Goal: Information Seeking & Learning: Learn about a topic

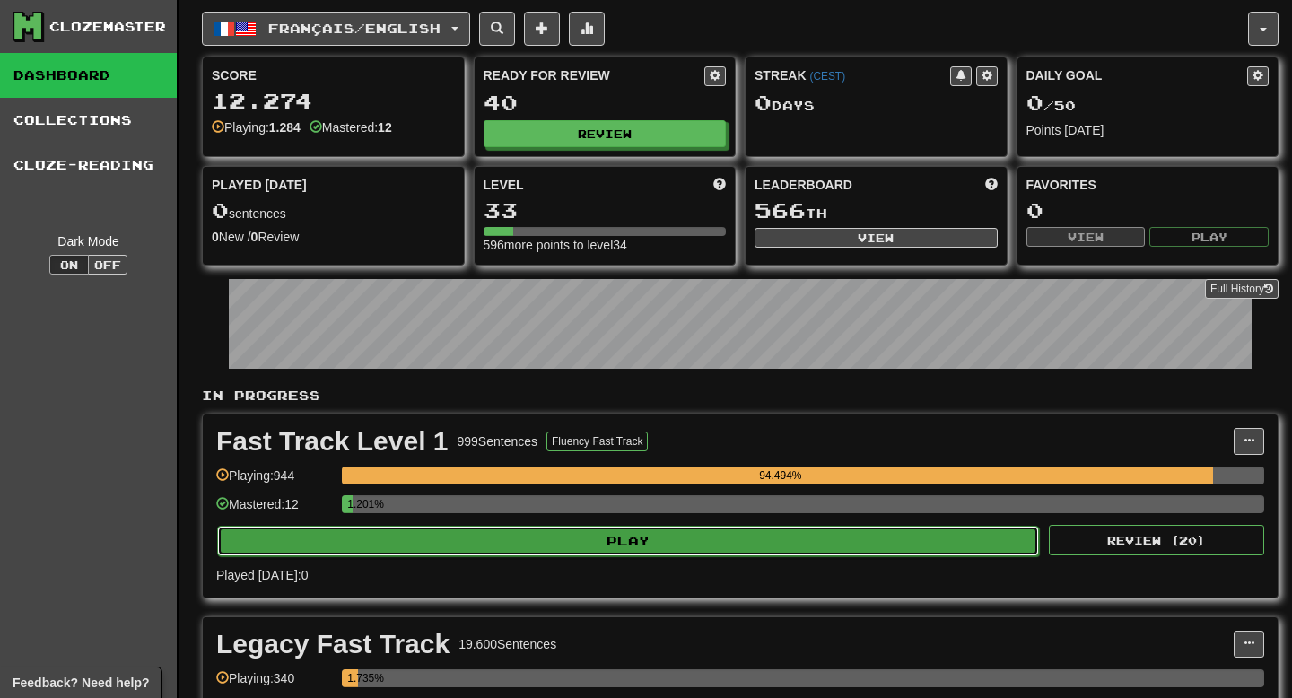
click at [490, 535] on button "Play" at bounding box center [628, 541] width 822 height 31
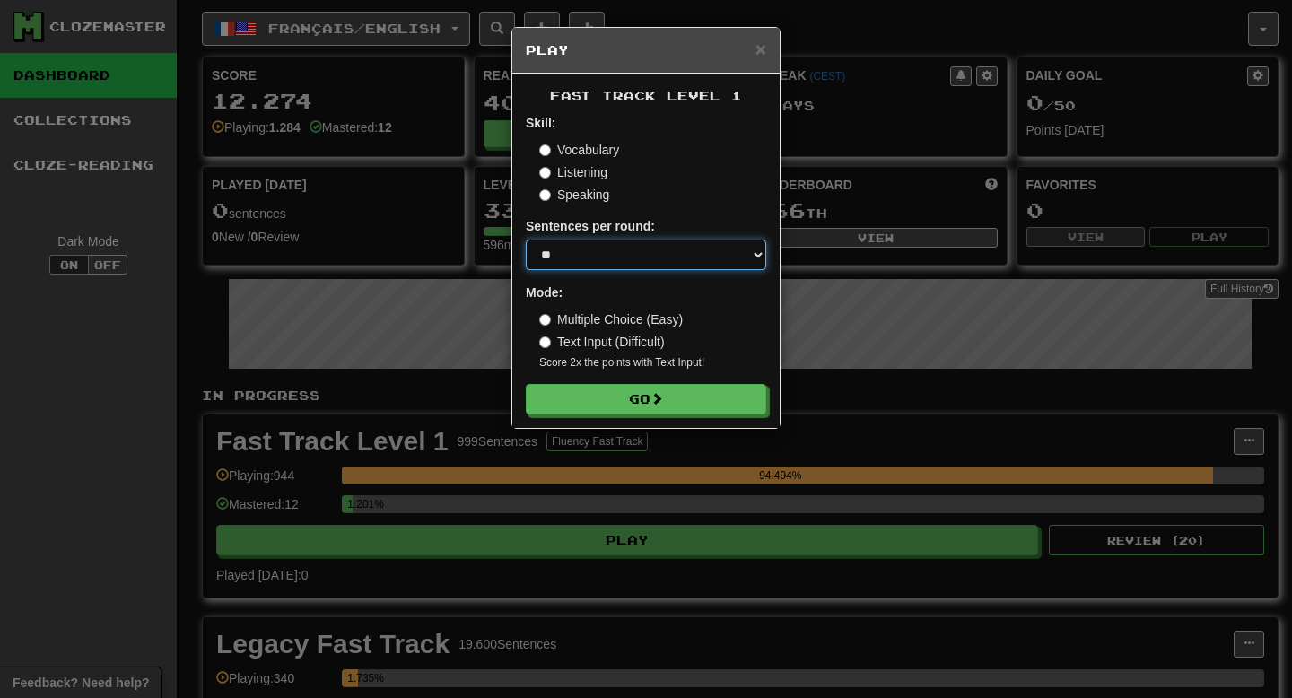
click at [614, 244] on select "* ** ** ** ** ** *** ********" at bounding box center [646, 255] width 240 height 31
select select "***"
click at [526, 240] on select "* ** ** ** ** ** *** ********" at bounding box center [646, 255] width 240 height 31
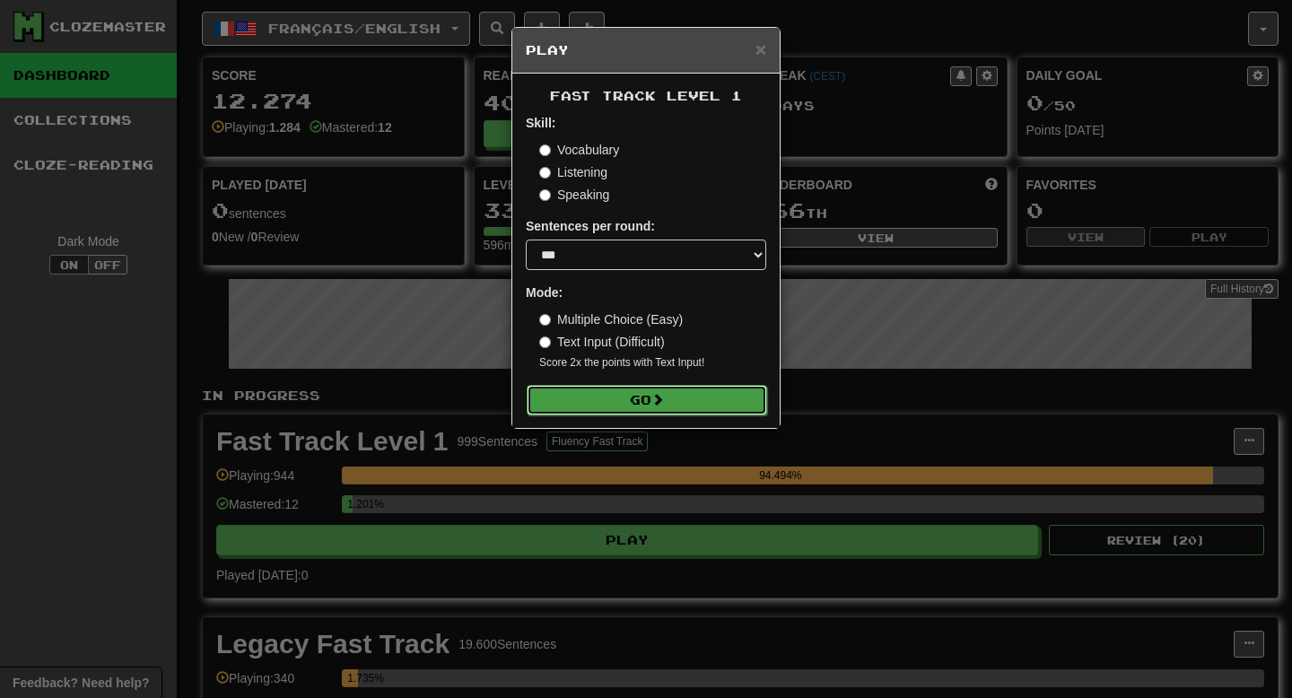
click at [612, 407] on button "Go" at bounding box center [647, 400] width 240 height 31
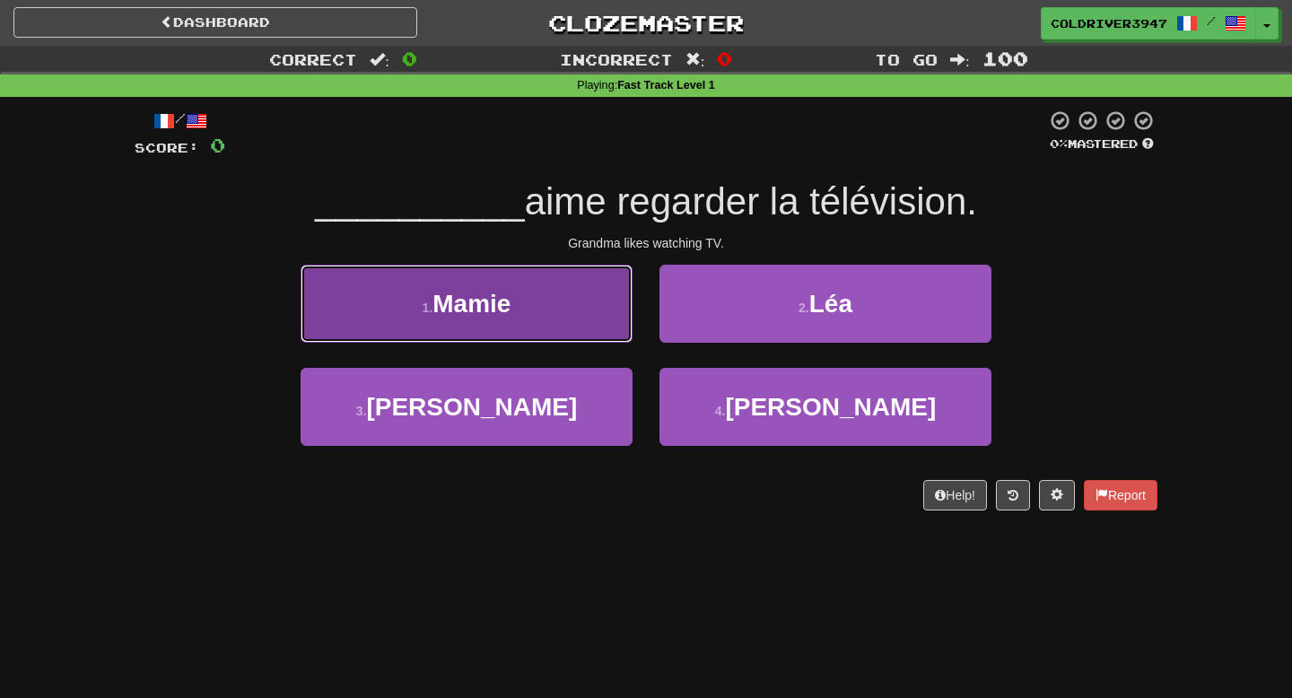
click at [559, 327] on button "1 . [PERSON_NAME]" at bounding box center [467, 304] width 332 height 78
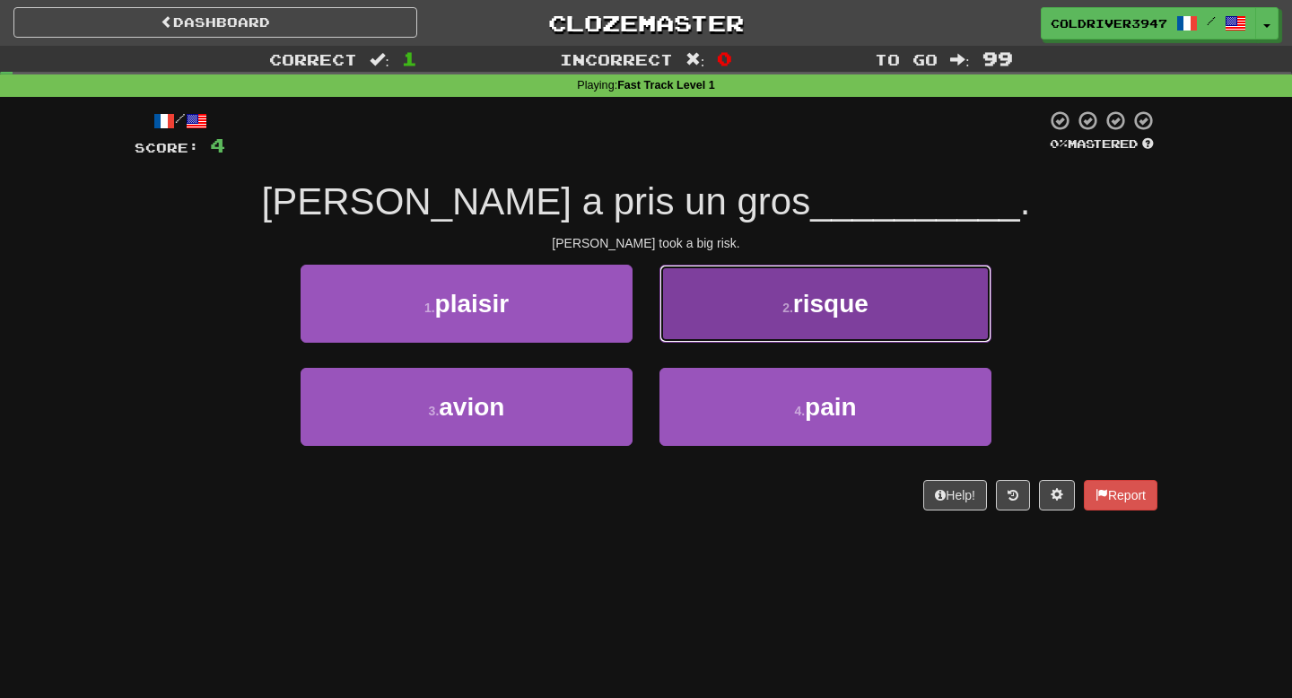
click at [714, 294] on button "2 . risque" at bounding box center [825, 304] width 332 height 78
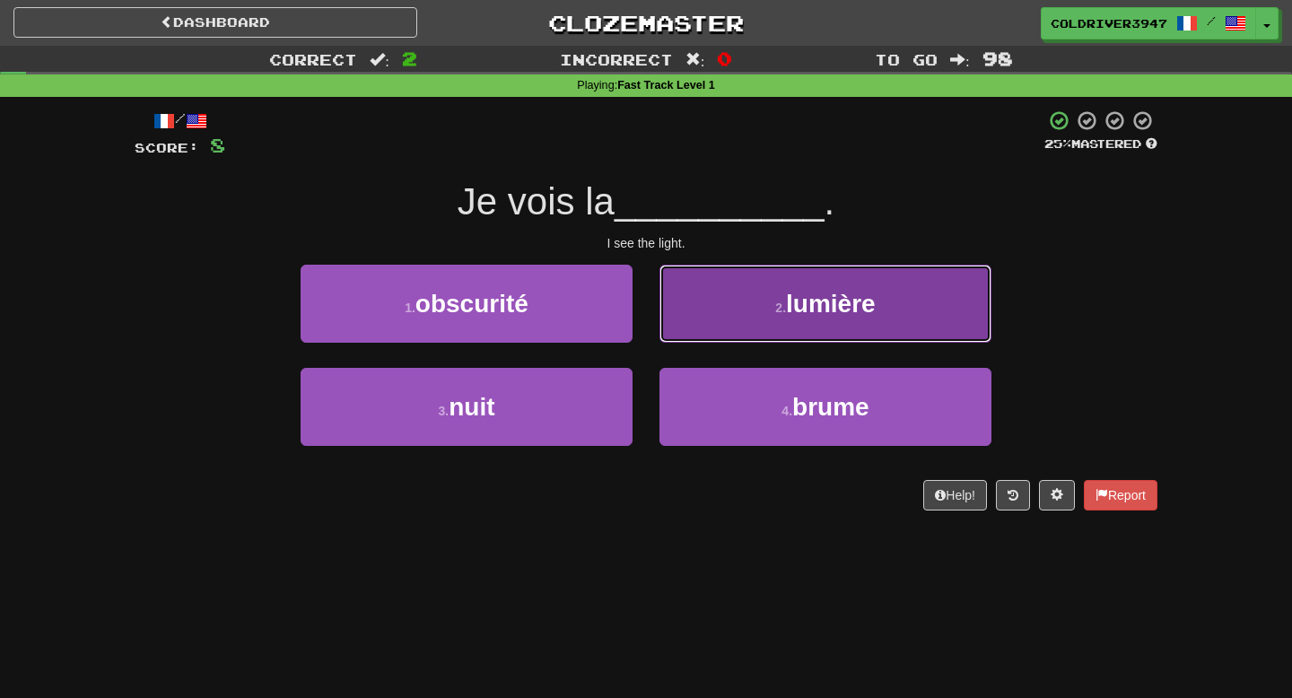
click at [722, 329] on button "2 . lumière" at bounding box center [825, 304] width 332 height 78
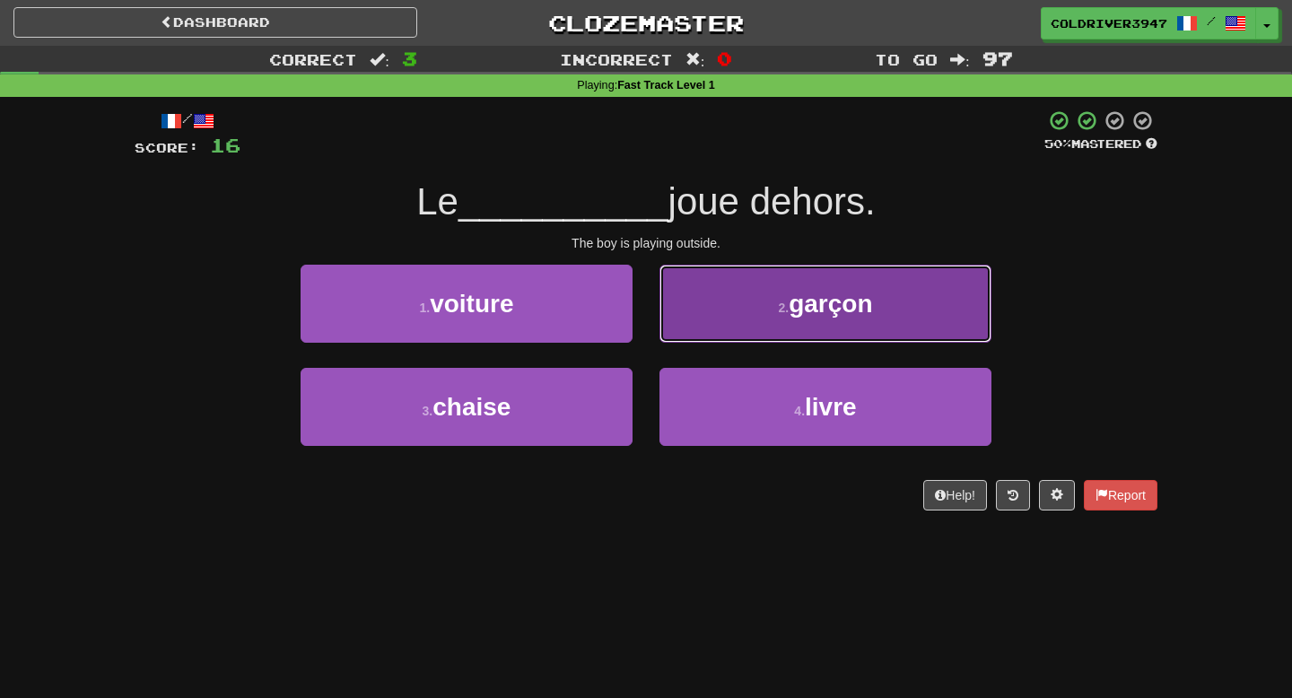
click at [781, 331] on button "2 . garçon" at bounding box center [825, 304] width 332 height 78
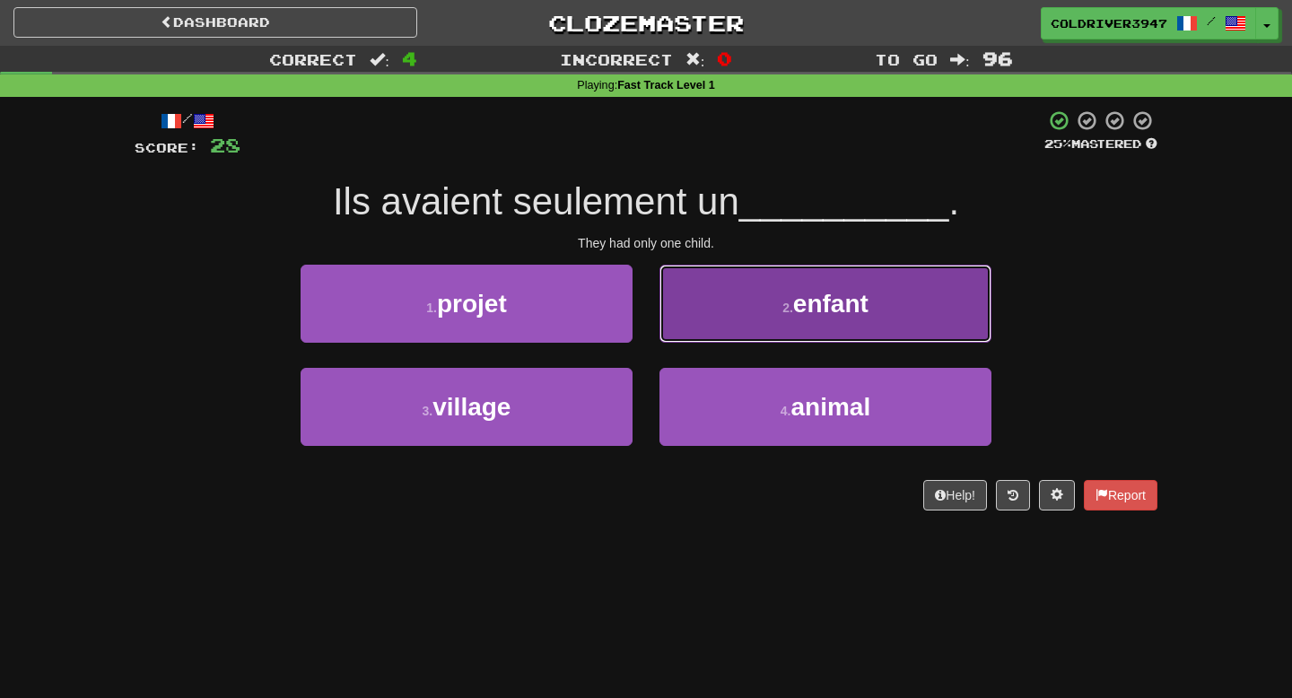
click at [776, 331] on button "2 . enfant" at bounding box center [825, 304] width 332 height 78
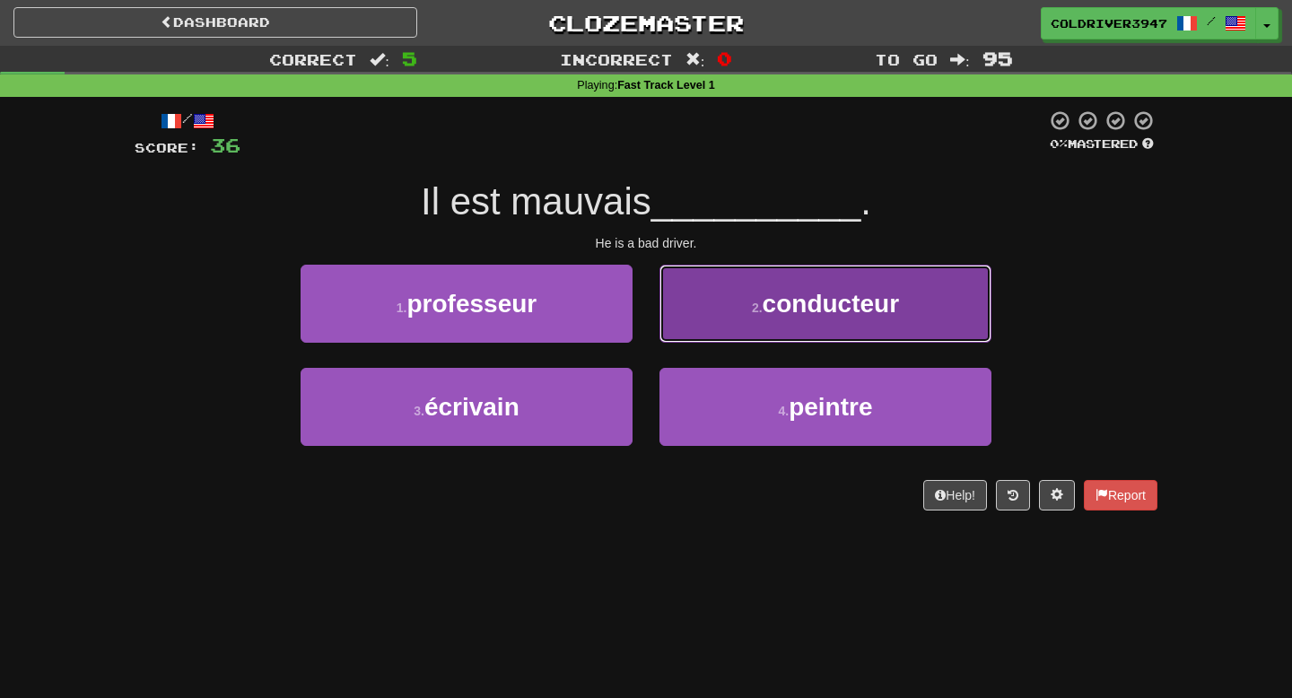
click at [771, 331] on button "2 . conducteur" at bounding box center [825, 304] width 332 height 78
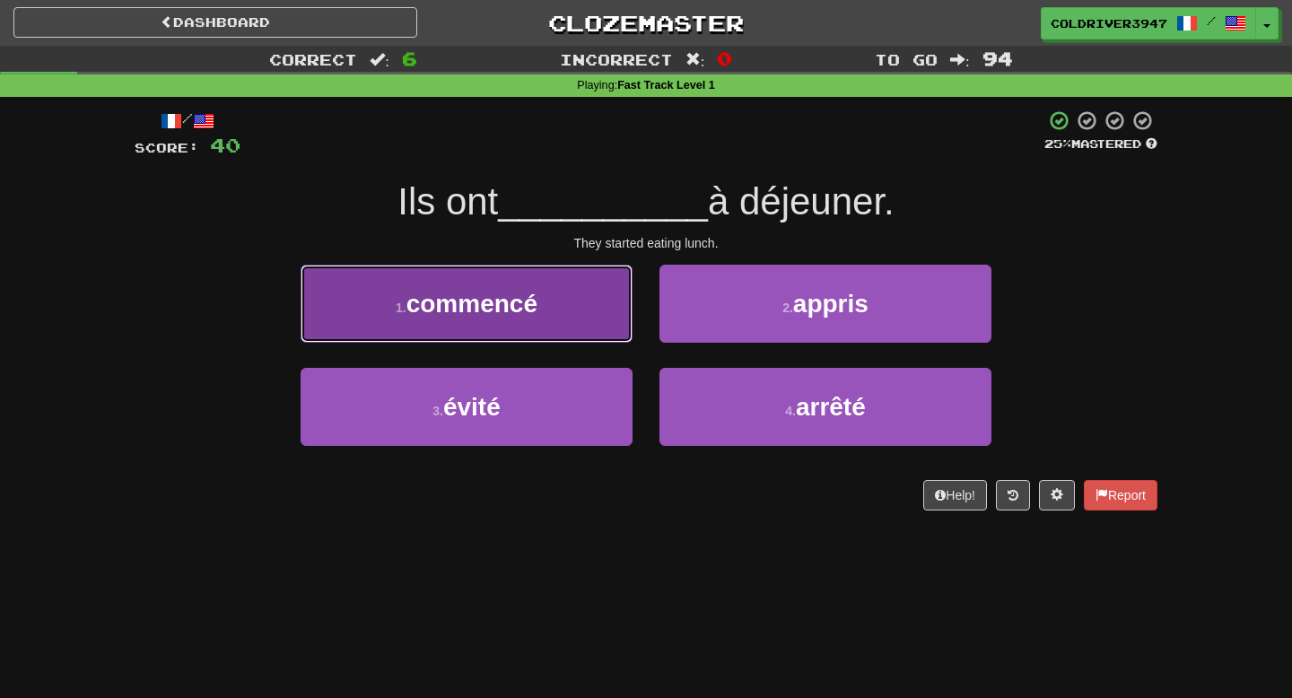
click at [565, 287] on button "1 . commencé" at bounding box center [467, 304] width 332 height 78
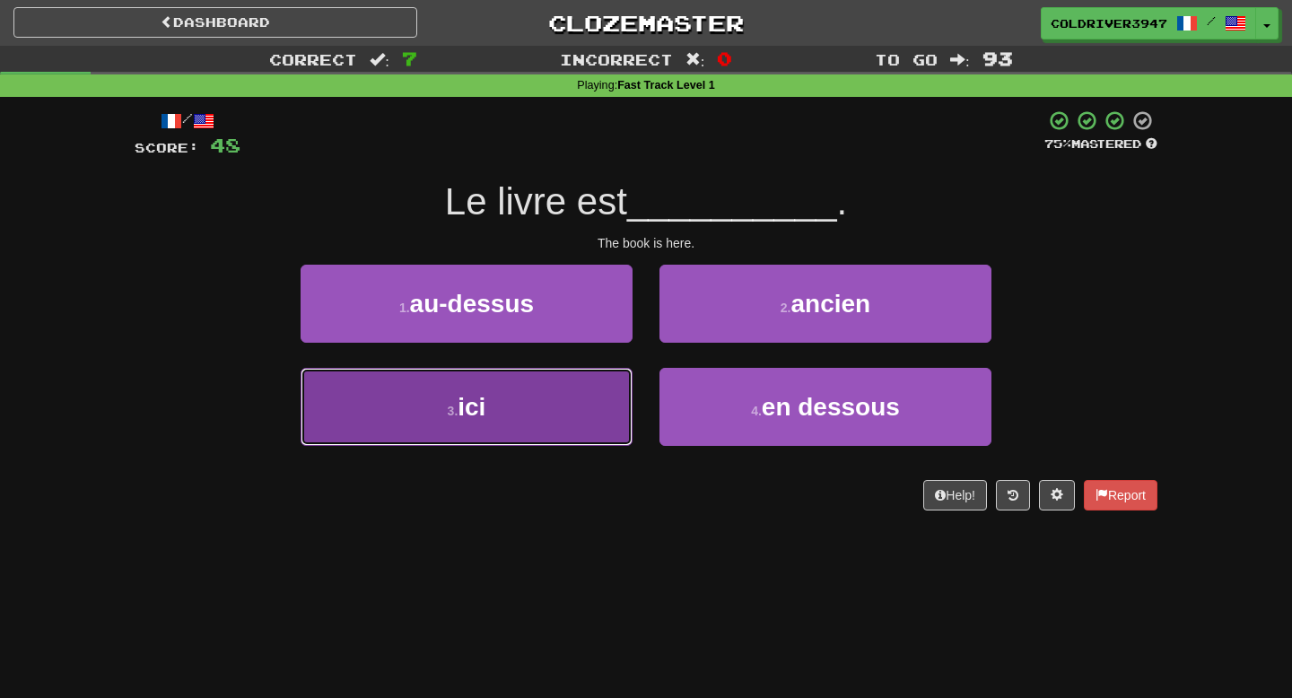
click at [549, 399] on button "3 . ici" at bounding box center [467, 407] width 332 height 78
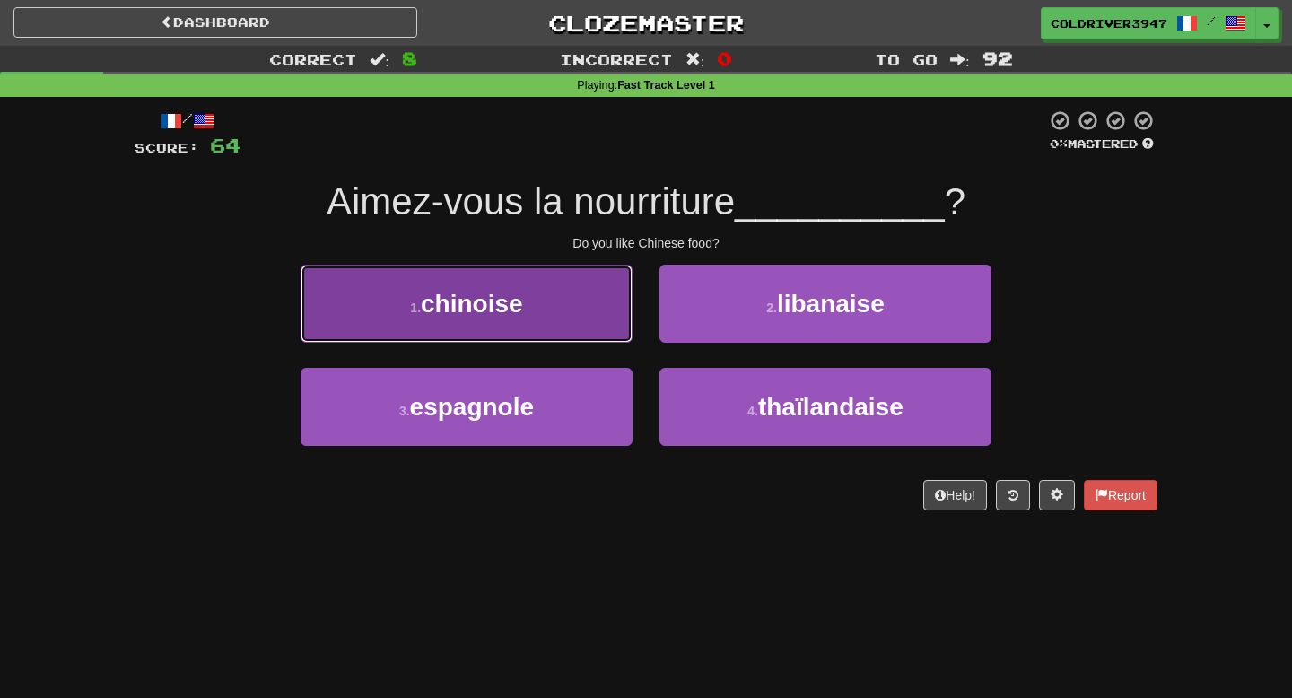
click at [588, 326] on button "1 . [DEMOGRAPHIC_DATA]" at bounding box center [467, 304] width 332 height 78
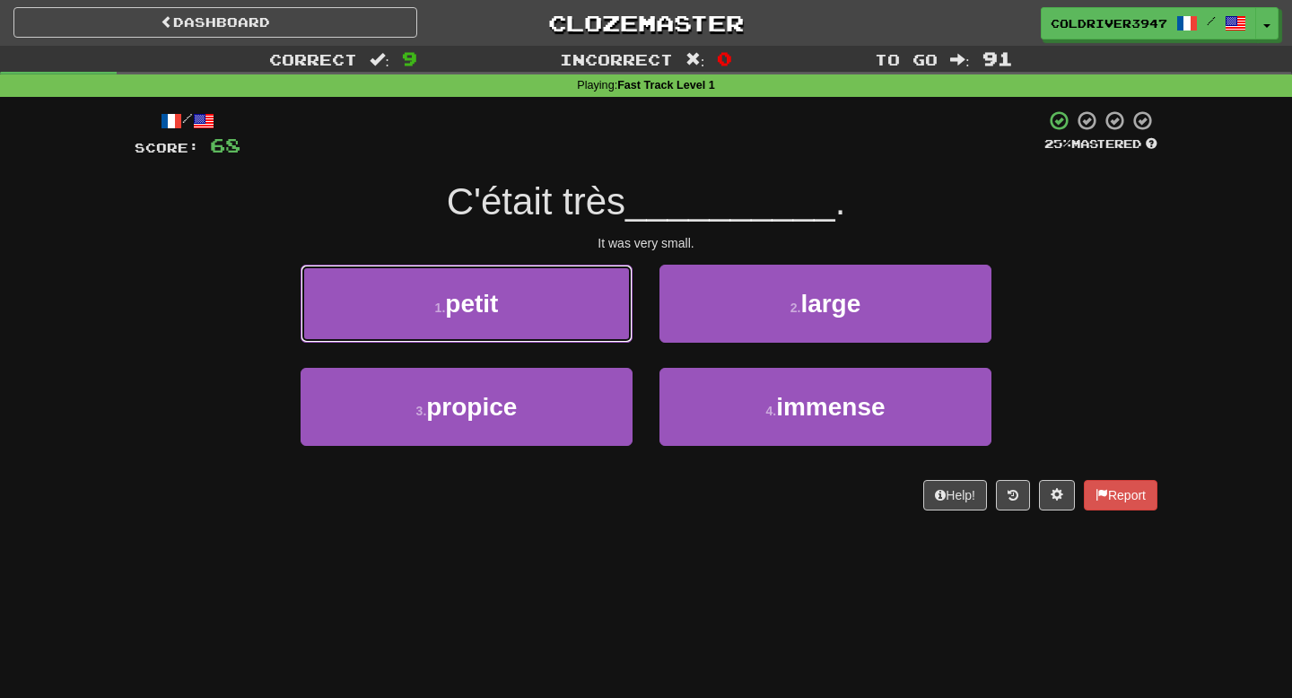
click at [588, 326] on button "1 . petit" at bounding box center [467, 304] width 332 height 78
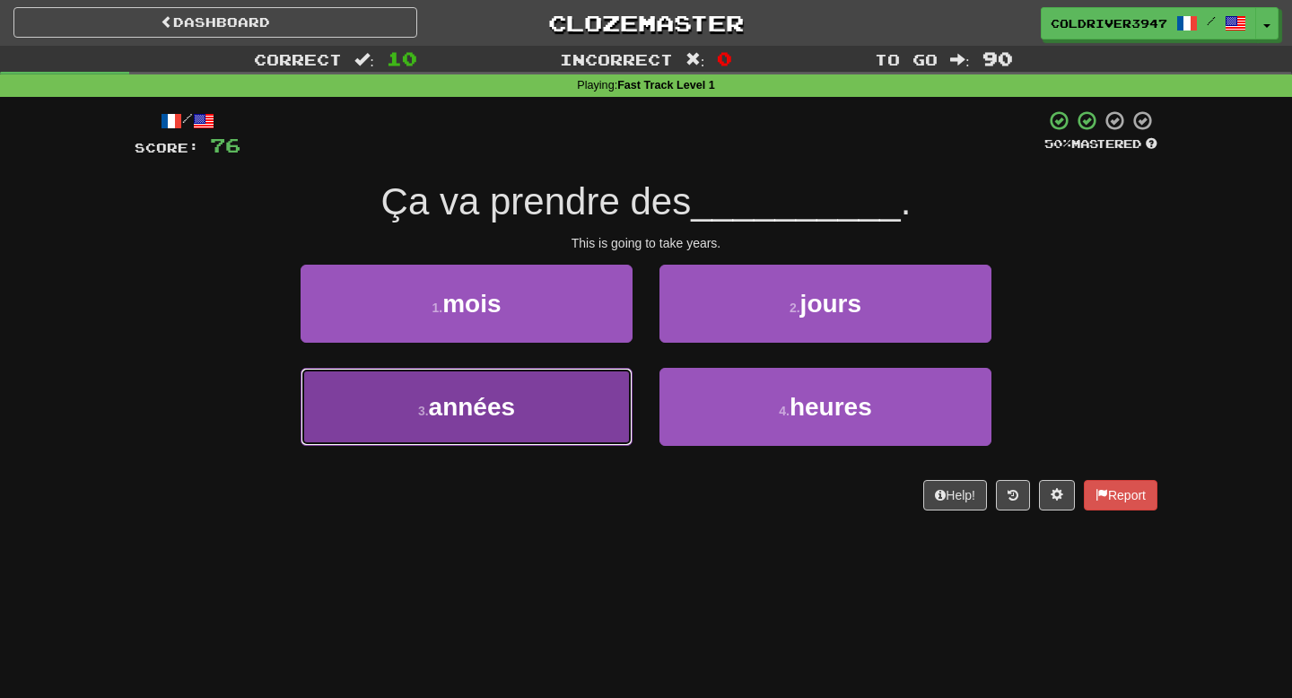
click at [590, 407] on button "3 . années" at bounding box center [467, 407] width 332 height 78
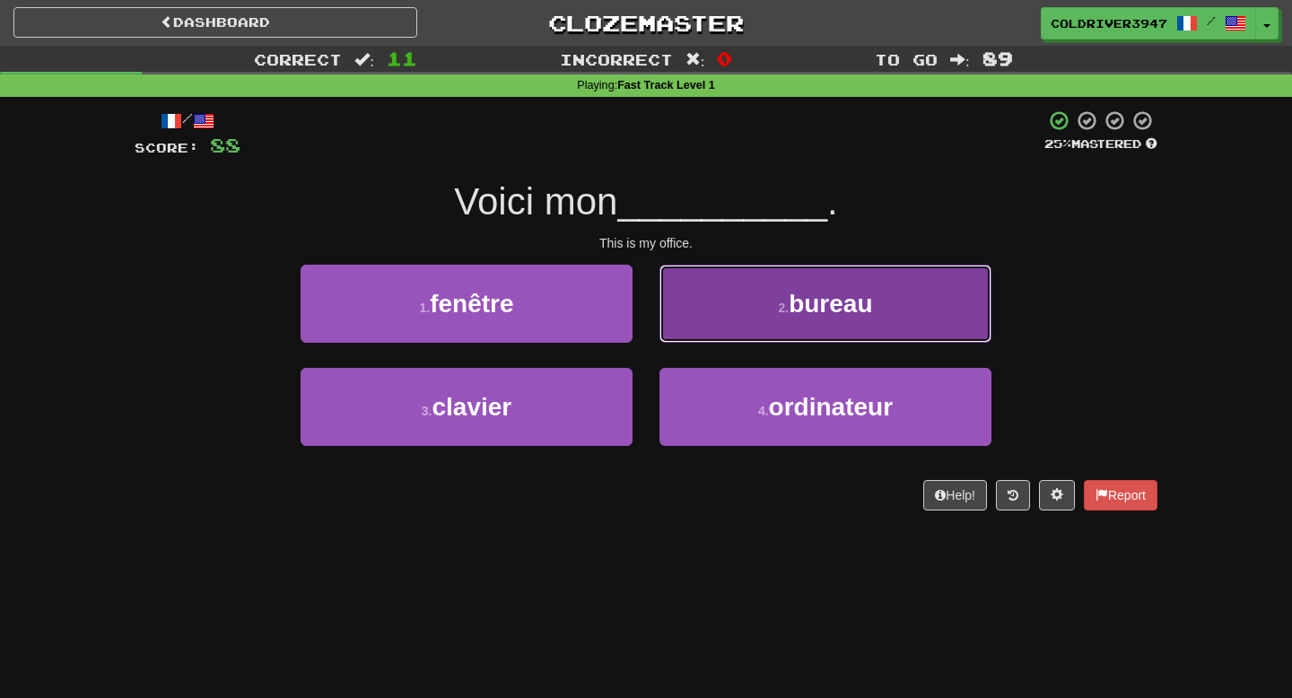
click at [730, 301] on button "2 . bureau" at bounding box center [825, 304] width 332 height 78
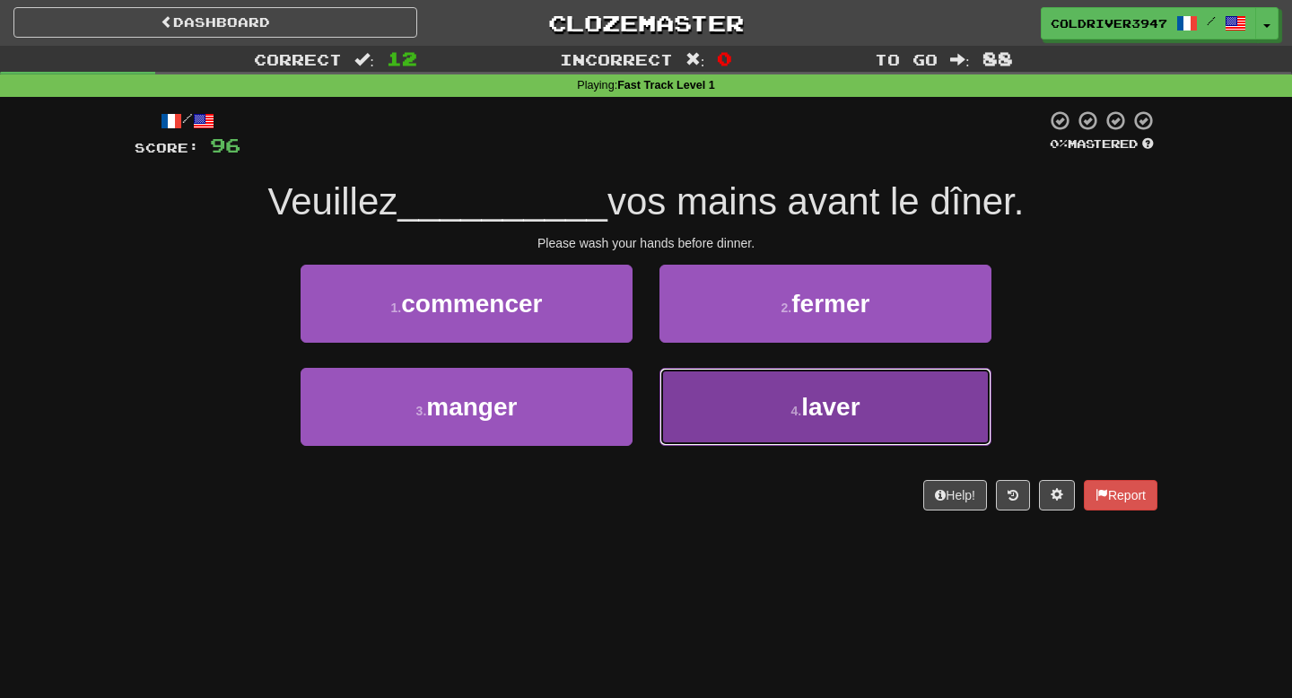
click at [694, 410] on button "4 . laver" at bounding box center [825, 407] width 332 height 78
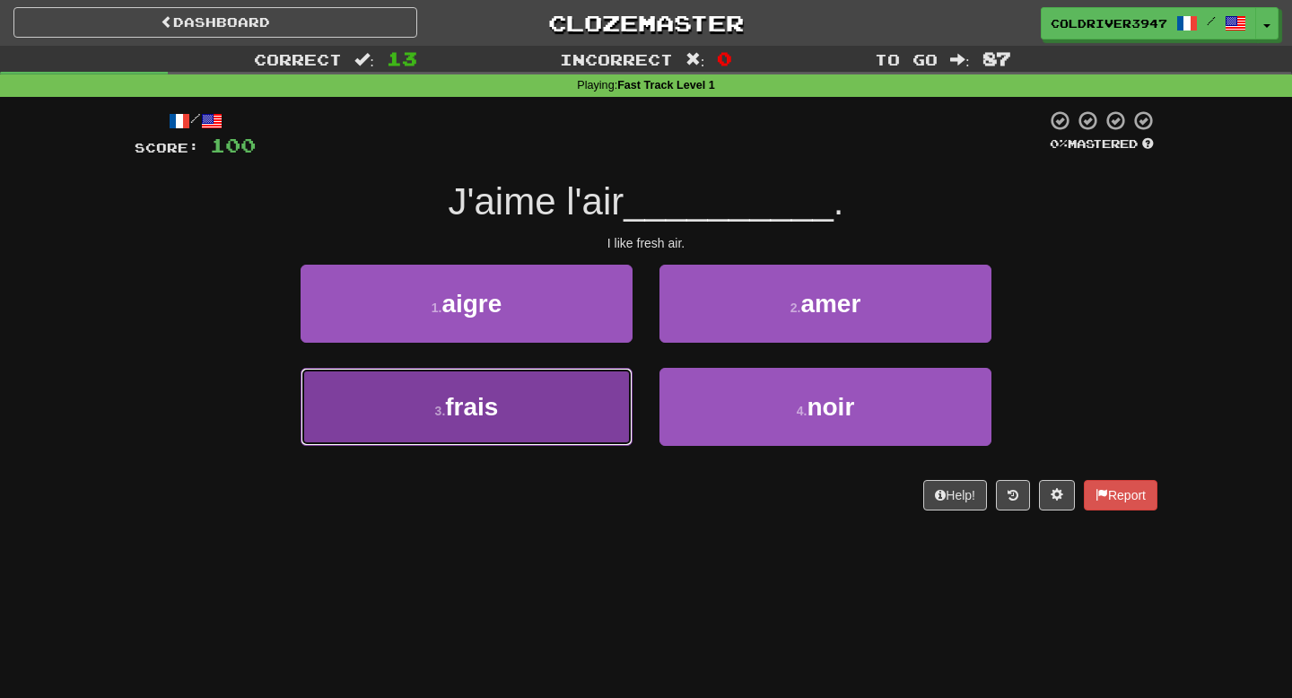
click at [563, 417] on button "3 . frais" at bounding box center [467, 407] width 332 height 78
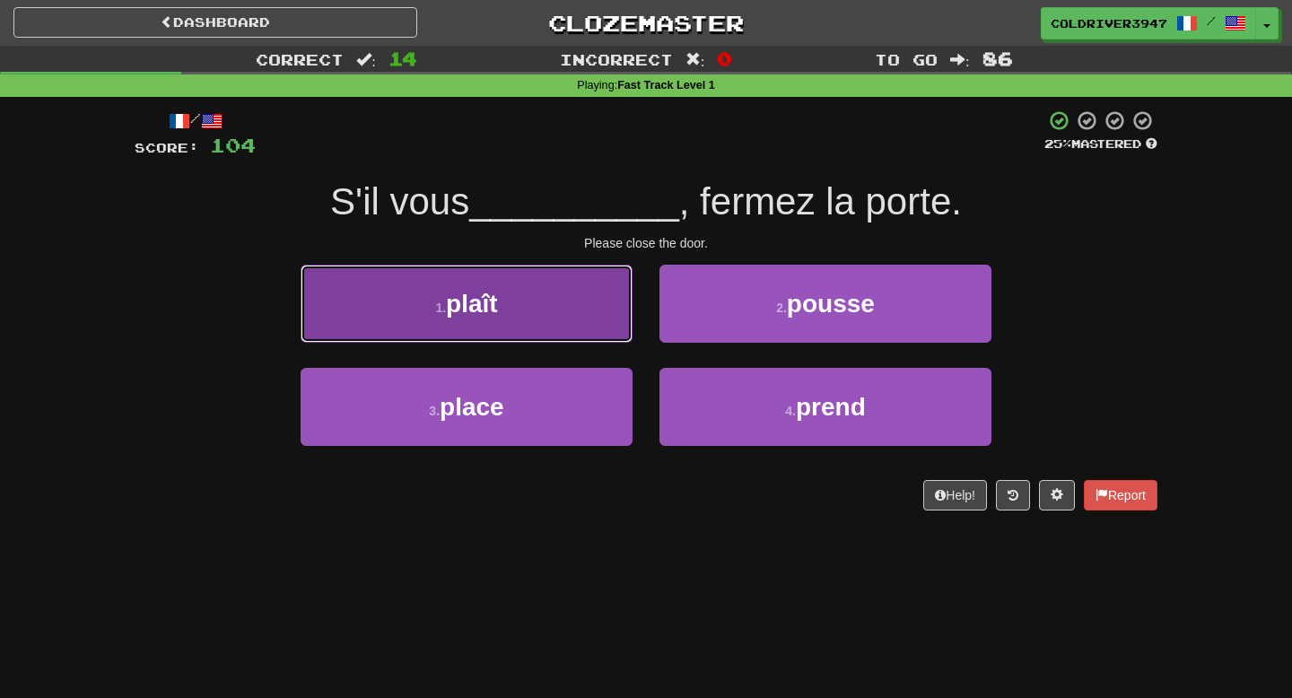
click at [587, 305] on button "1 . plaît" at bounding box center [467, 304] width 332 height 78
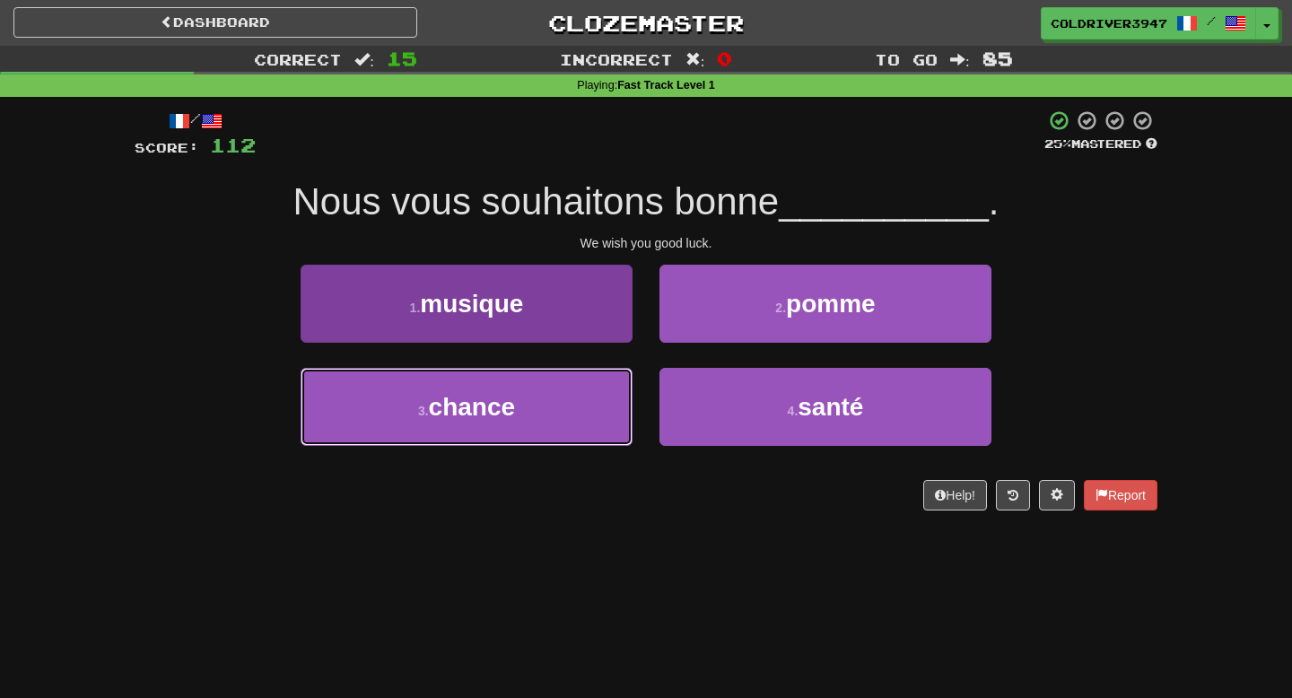
click at [606, 414] on button "3 . chance" at bounding box center [467, 407] width 332 height 78
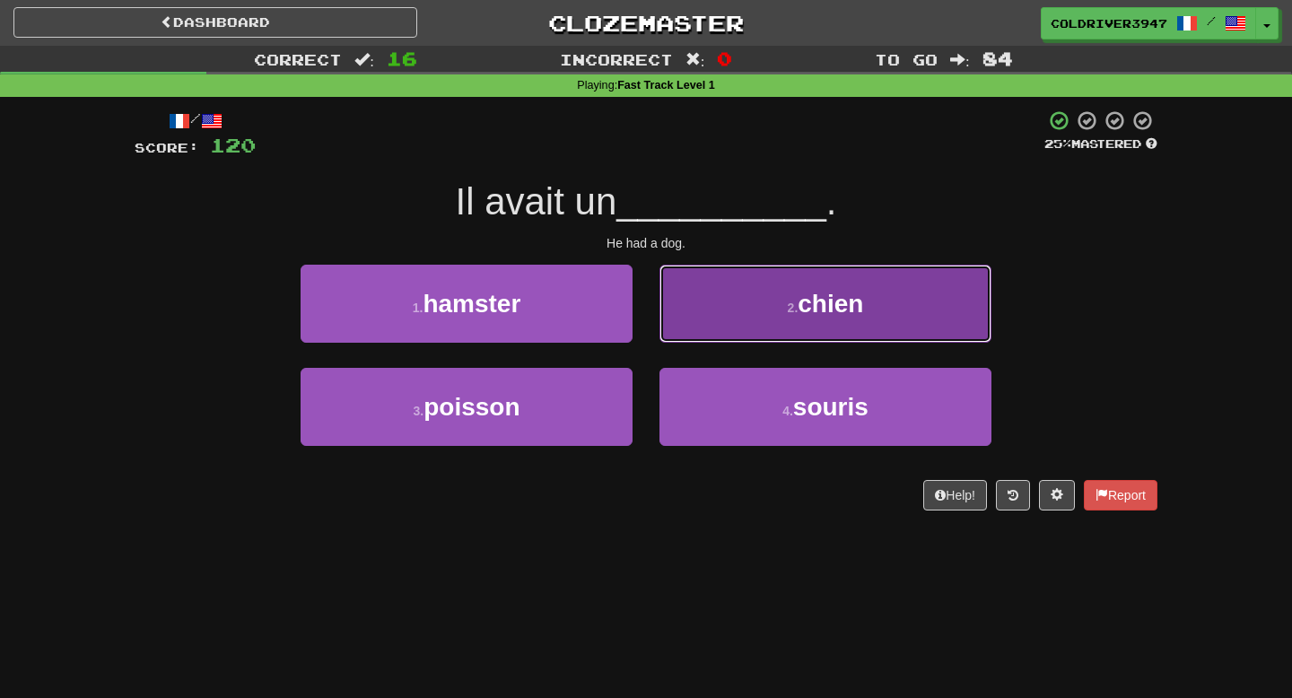
click at [730, 313] on button "2 . chien" at bounding box center [825, 304] width 332 height 78
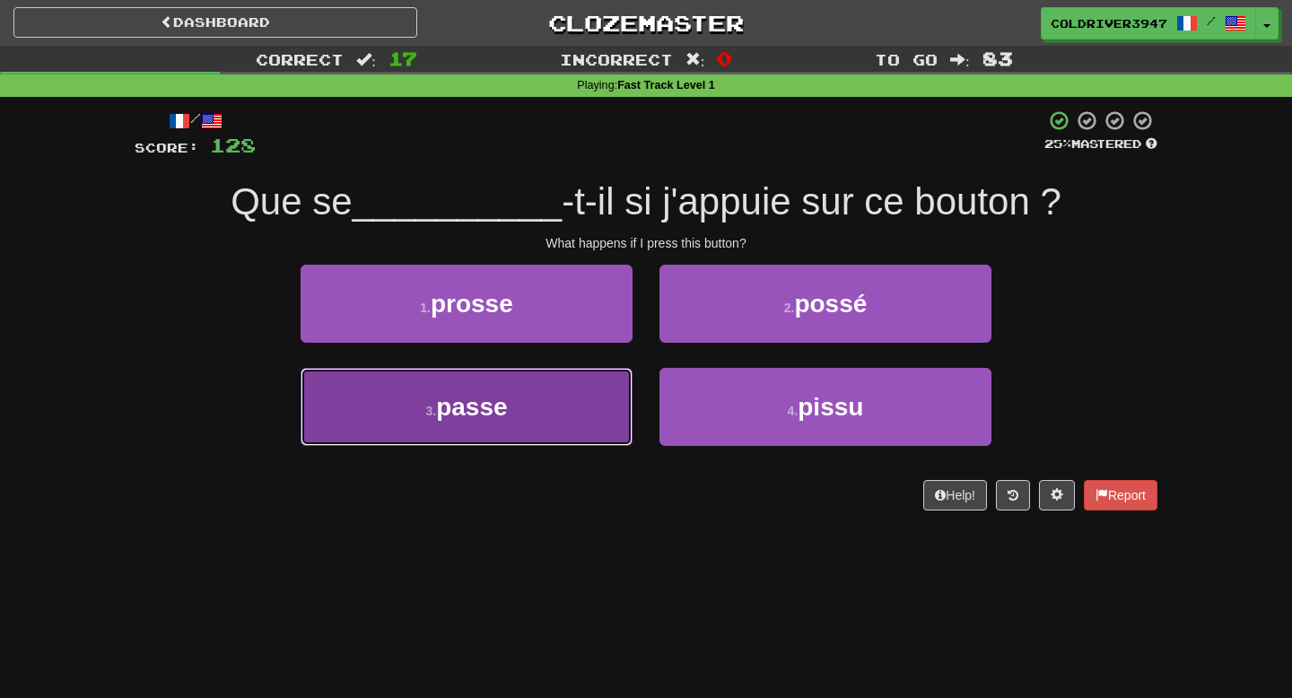
click at [596, 416] on button "3 . passe" at bounding box center [467, 407] width 332 height 78
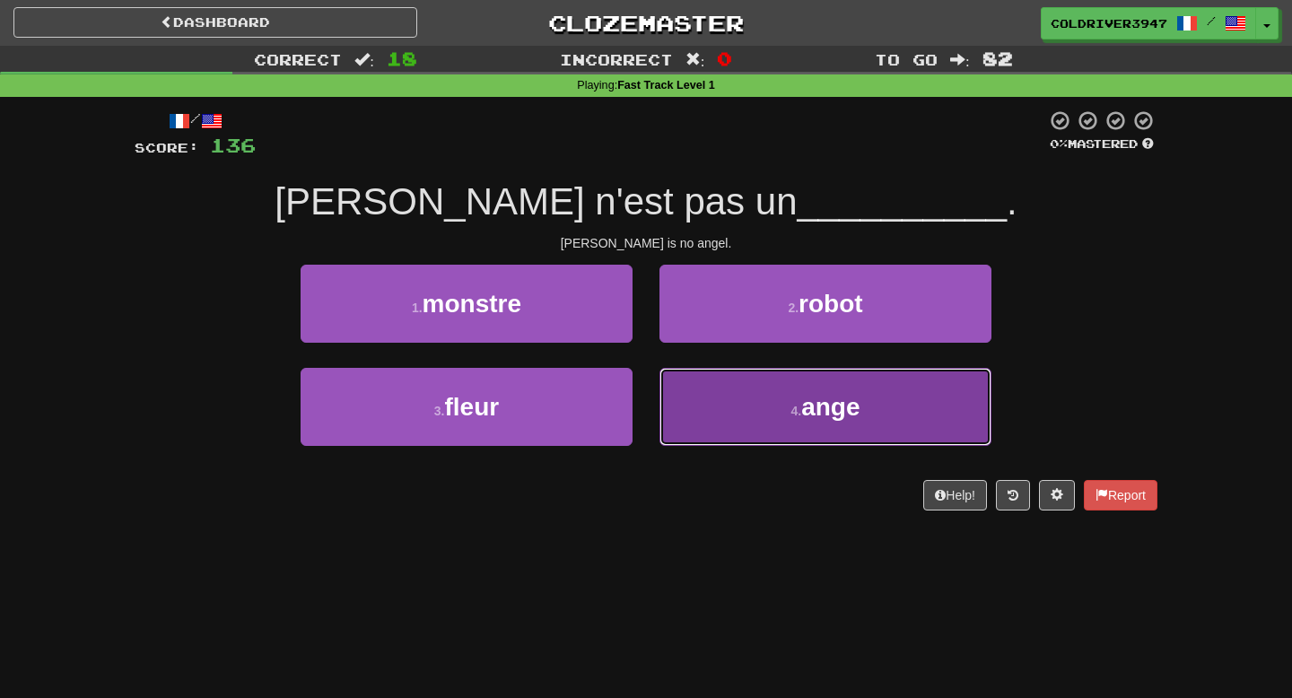
click at [709, 444] on button "4 . ange" at bounding box center [825, 407] width 332 height 78
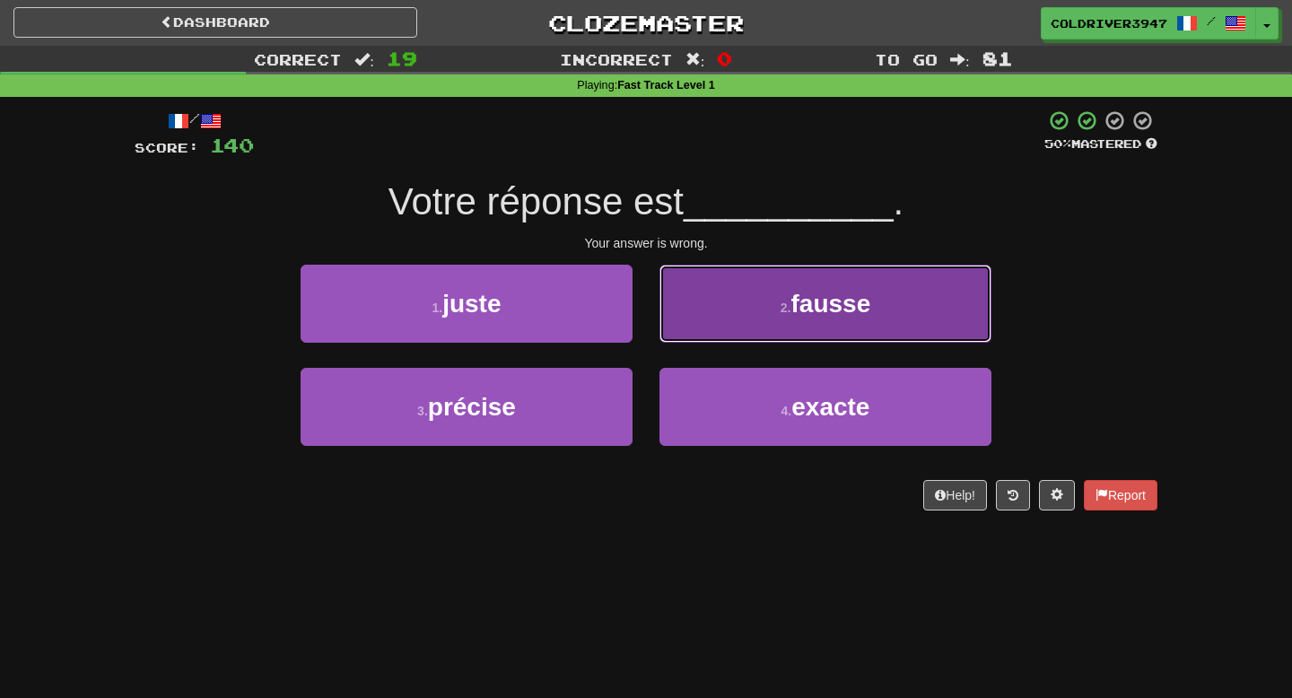
click at [680, 322] on button "2 . fausse" at bounding box center [825, 304] width 332 height 78
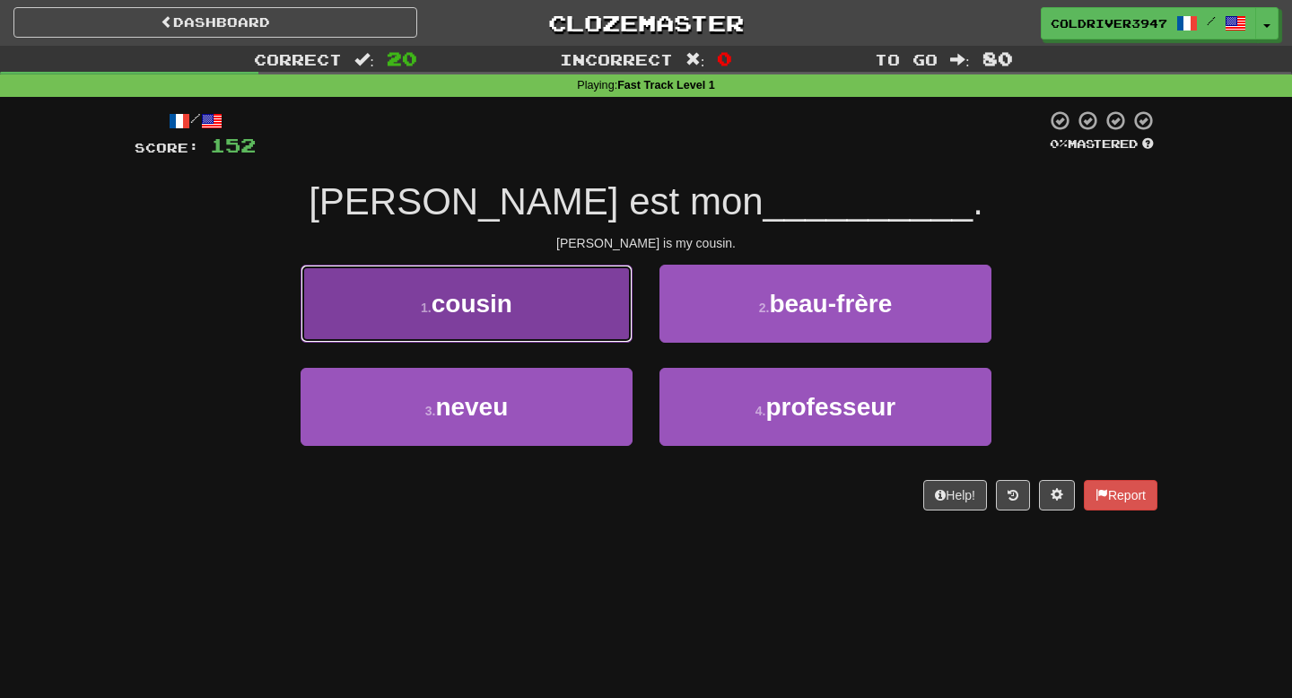
click at [574, 331] on button "1 . cousin" at bounding box center [467, 304] width 332 height 78
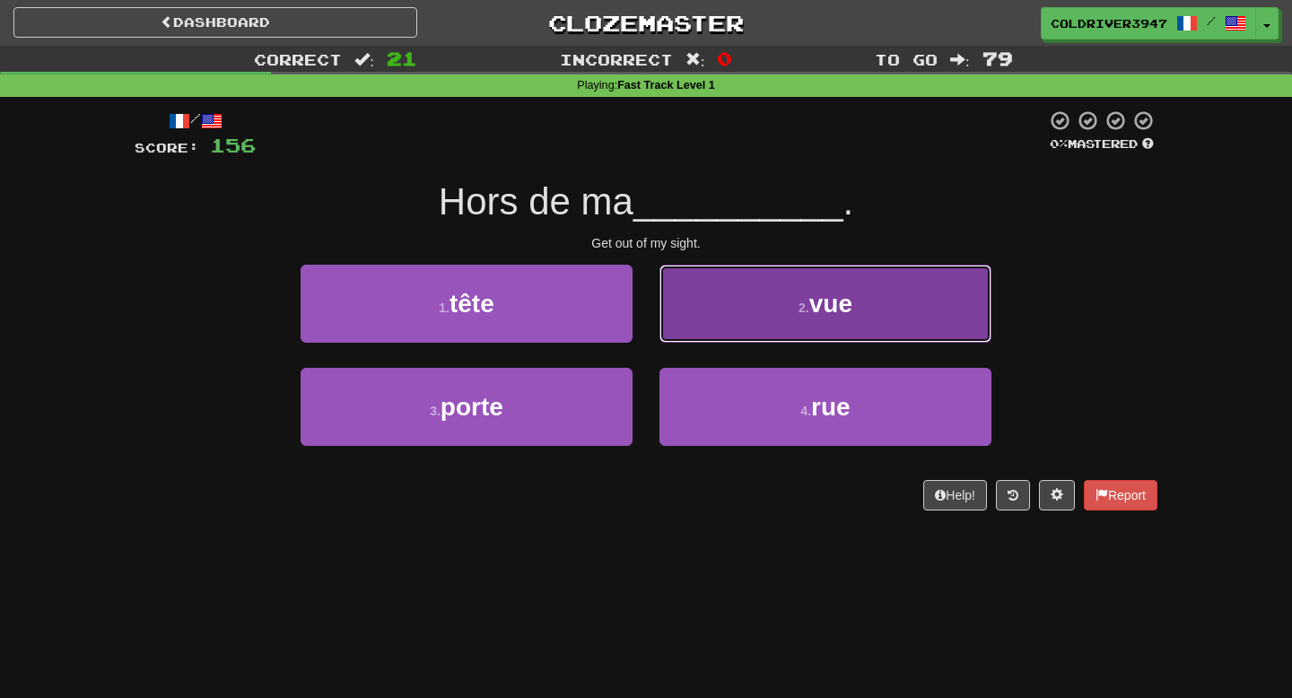
click at [721, 301] on button "2 . vue" at bounding box center [825, 304] width 332 height 78
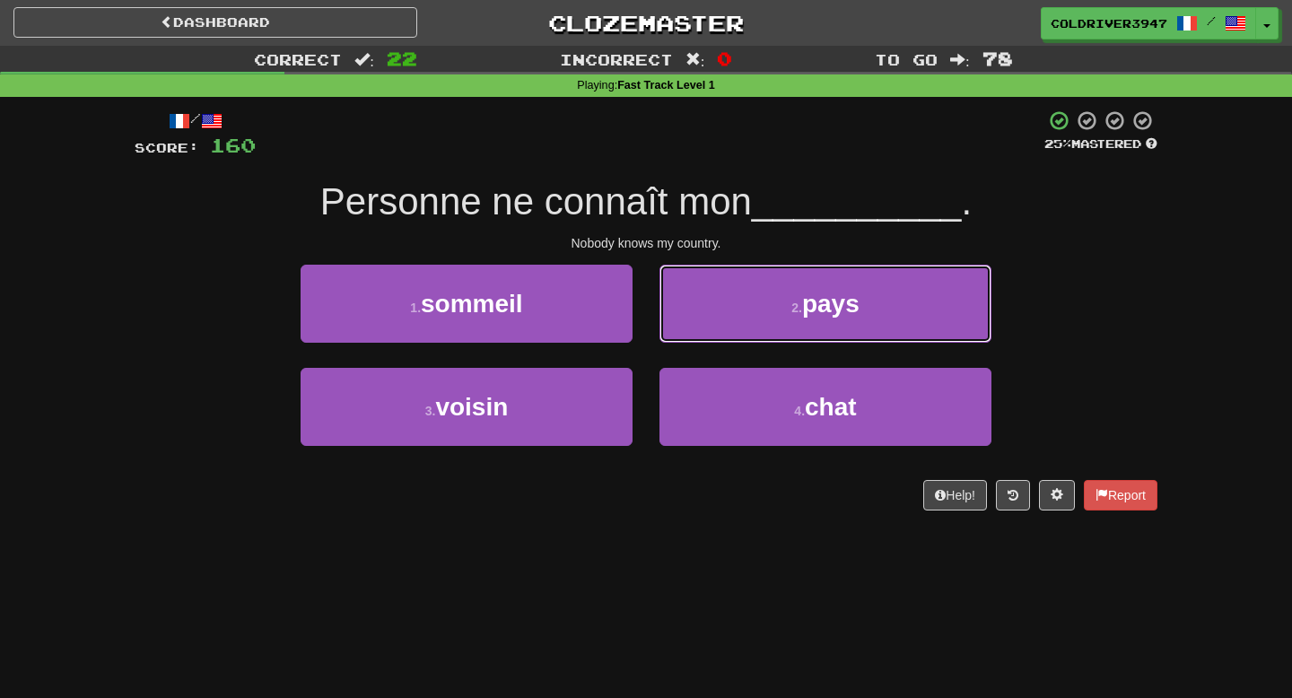
click at [721, 301] on button "2 . pays" at bounding box center [825, 304] width 332 height 78
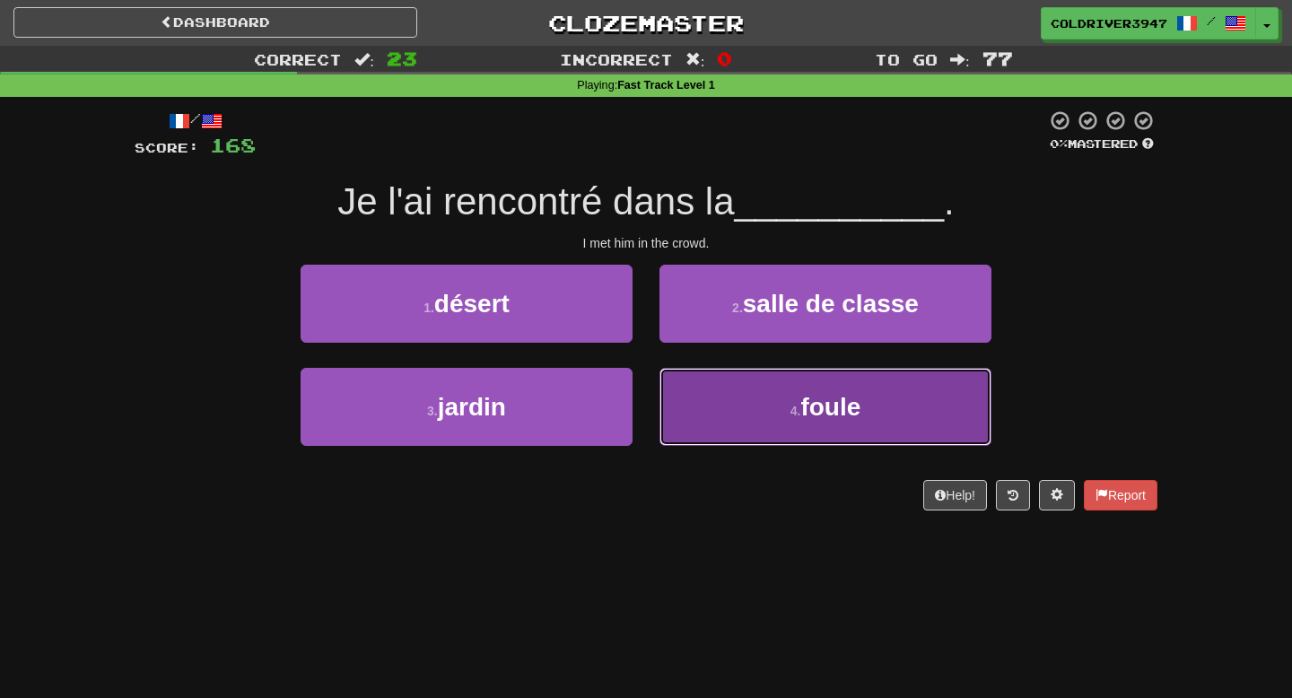
click at [688, 386] on button "4 . foule" at bounding box center [825, 407] width 332 height 78
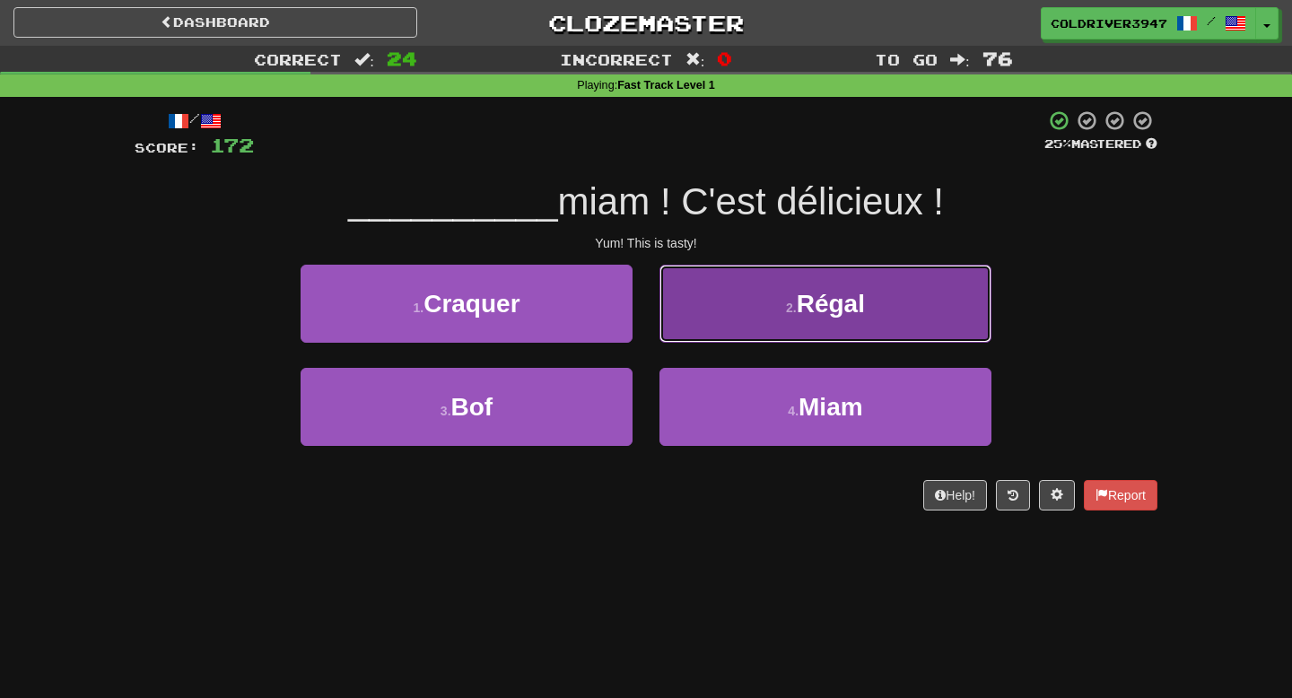
click at [755, 273] on button "2 . Régal" at bounding box center [825, 304] width 332 height 78
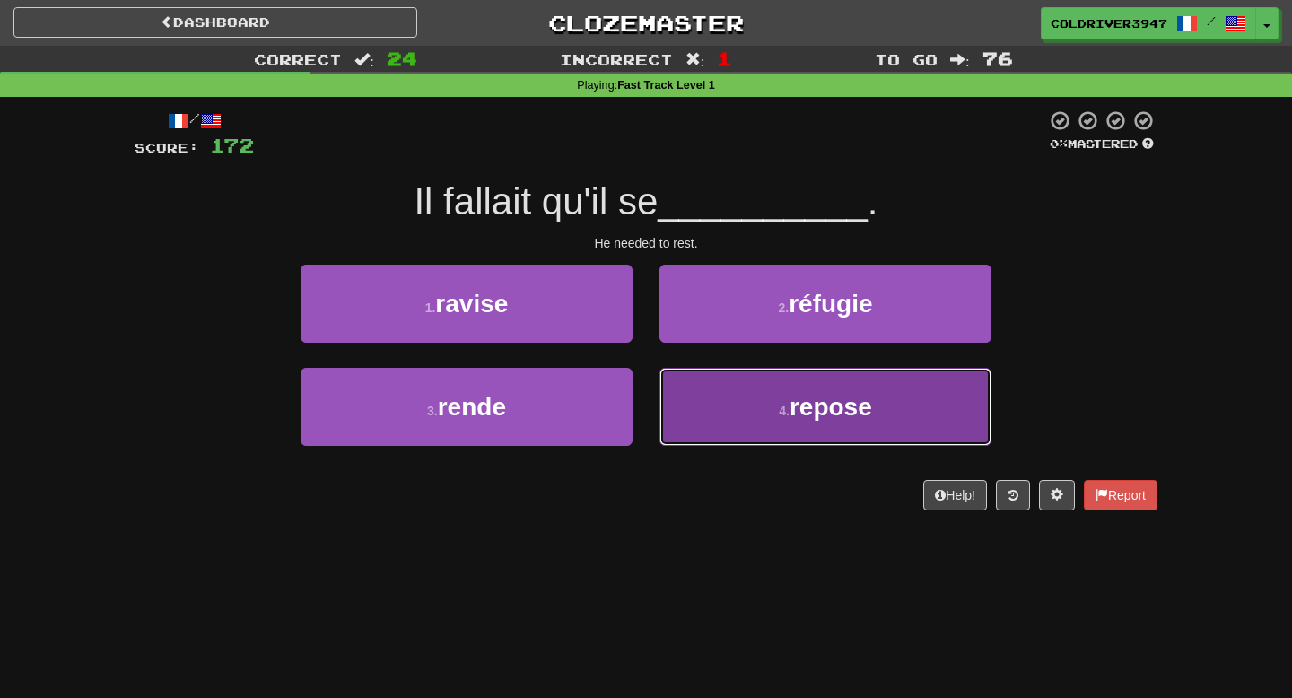
click at [752, 392] on button "4 . repose" at bounding box center [825, 407] width 332 height 78
click at [693, 394] on button "4 . oublié" at bounding box center [825, 407] width 332 height 78
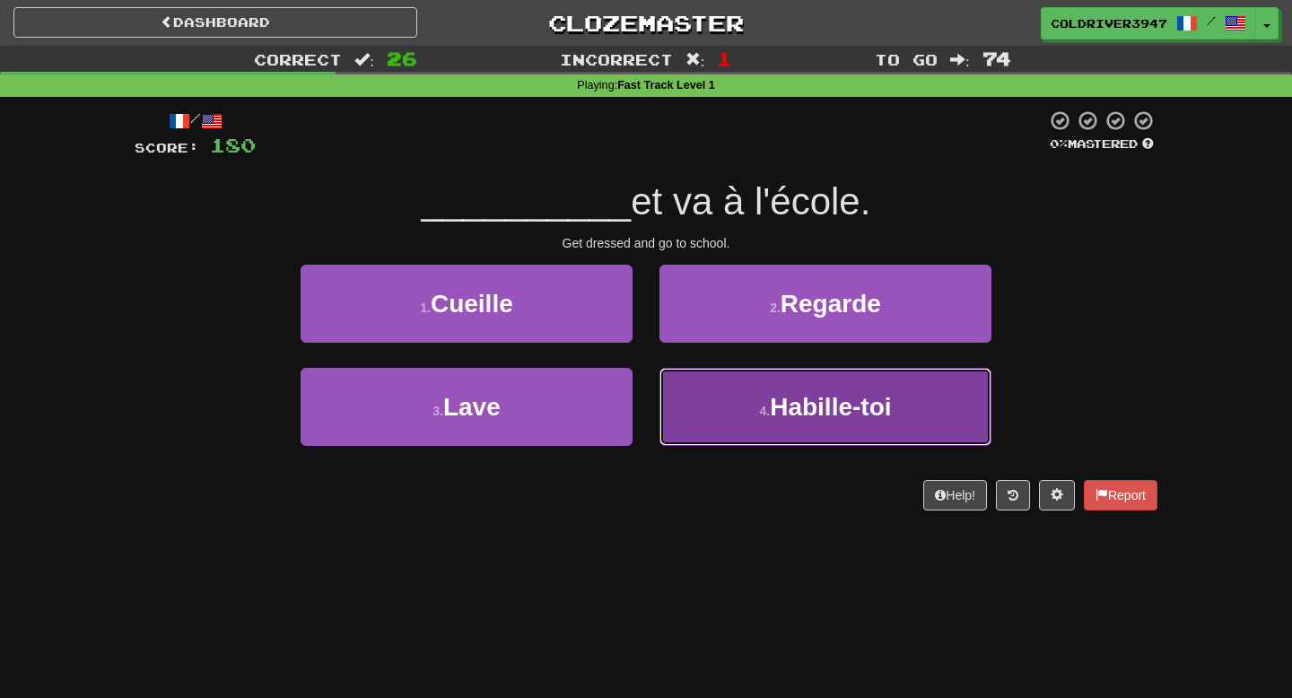
click at [670, 386] on button "4 . Habille-toi" at bounding box center [825, 407] width 332 height 78
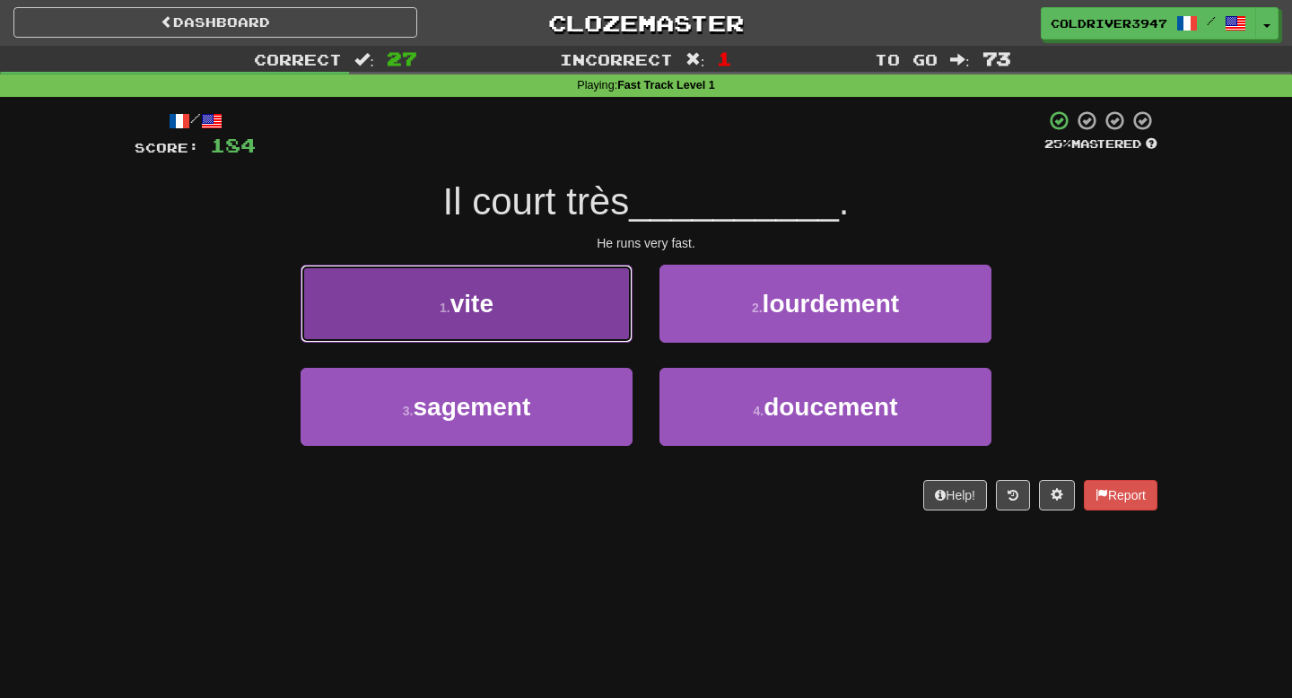
click at [570, 321] on button "1 . vite" at bounding box center [467, 304] width 332 height 78
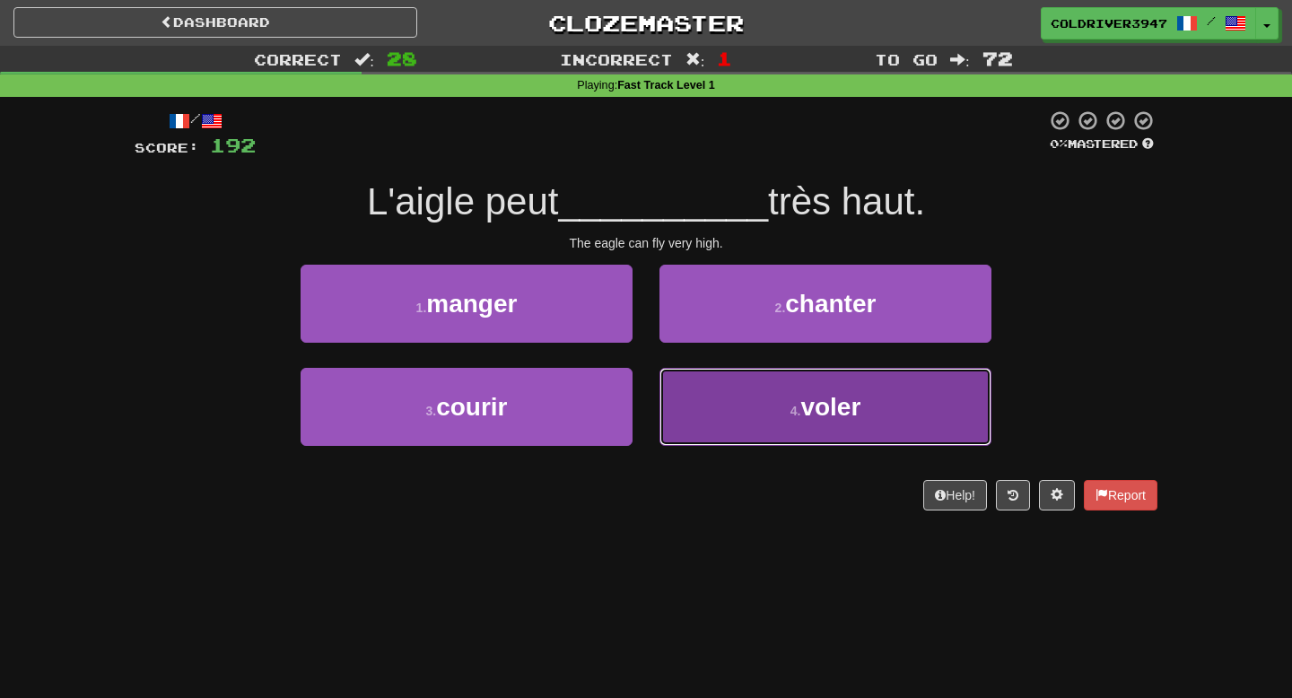
click at [690, 423] on button "4 . voler" at bounding box center [825, 407] width 332 height 78
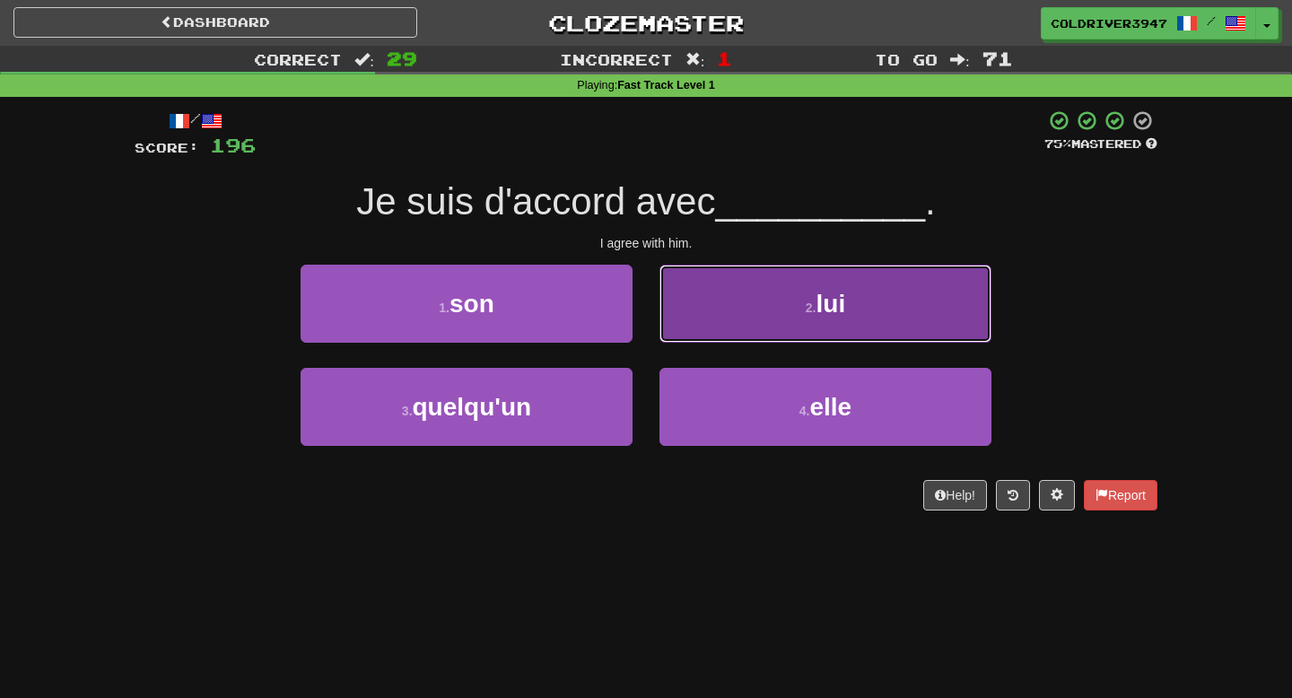
click at [726, 286] on button "2 . lui" at bounding box center [825, 304] width 332 height 78
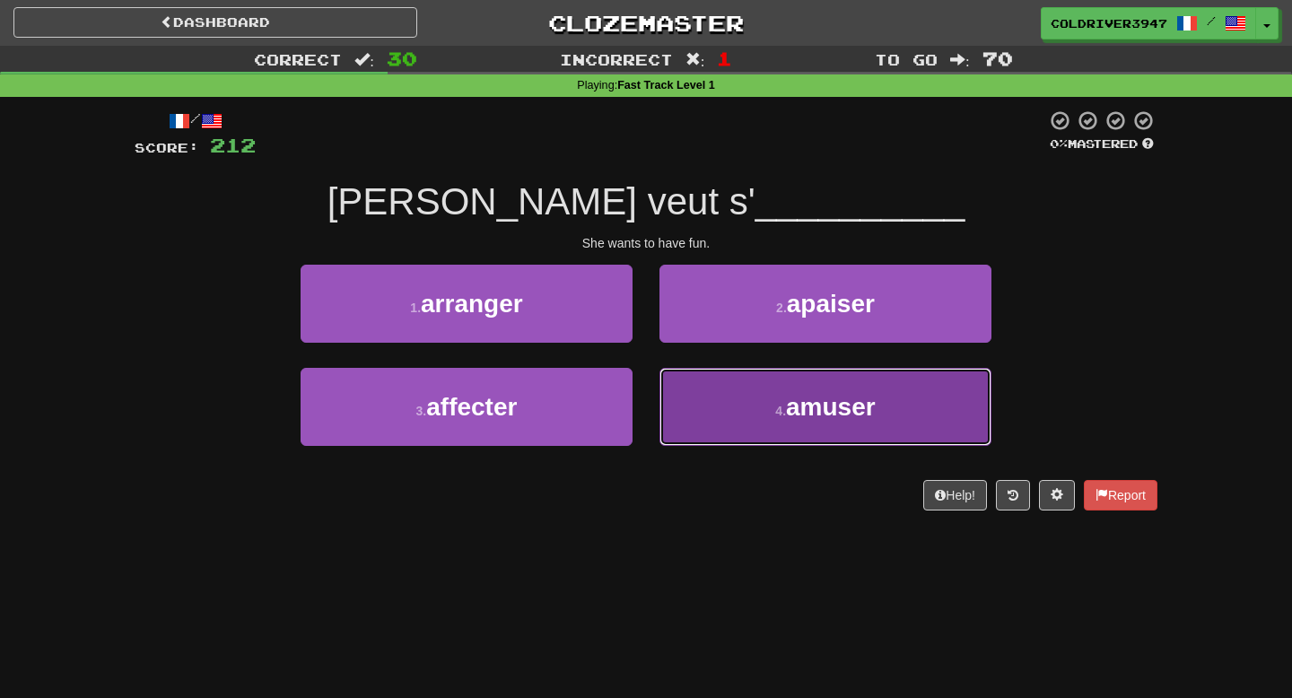
click at [745, 403] on button "4 . amuser" at bounding box center [825, 407] width 332 height 78
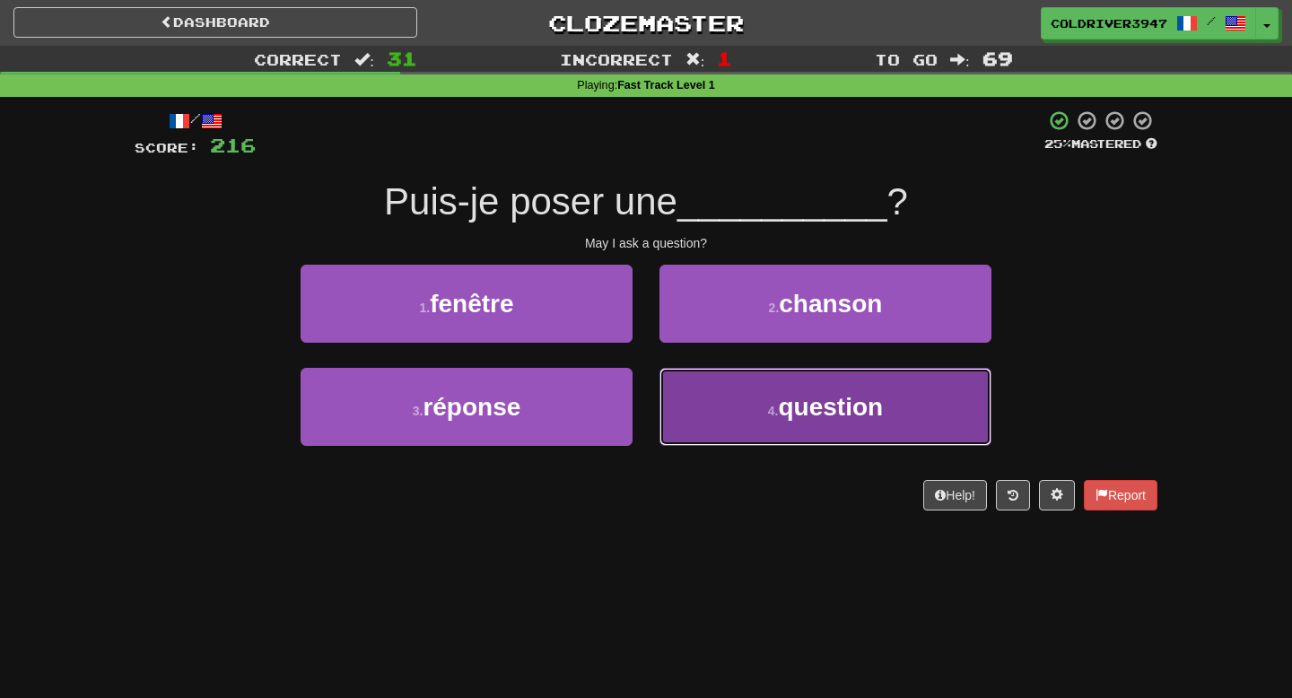
click at [735, 414] on button "4 . question" at bounding box center [825, 407] width 332 height 78
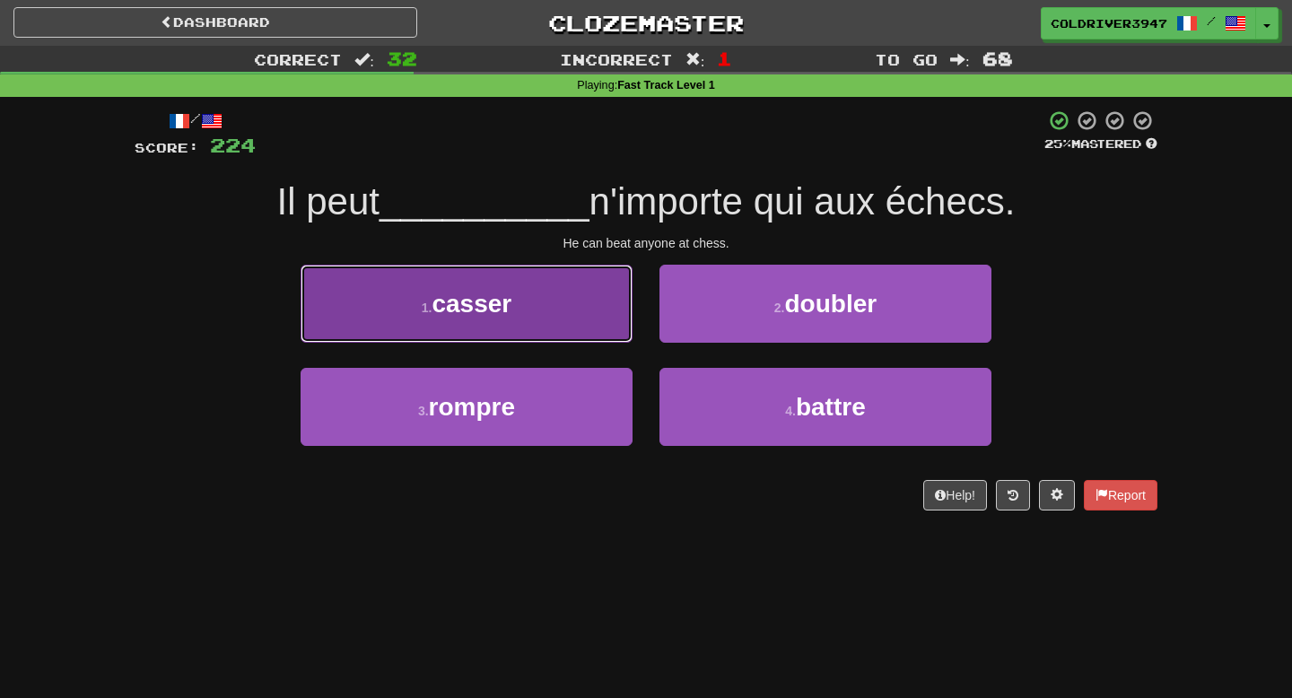
click at [561, 275] on button "1 . casser" at bounding box center [467, 304] width 332 height 78
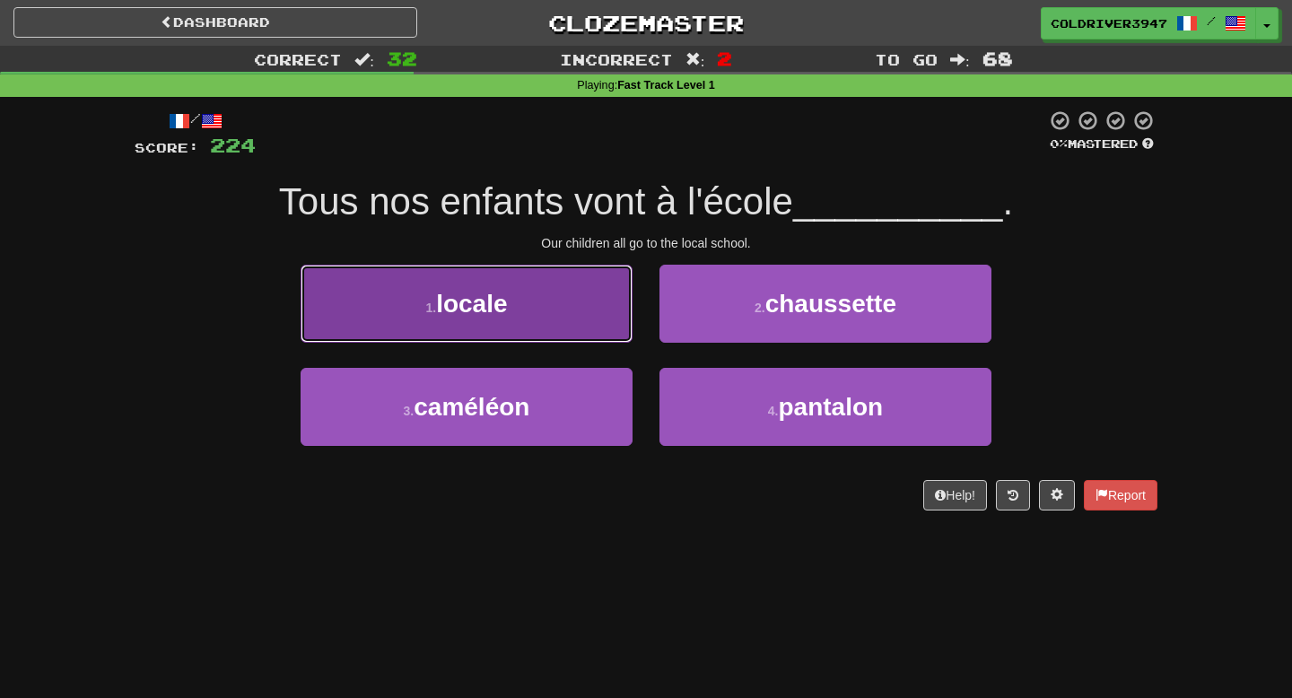
click at [566, 282] on button "1 . locale" at bounding box center [467, 304] width 332 height 78
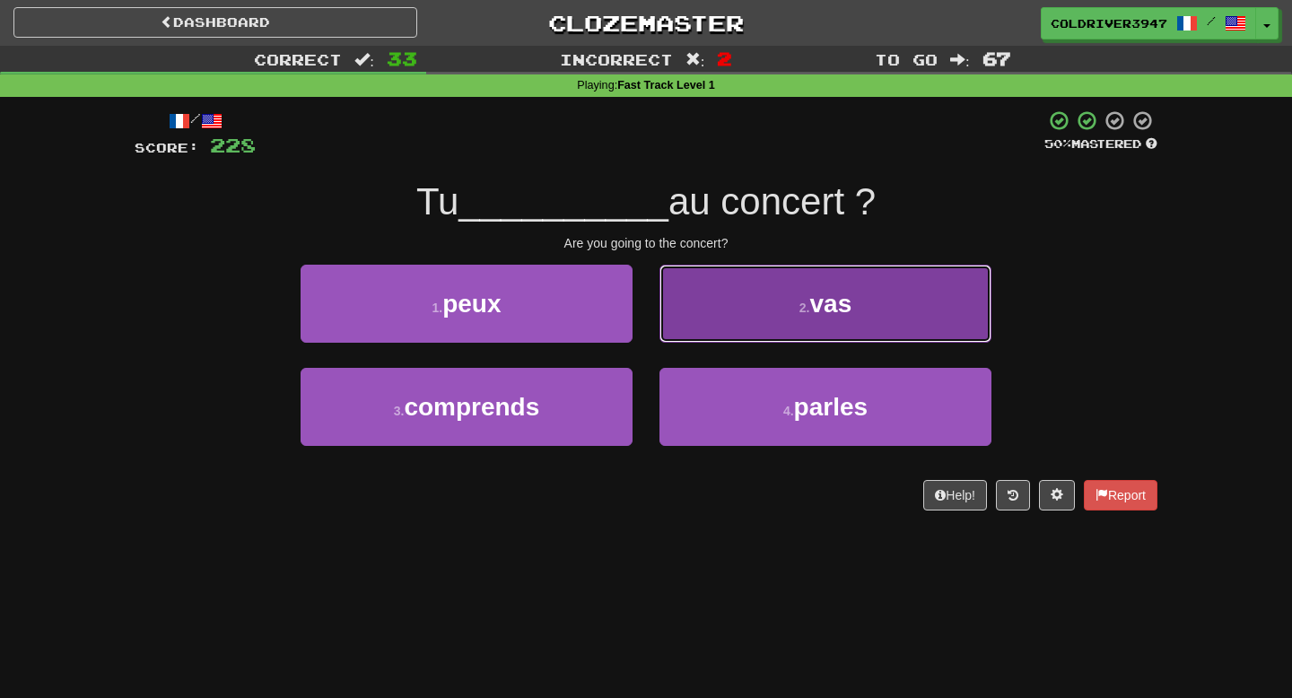
click at [711, 324] on button "2 . vas" at bounding box center [825, 304] width 332 height 78
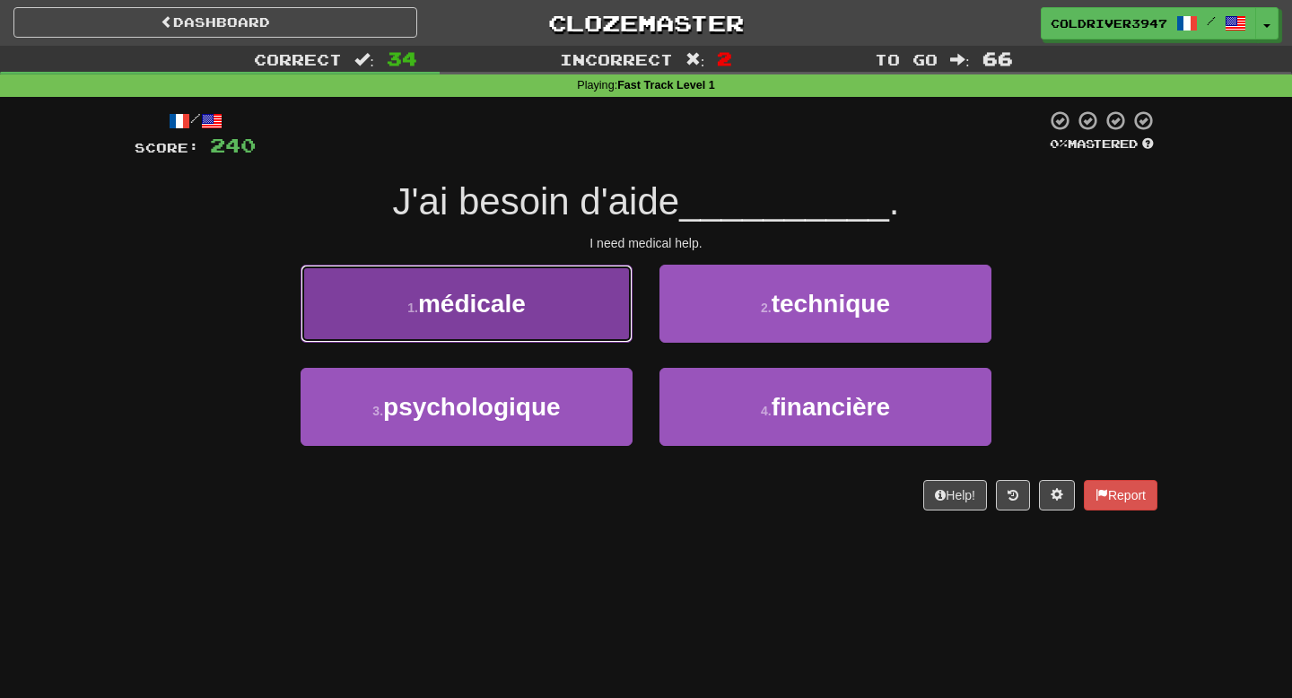
click at [564, 299] on button "1 . médicale" at bounding box center [467, 304] width 332 height 78
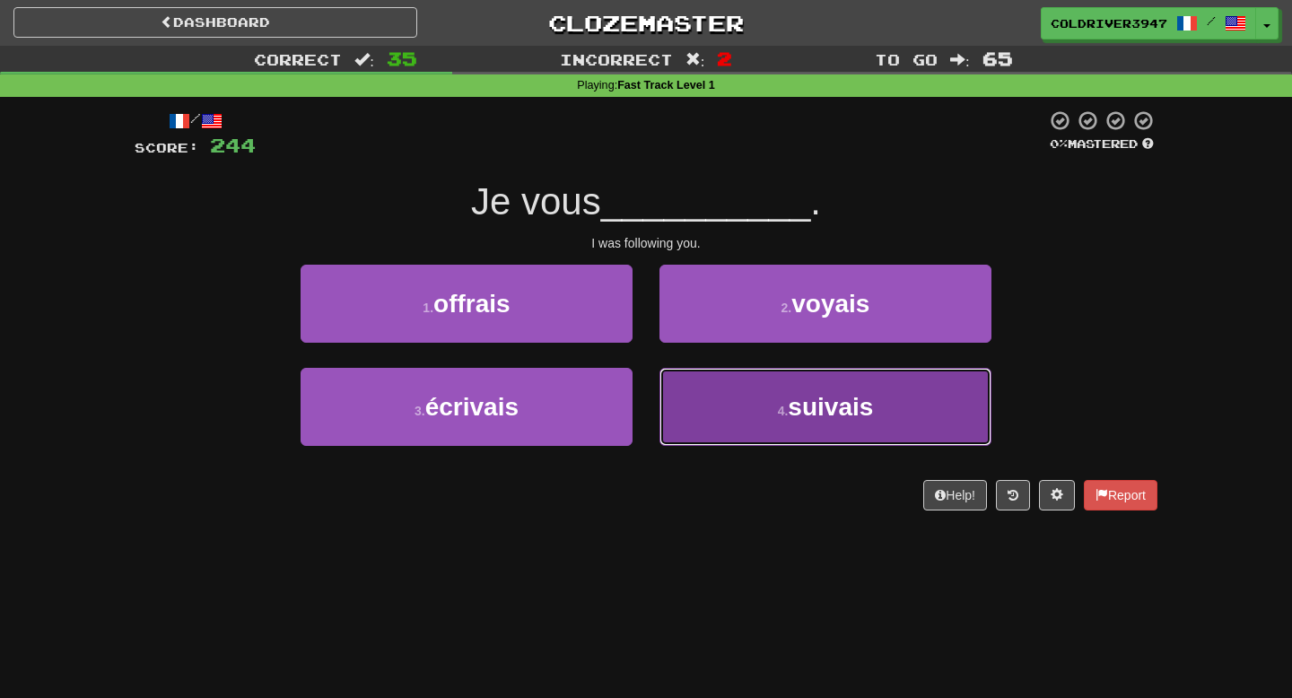
click at [664, 397] on button "4 . suivais" at bounding box center [825, 407] width 332 height 78
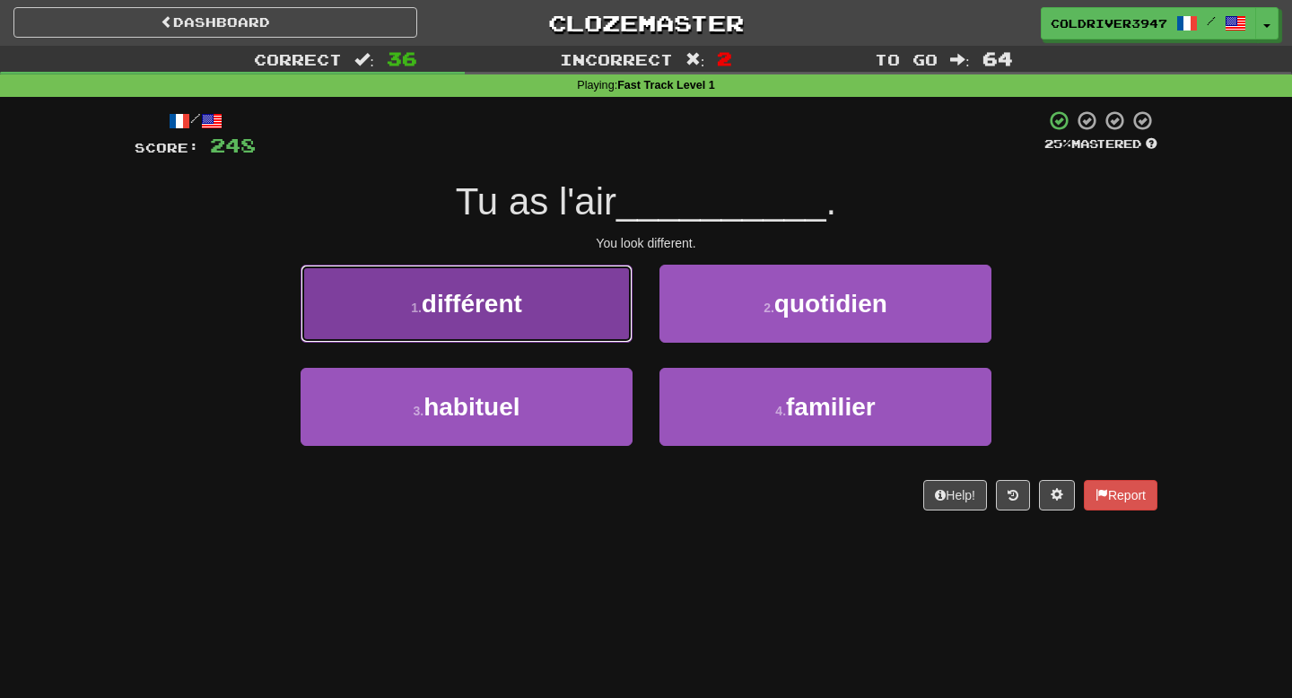
click at [576, 284] on button "1 . différent" at bounding box center [467, 304] width 332 height 78
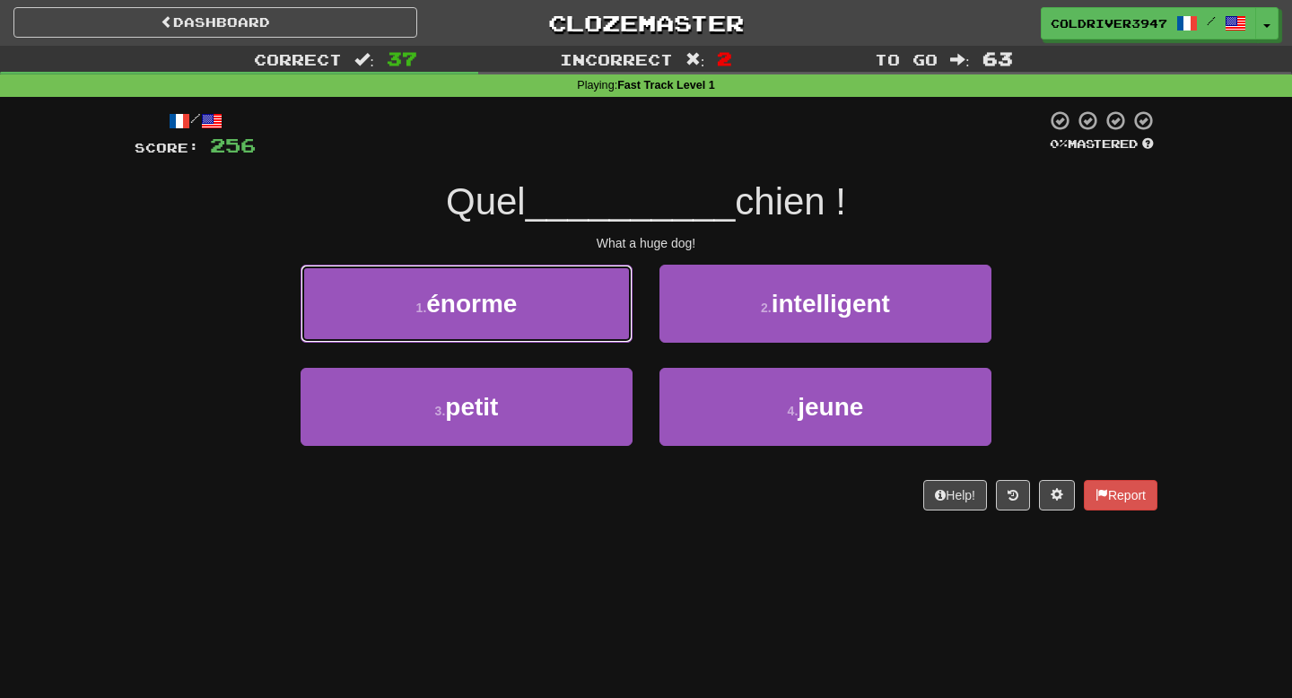
click at [576, 284] on button "1 . énorme" at bounding box center [467, 304] width 332 height 78
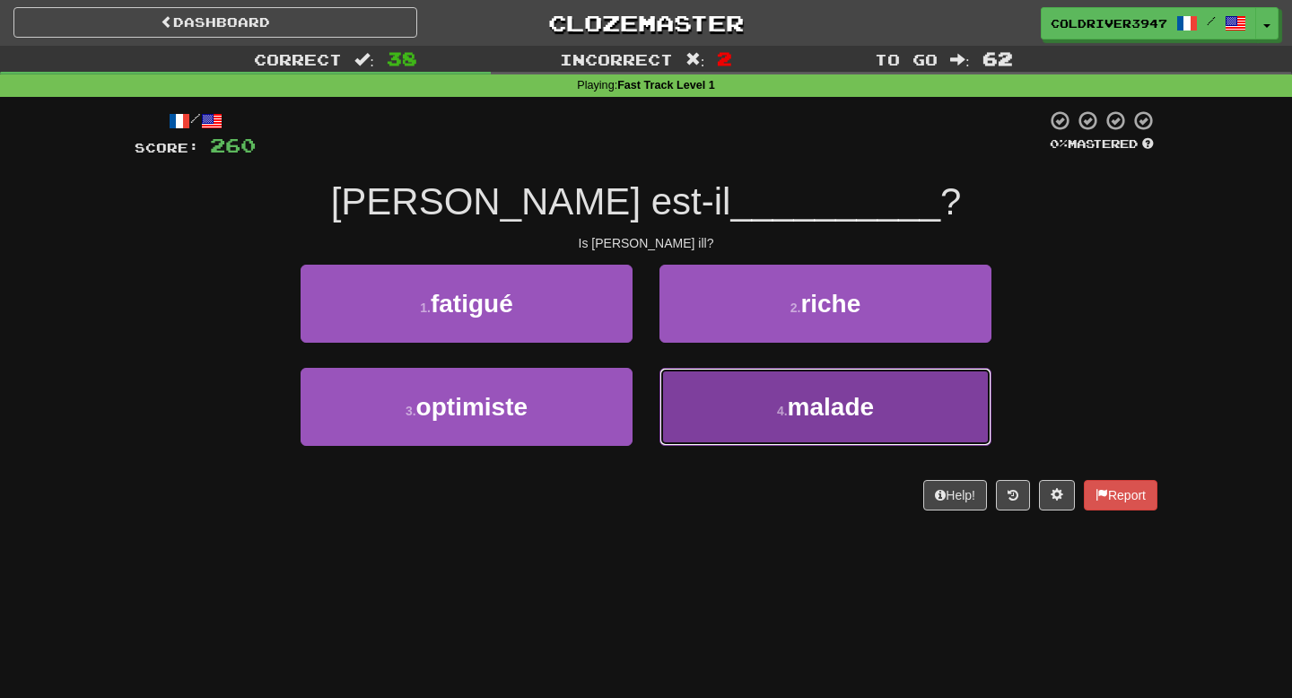
click at [722, 417] on button "4 . malade" at bounding box center [825, 407] width 332 height 78
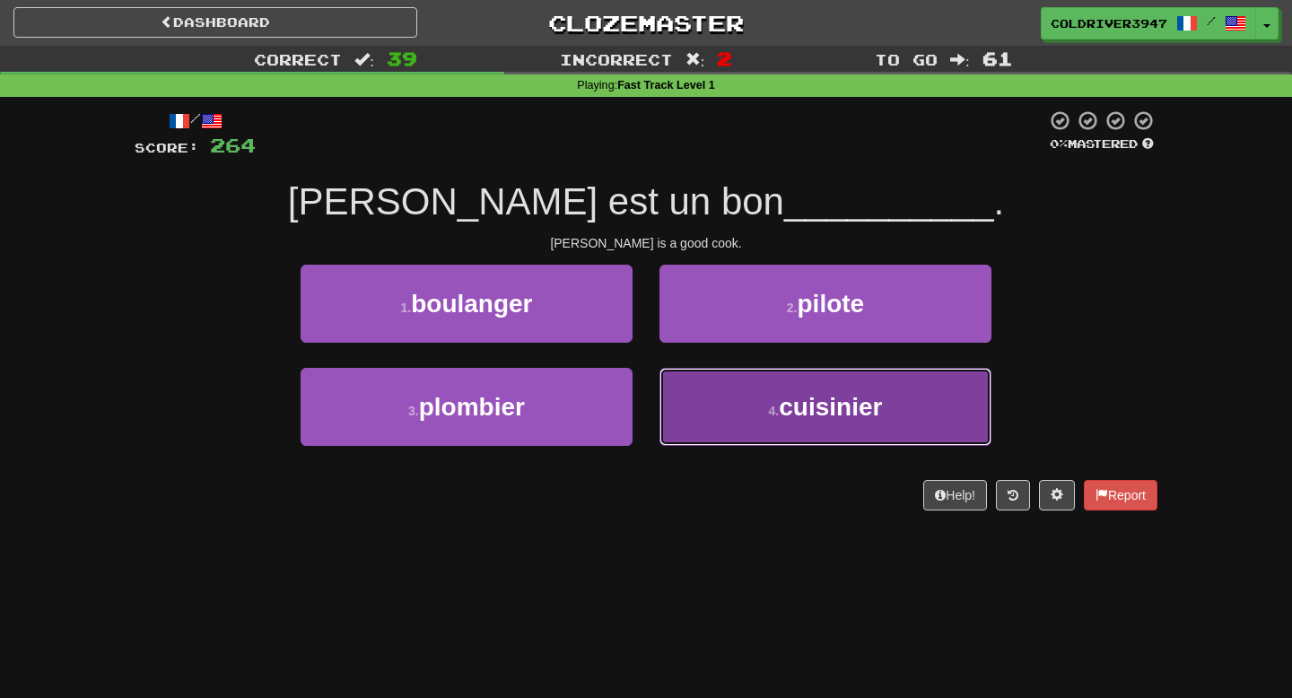
click at [711, 414] on button "4 . cuisinier" at bounding box center [825, 407] width 332 height 78
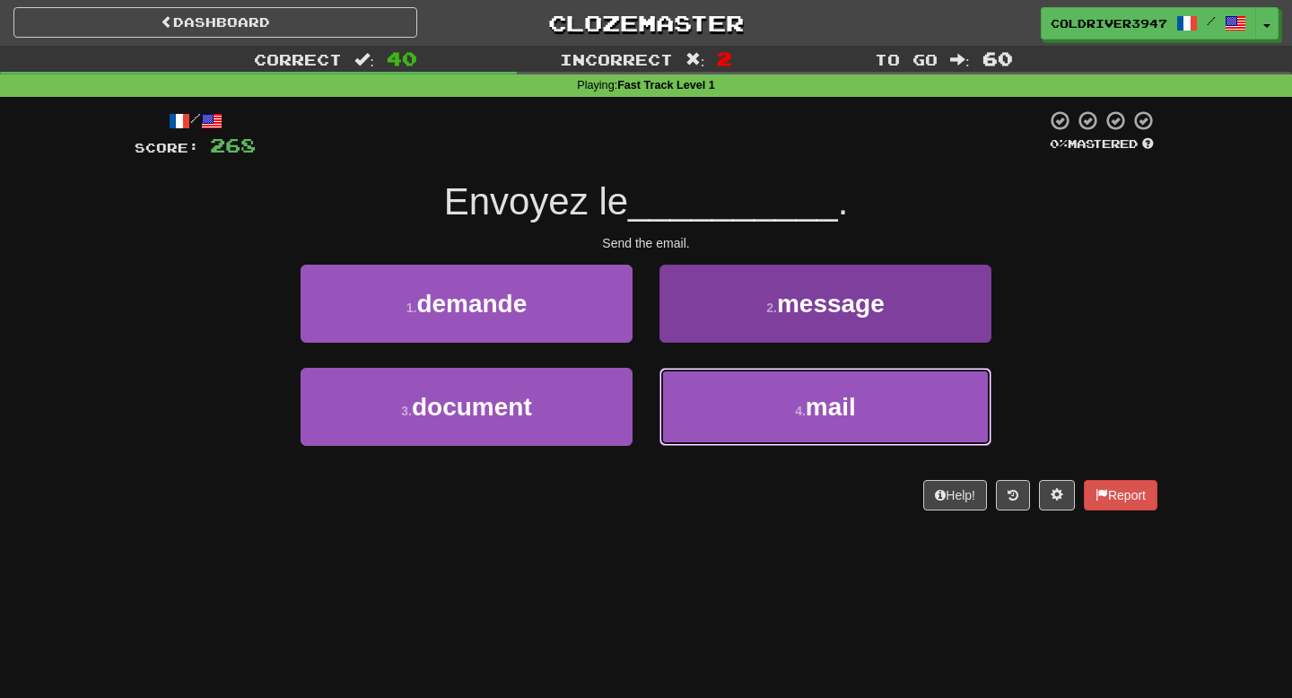
click at [737, 396] on button "4 . mail" at bounding box center [825, 407] width 332 height 78
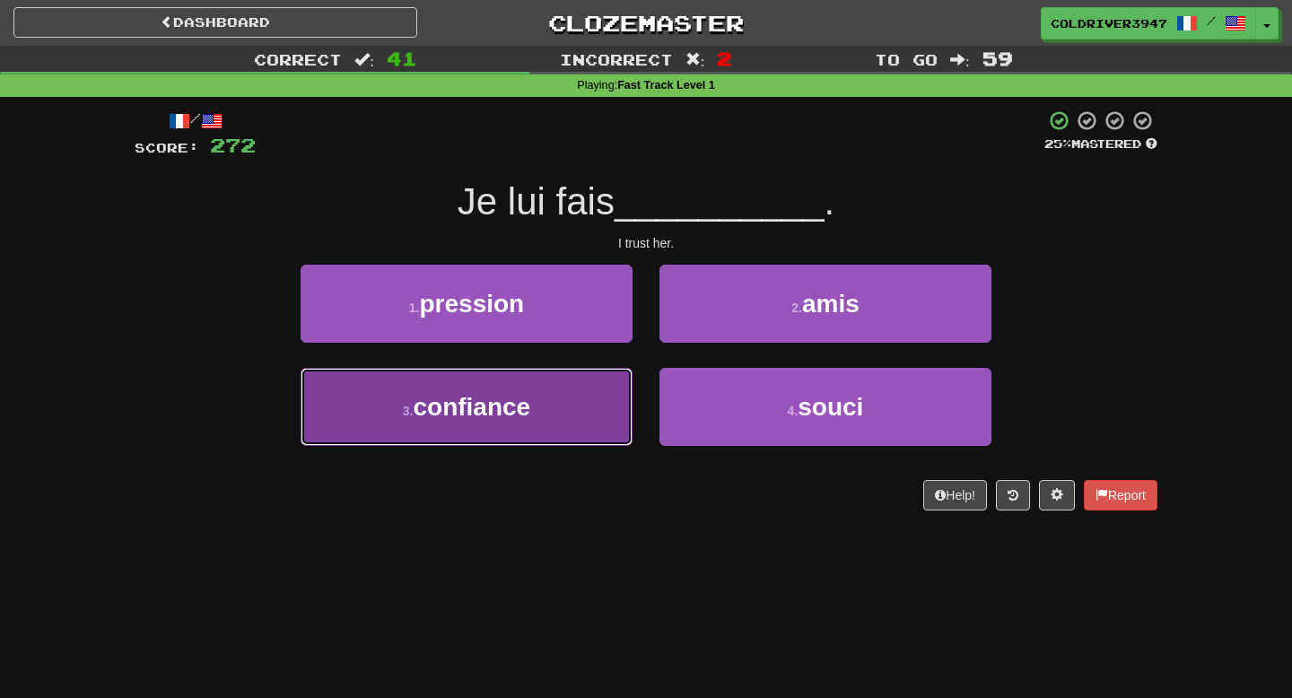
click at [589, 420] on button "3 . confiance" at bounding box center [467, 407] width 332 height 78
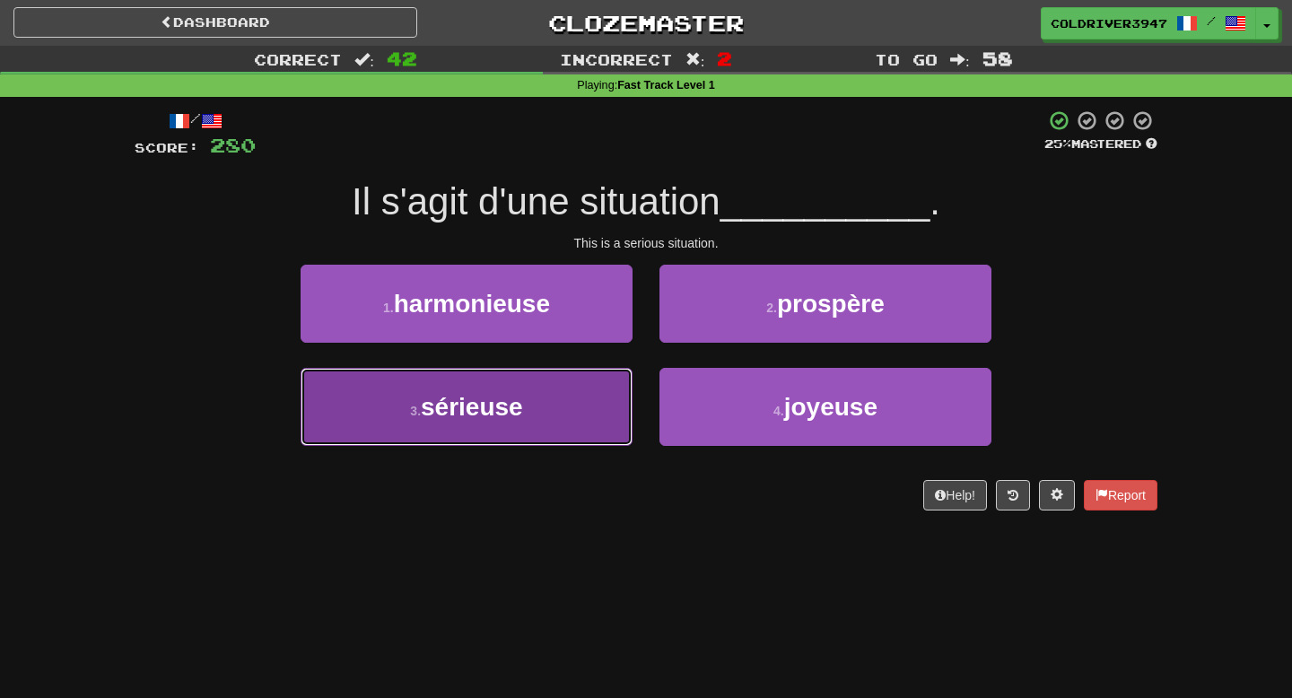
click at [610, 410] on button "3 . sérieuse" at bounding box center [467, 407] width 332 height 78
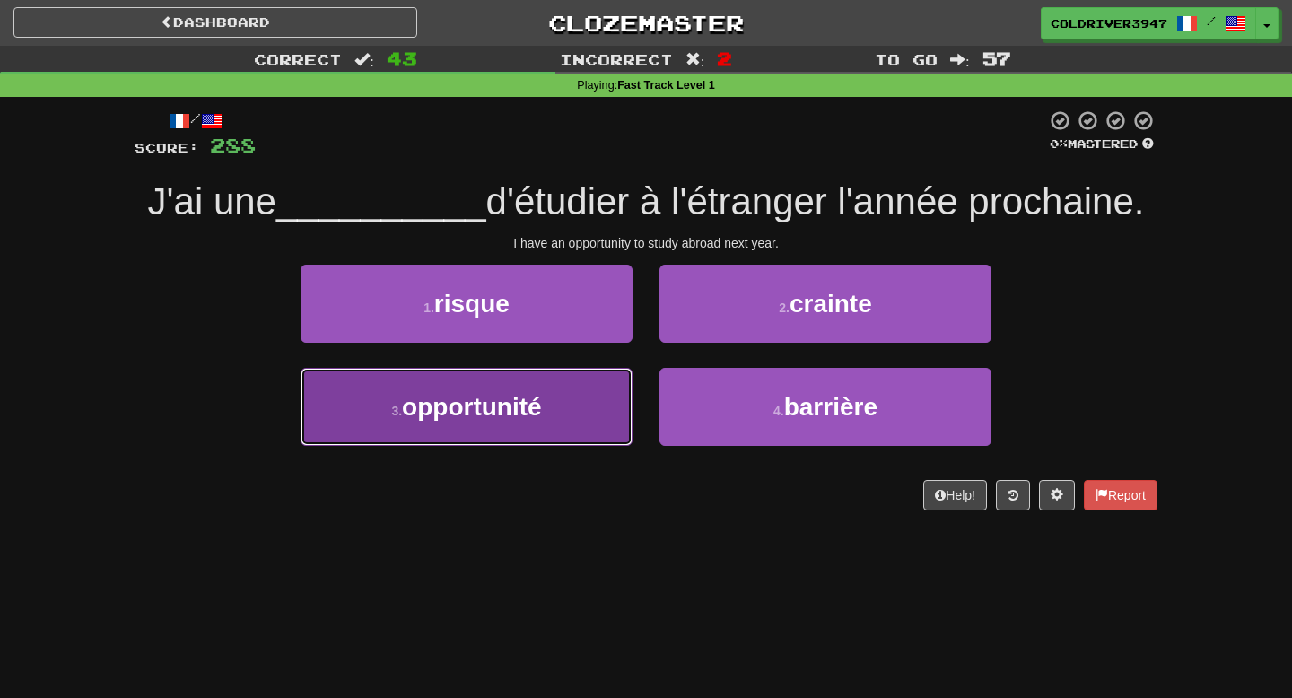
click at [611, 405] on button "3 . opportunité" at bounding box center [467, 407] width 332 height 78
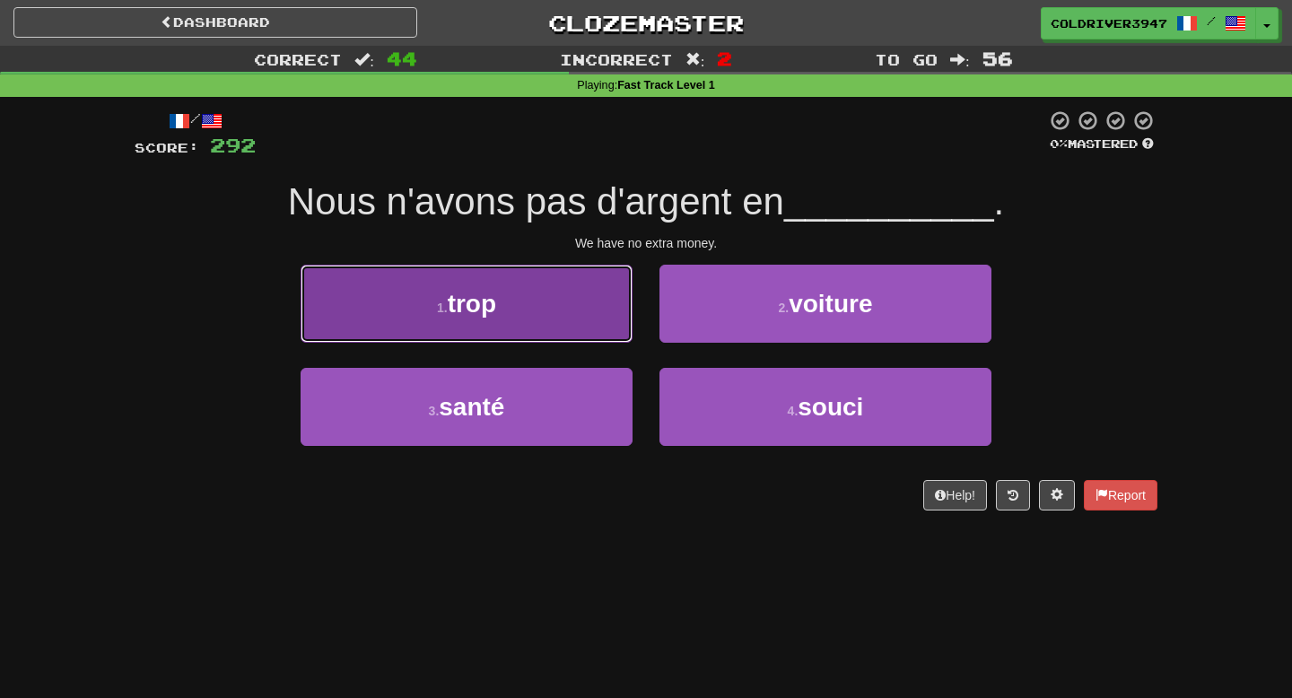
click at [599, 269] on button "1 . trop" at bounding box center [467, 304] width 332 height 78
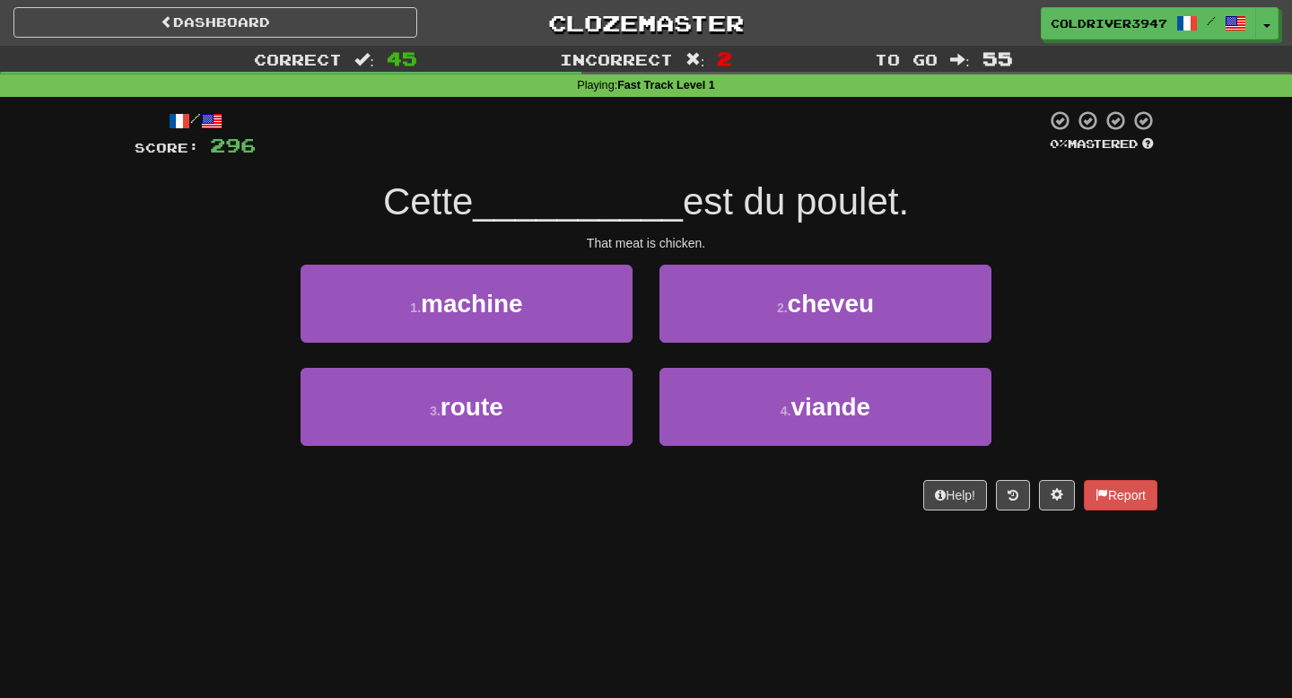
click at [715, 452] on div "4 . viande" at bounding box center [825, 419] width 359 height 103
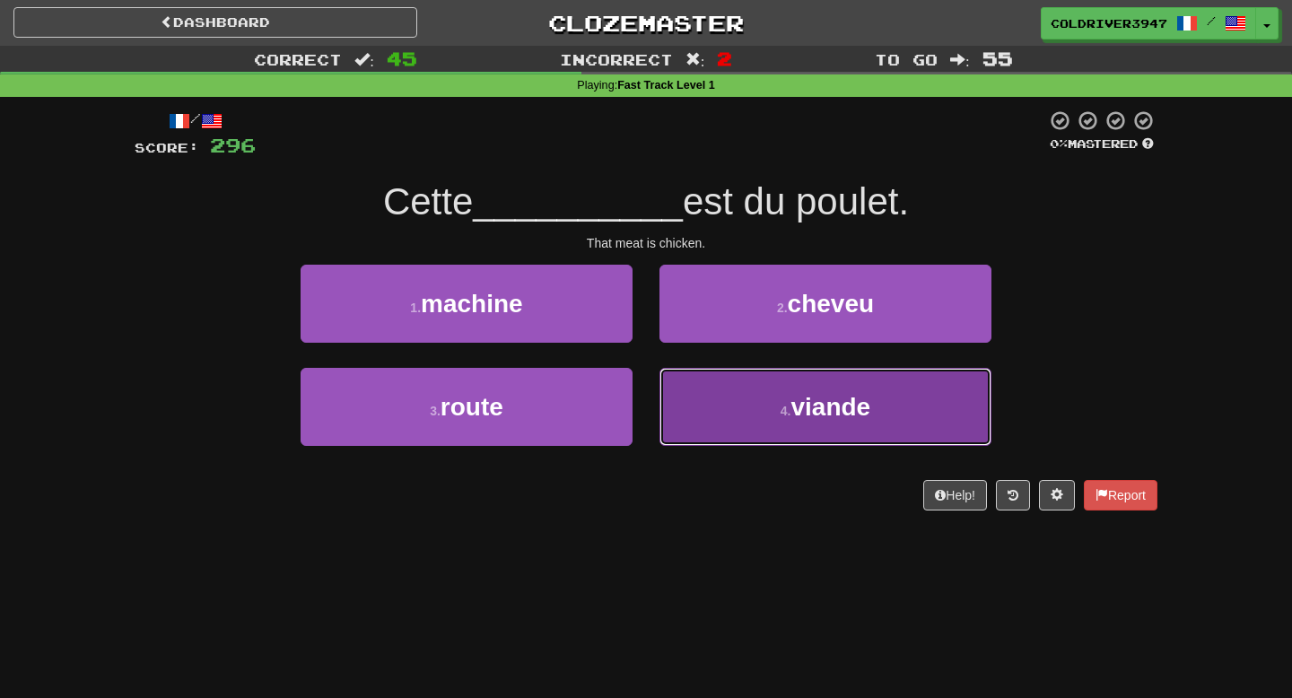
click at [724, 426] on button "4 . viande" at bounding box center [825, 407] width 332 height 78
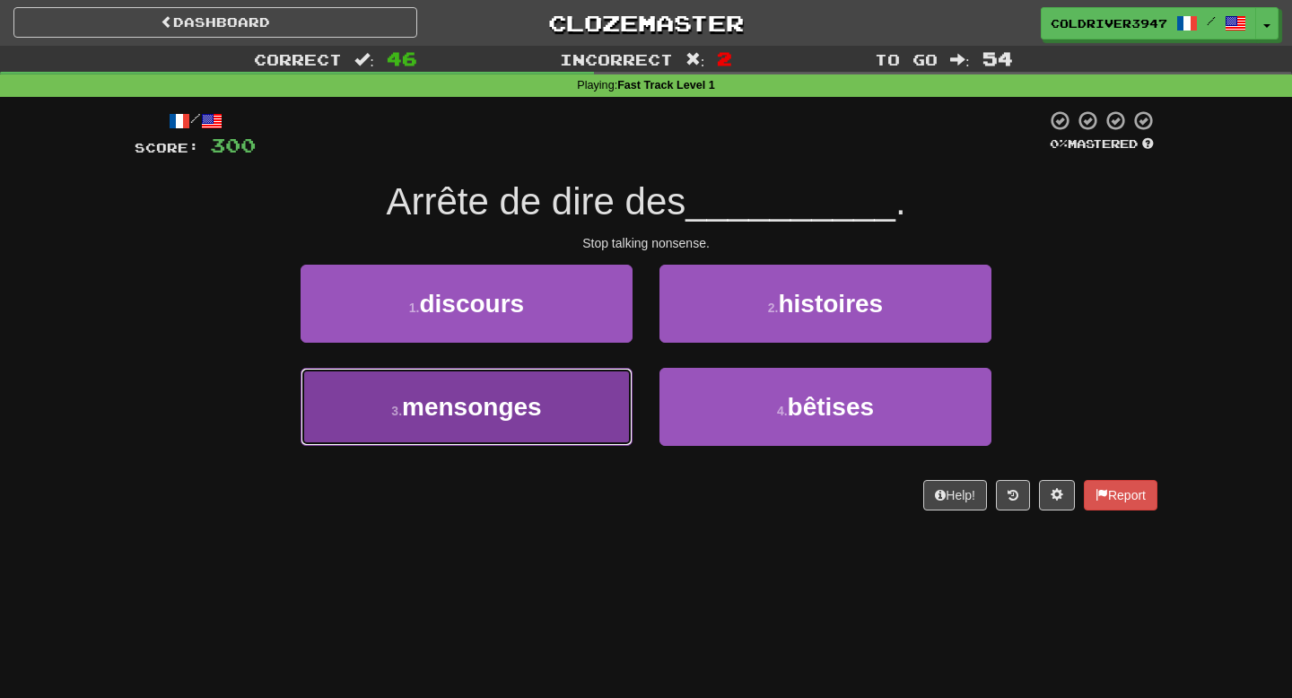
click at [615, 411] on button "3 . mensonges" at bounding box center [467, 407] width 332 height 78
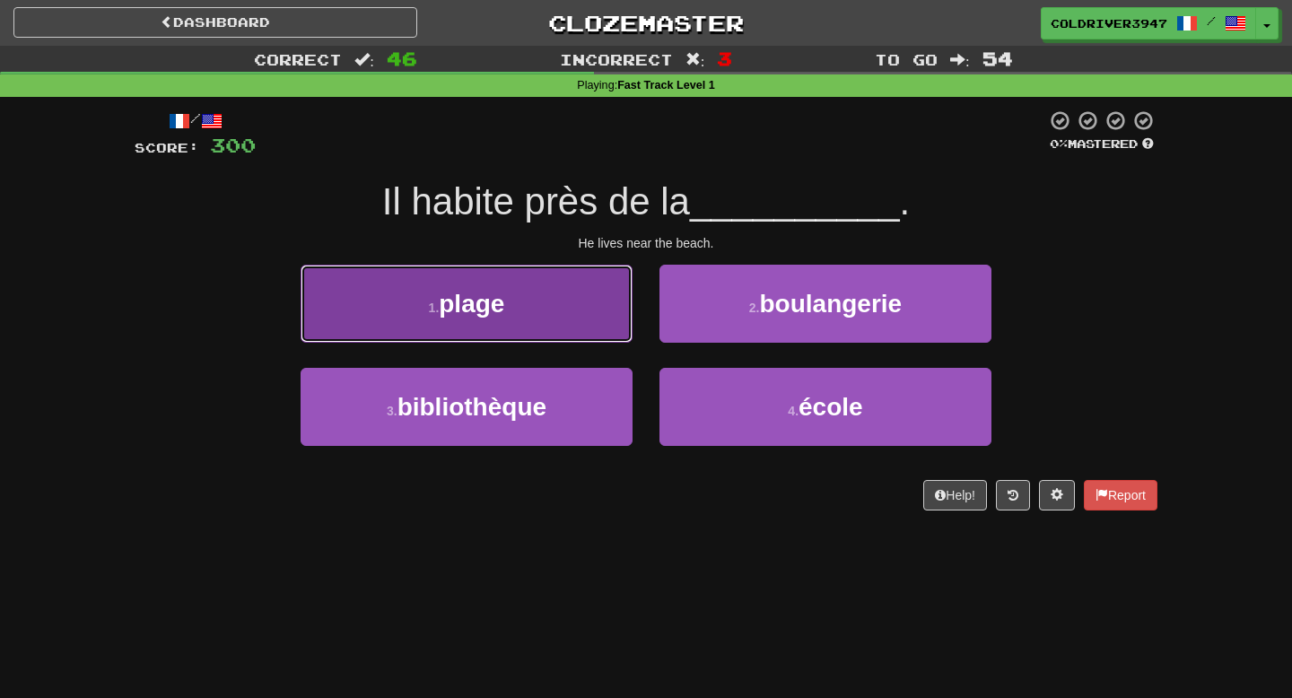
click at [594, 327] on button "1 . plage" at bounding box center [467, 304] width 332 height 78
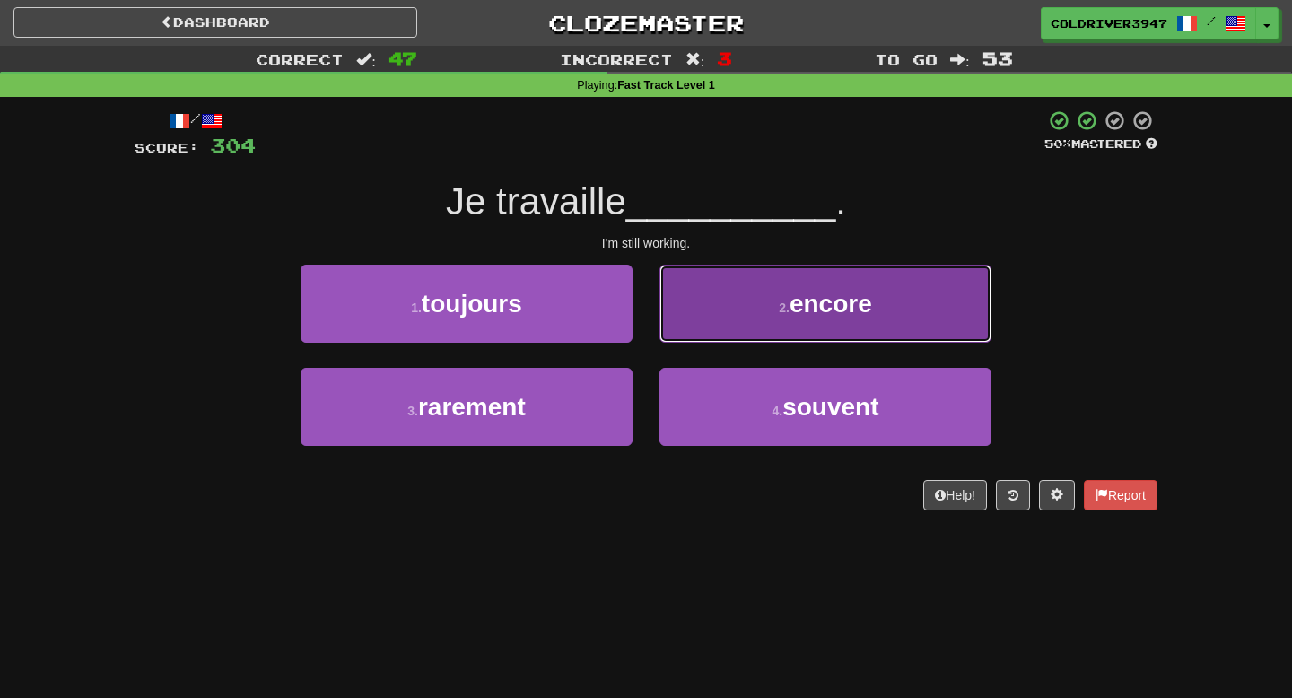
click at [696, 289] on button "2 . encore" at bounding box center [825, 304] width 332 height 78
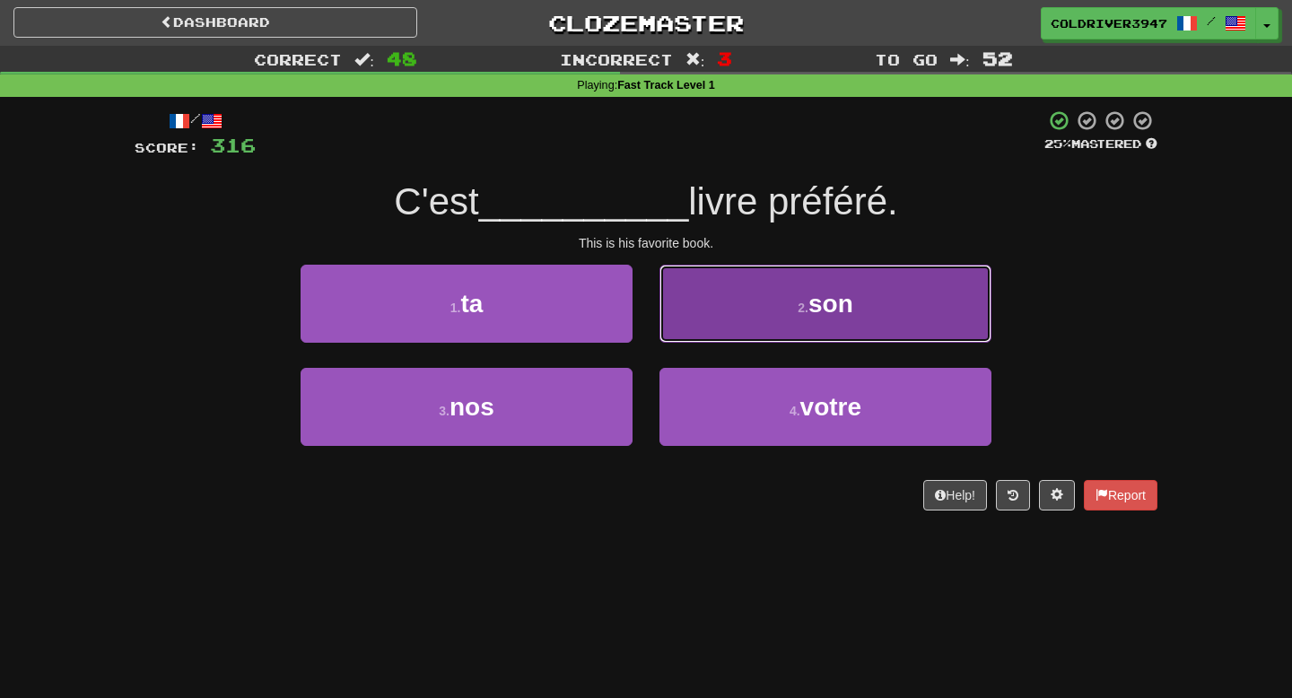
click at [678, 298] on button "2 . son" at bounding box center [825, 304] width 332 height 78
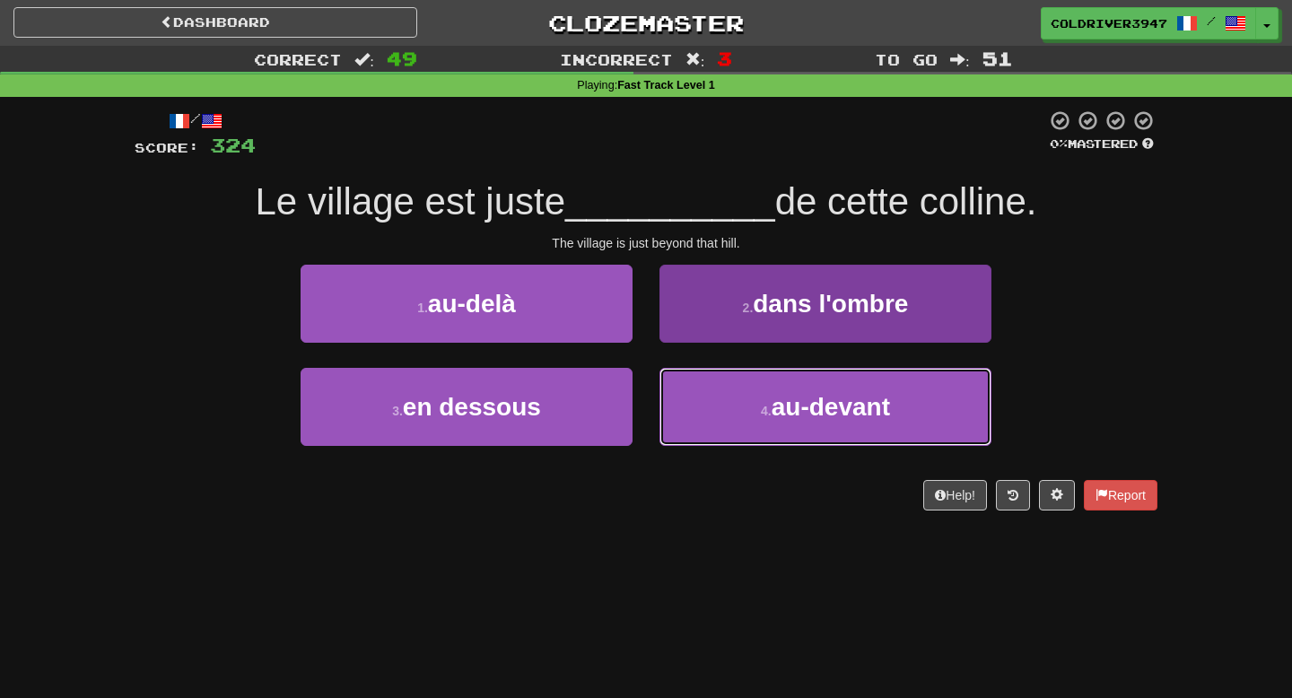
click at [704, 372] on button "4 . [GEOGRAPHIC_DATA]" at bounding box center [825, 407] width 332 height 78
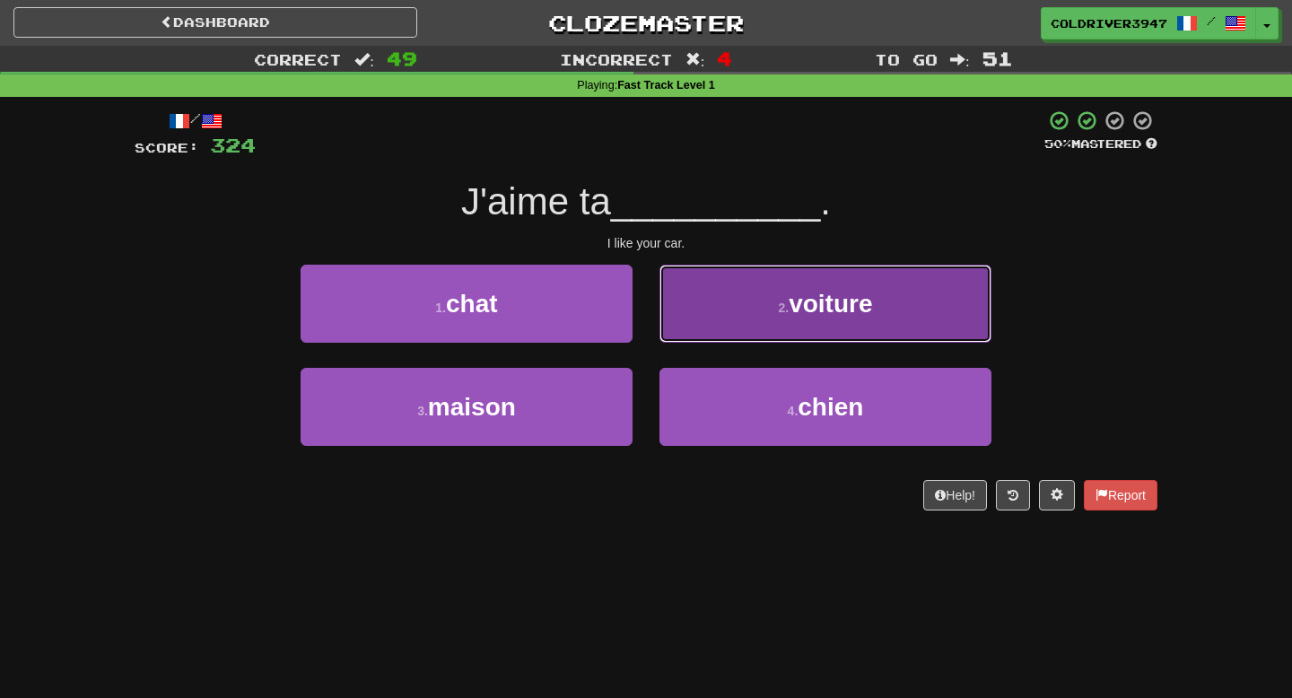
click at [790, 331] on button "2 . voiture" at bounding box center [825, 304] width 332 height 78
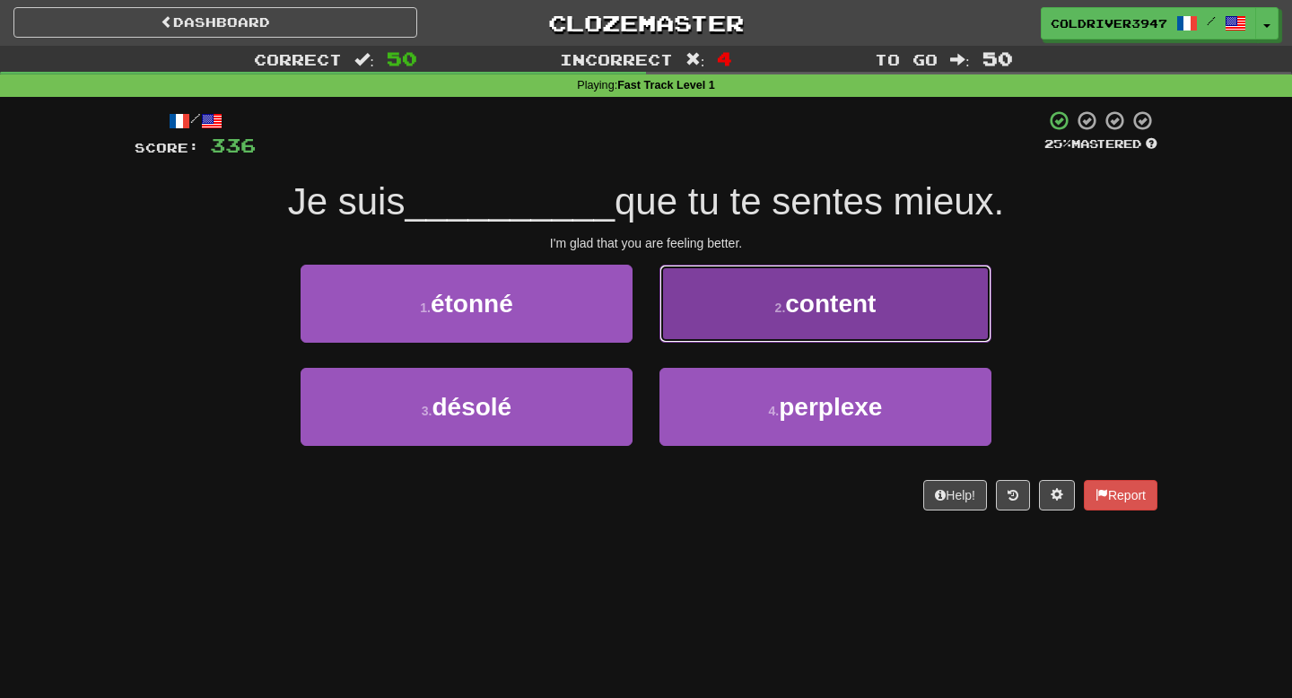
click at [807, 277] on button "2 . content" at bounding box center [825, 304] width 332 height 78
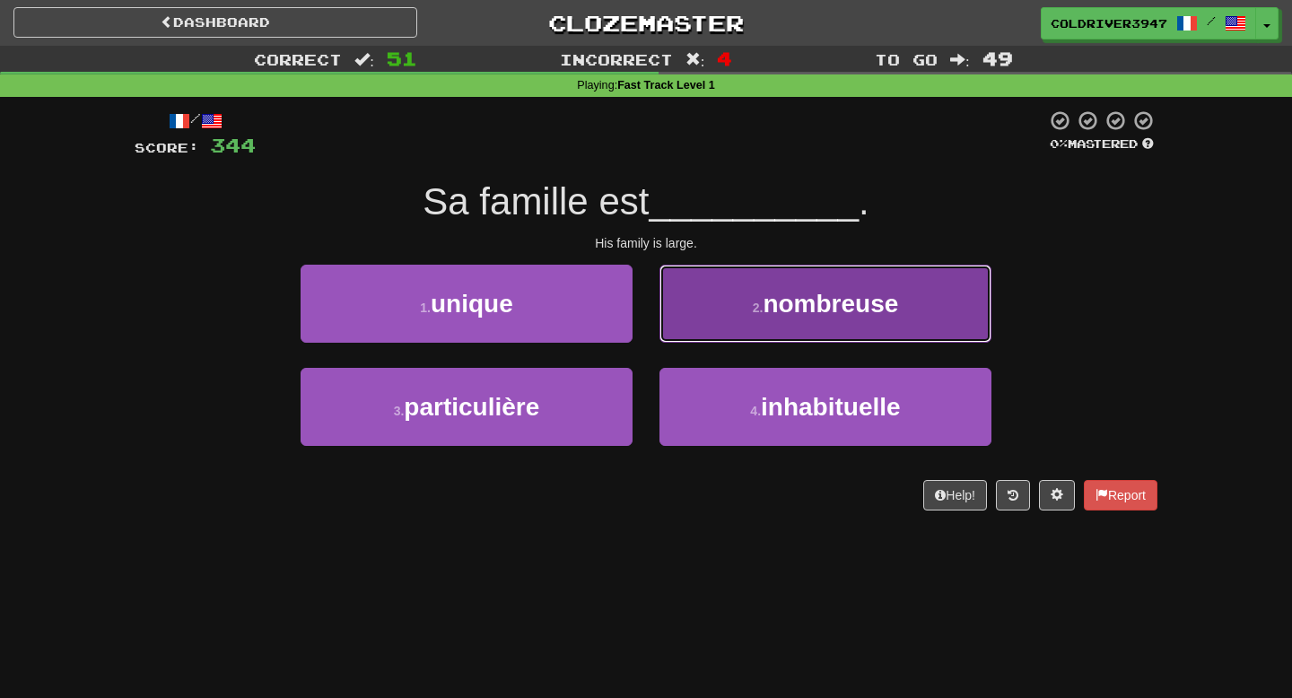
click at [690, 317] on button "2 . nombreuse" at bounding box center [825, 304] width 332 height 78
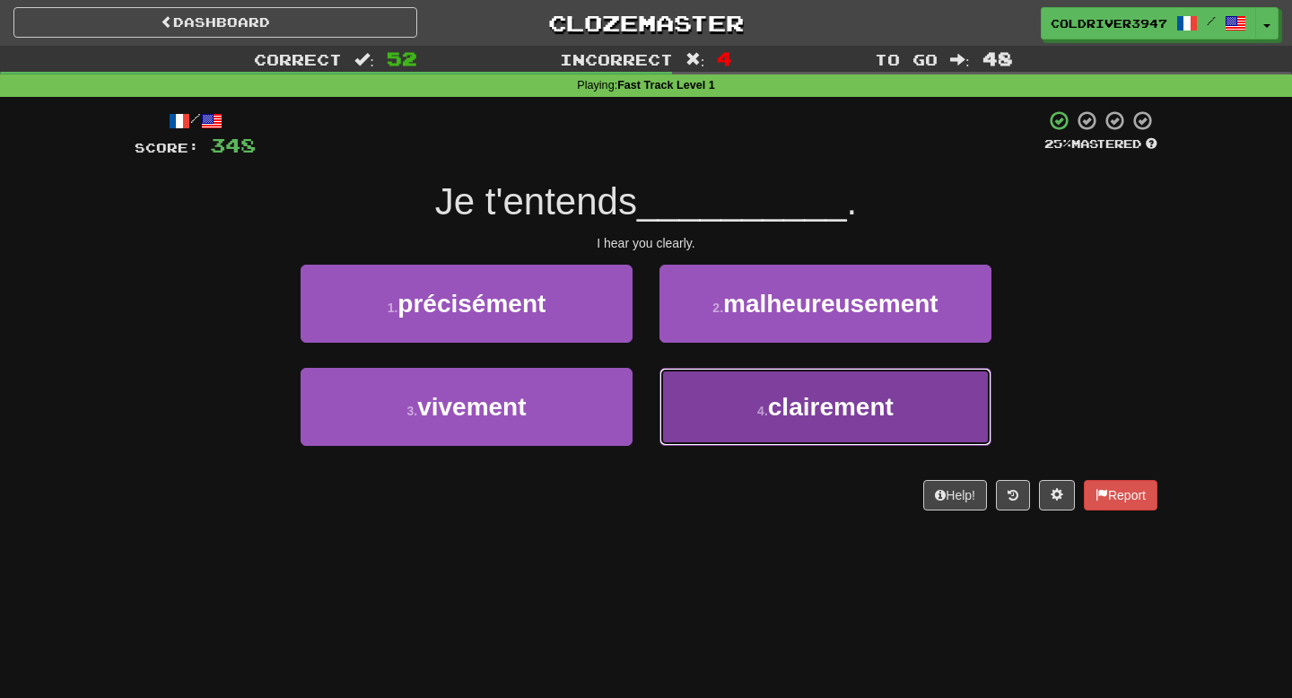
click at [698, 388] on button "4 . clairement" at bounding box center [825, 407] width 332 height 78
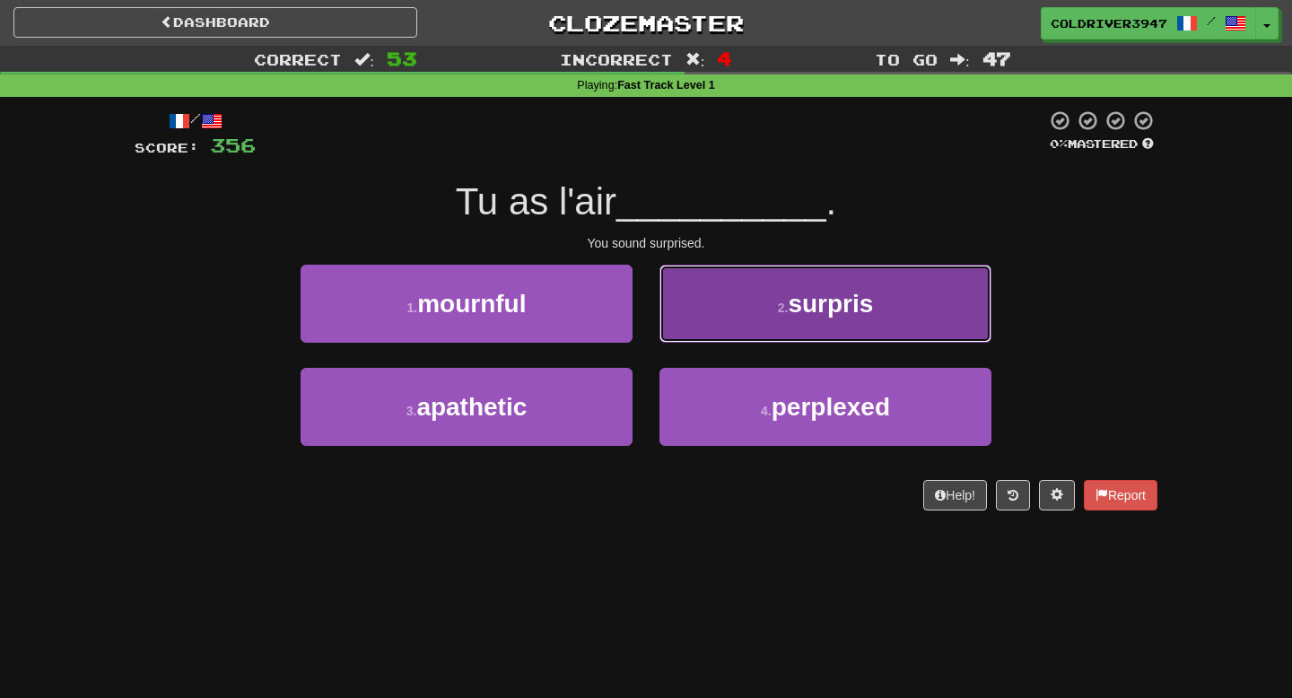
click at [733, 286] on button "2 . surpris" at bounding box center [825, 304] width 332 height 78
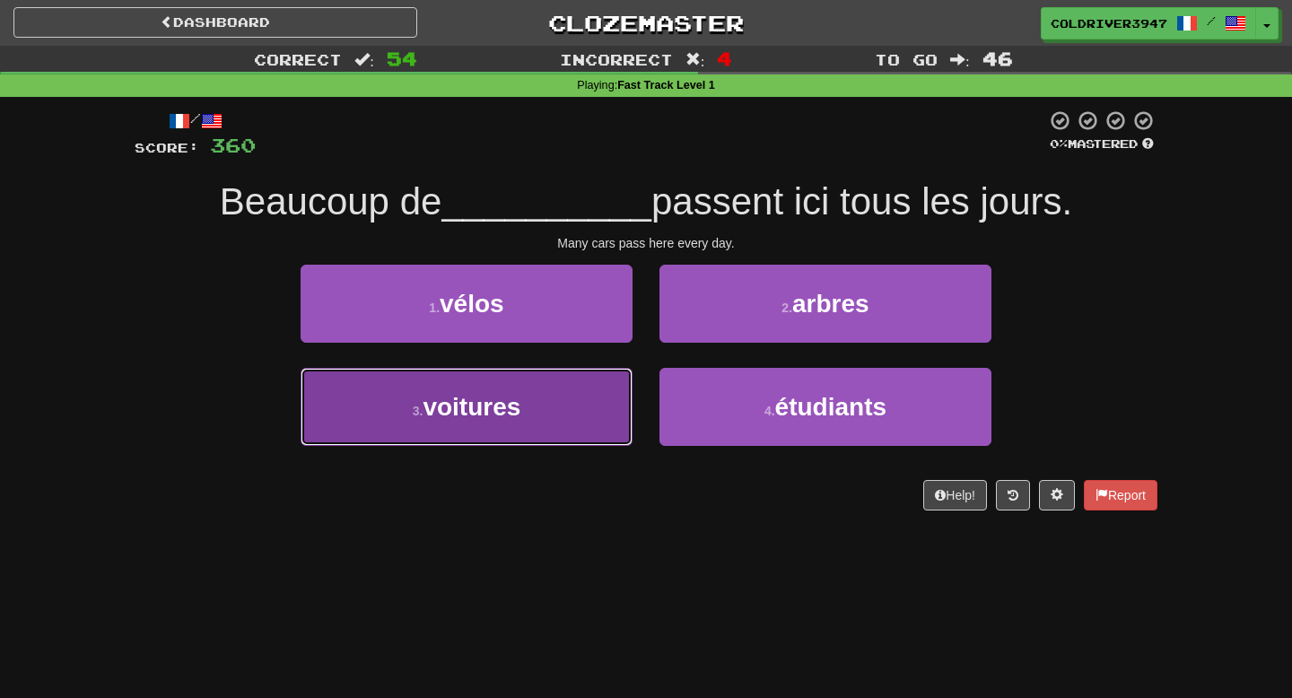
click at [615, 392] on button "3 . voitures" at bounding box center [467, 407] width 332 height 78
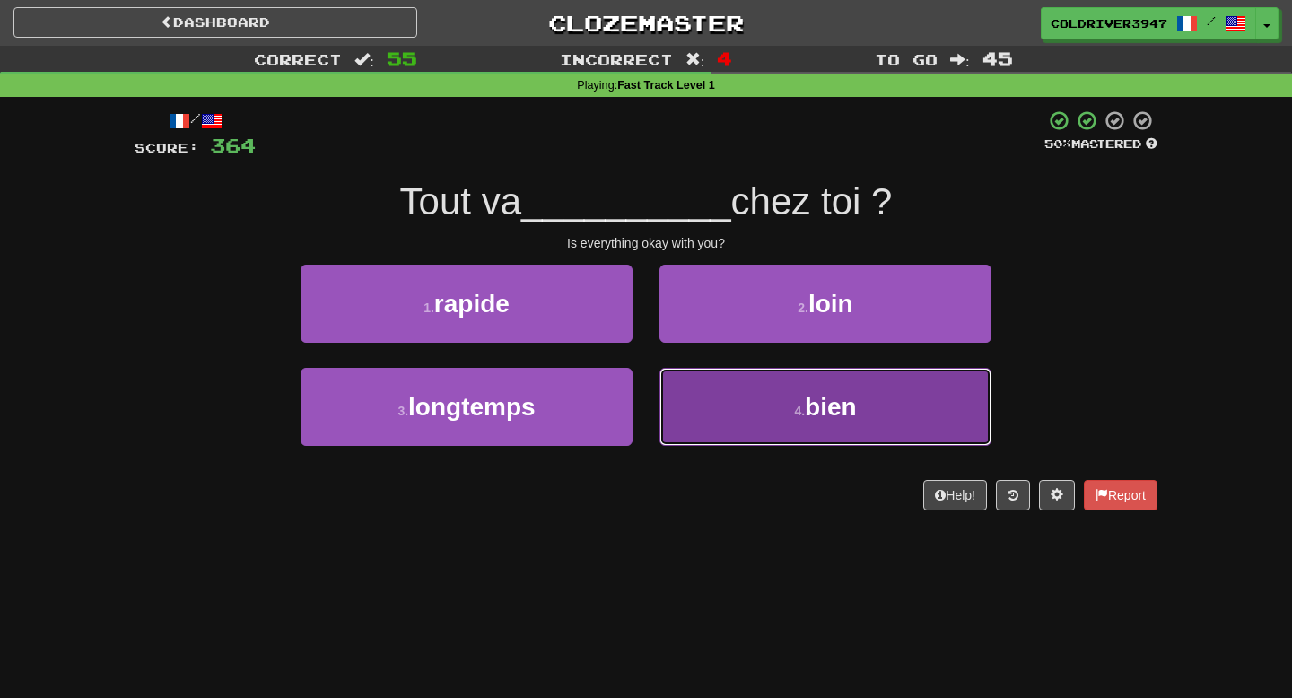
click at [708, 376] on button "4 . bien" at bounding box center [825, 407] width 332 height 78
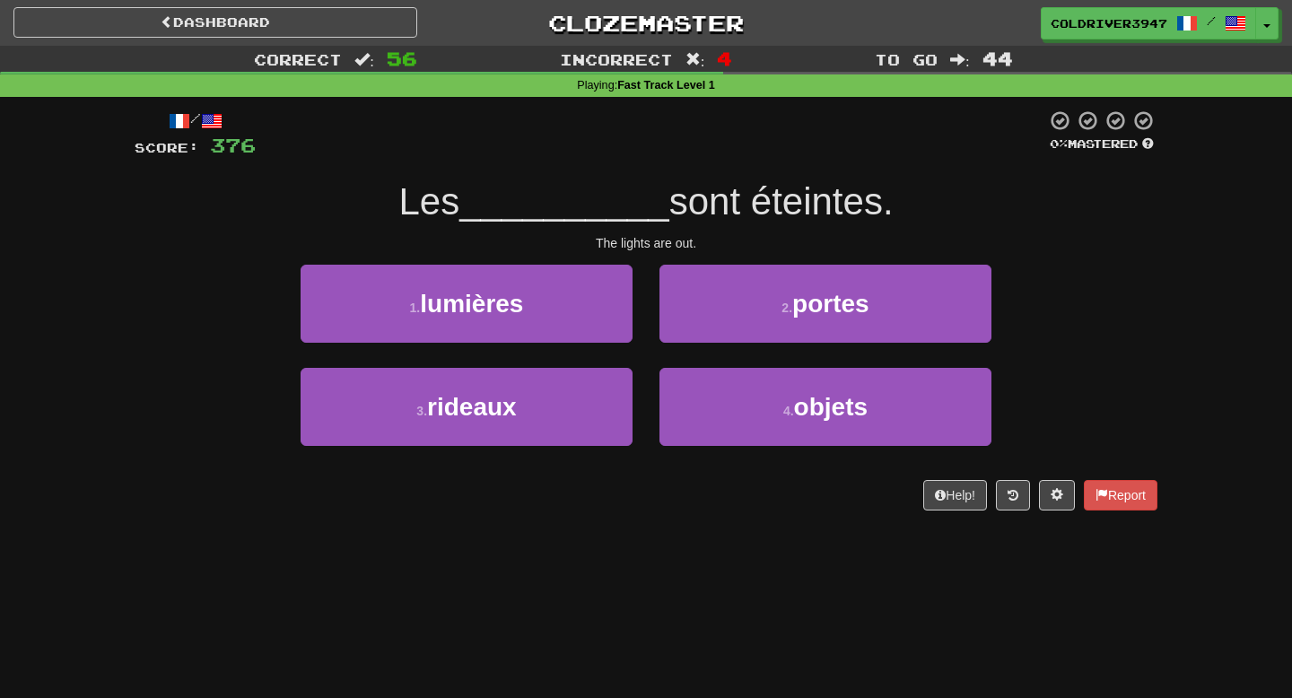
click at [589, 251] on div "/ Score: 376 0 % Mastered Les __________ sont éteintes. The lights are out. 1 .…" at bounding box center [646, 309] width 1023 height 401
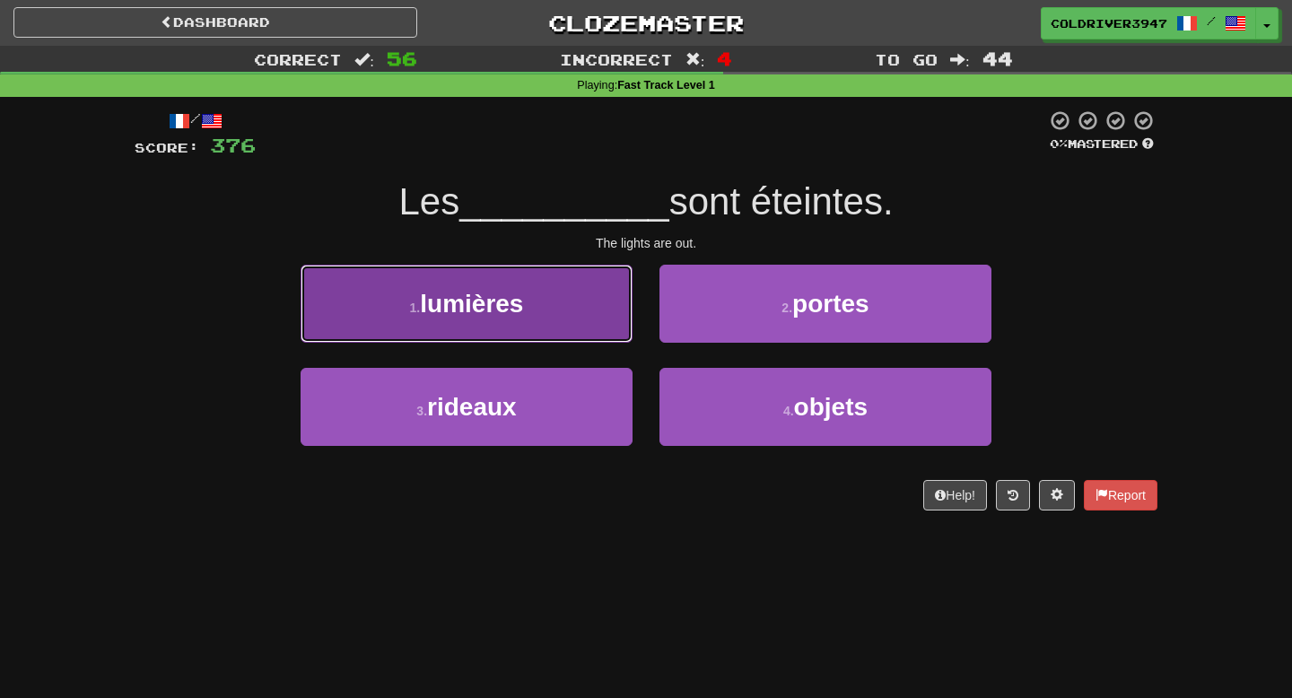
click at [589, 304] on button "1 . lumières" at bounding box center [467, 304] width 332 height 78
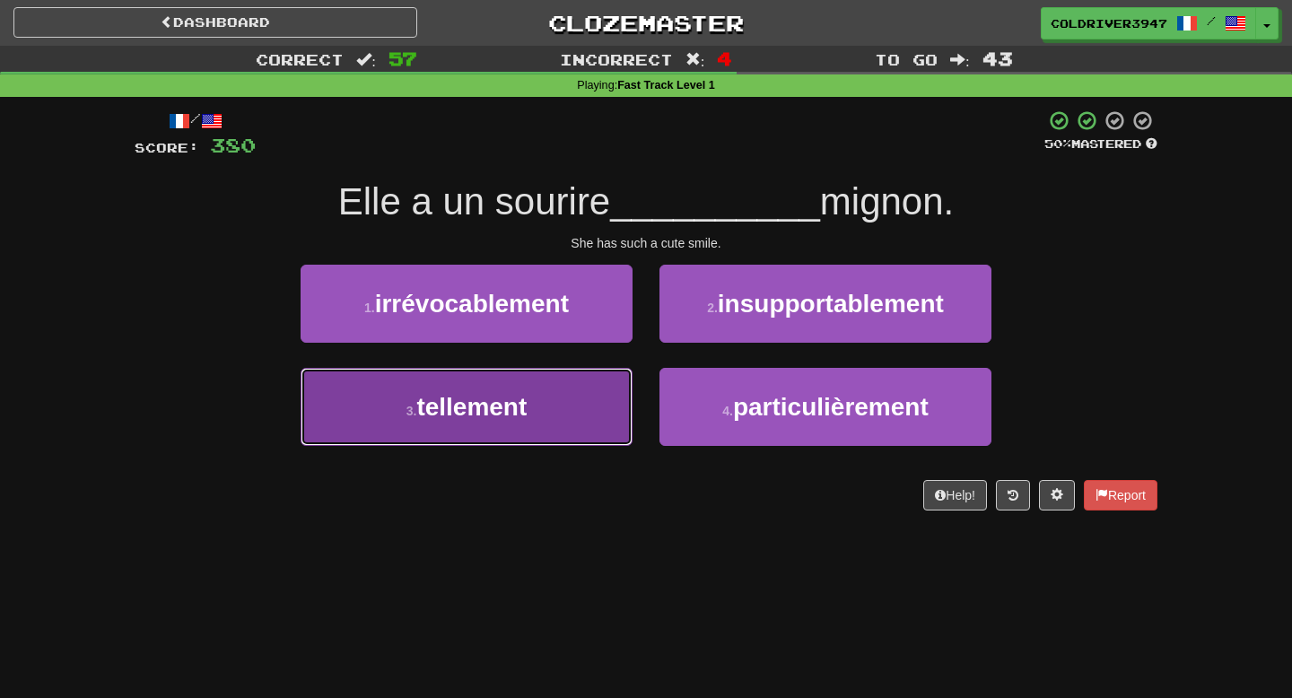
click at [586, 391] on button "3 . tellement" at bounding box center [467, 407] width 332 height 78
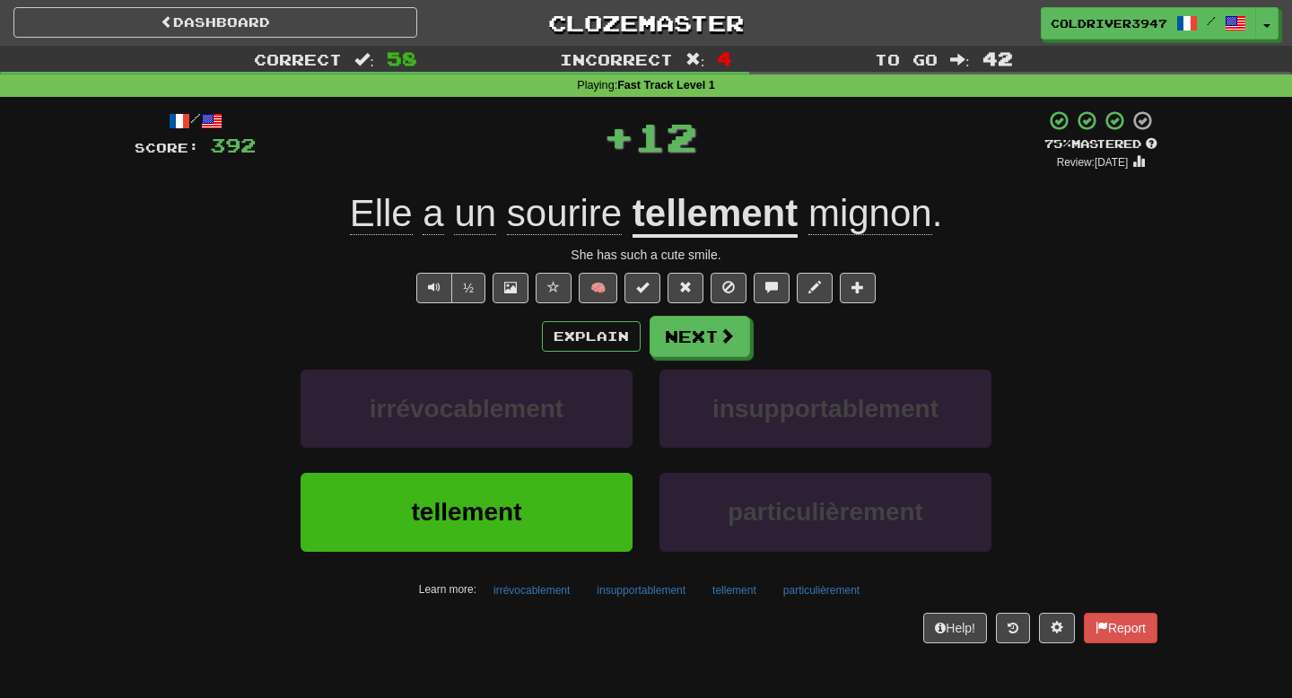
click at [653, 216] on u "tellement" at bounding box center [714, 215] width 165 height 46
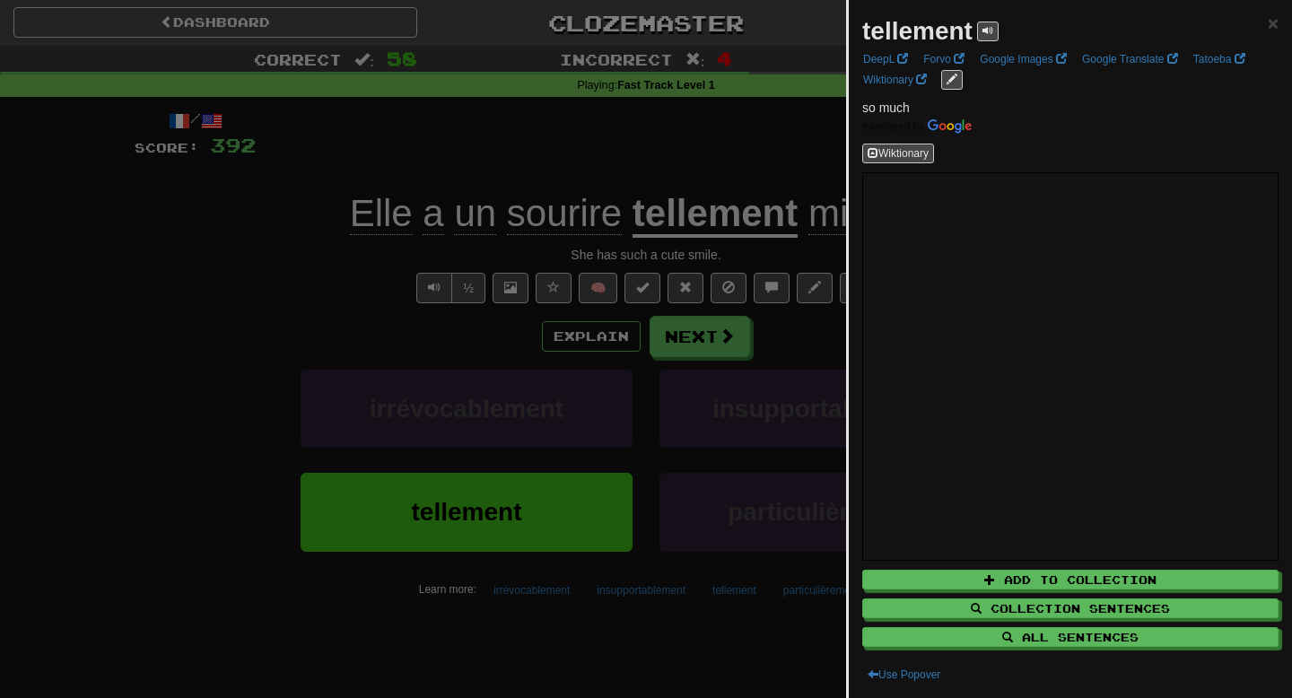
click at [323, 335] on div at bounding box center [646, 349] width 1292 height 698
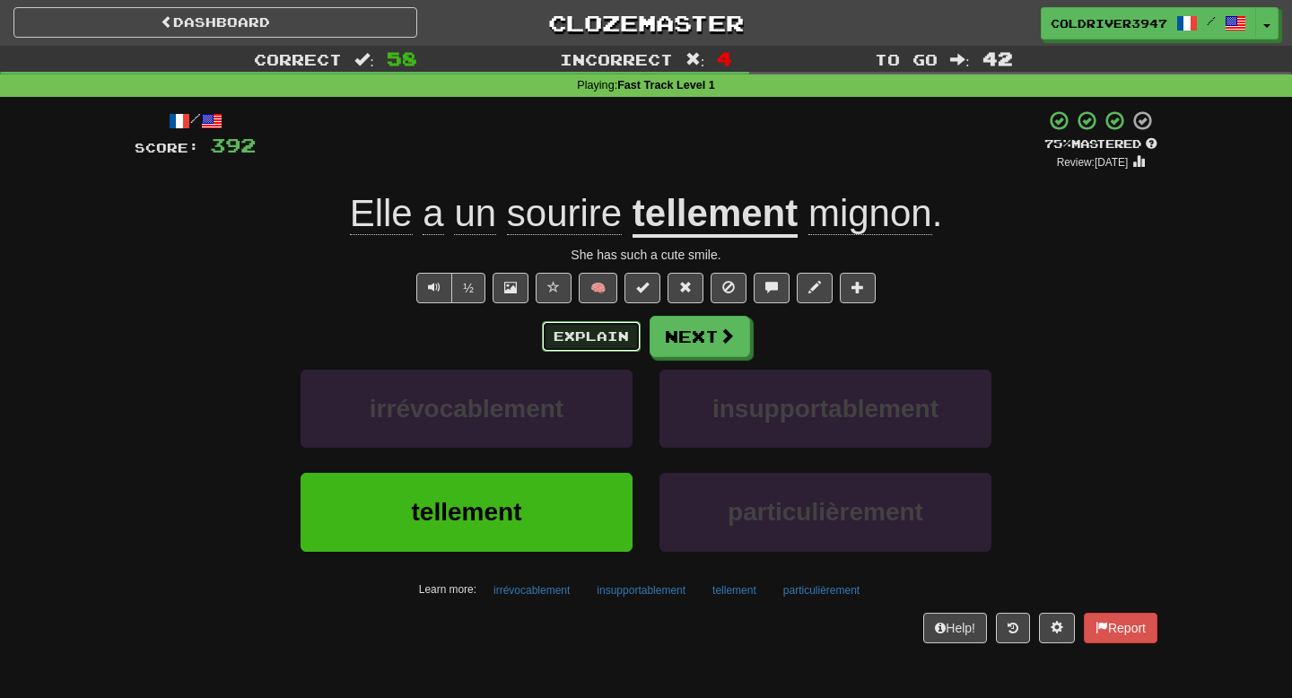
click at [568, 333] on button "Explain" at bounding box center [591, 336] width 99 height 31
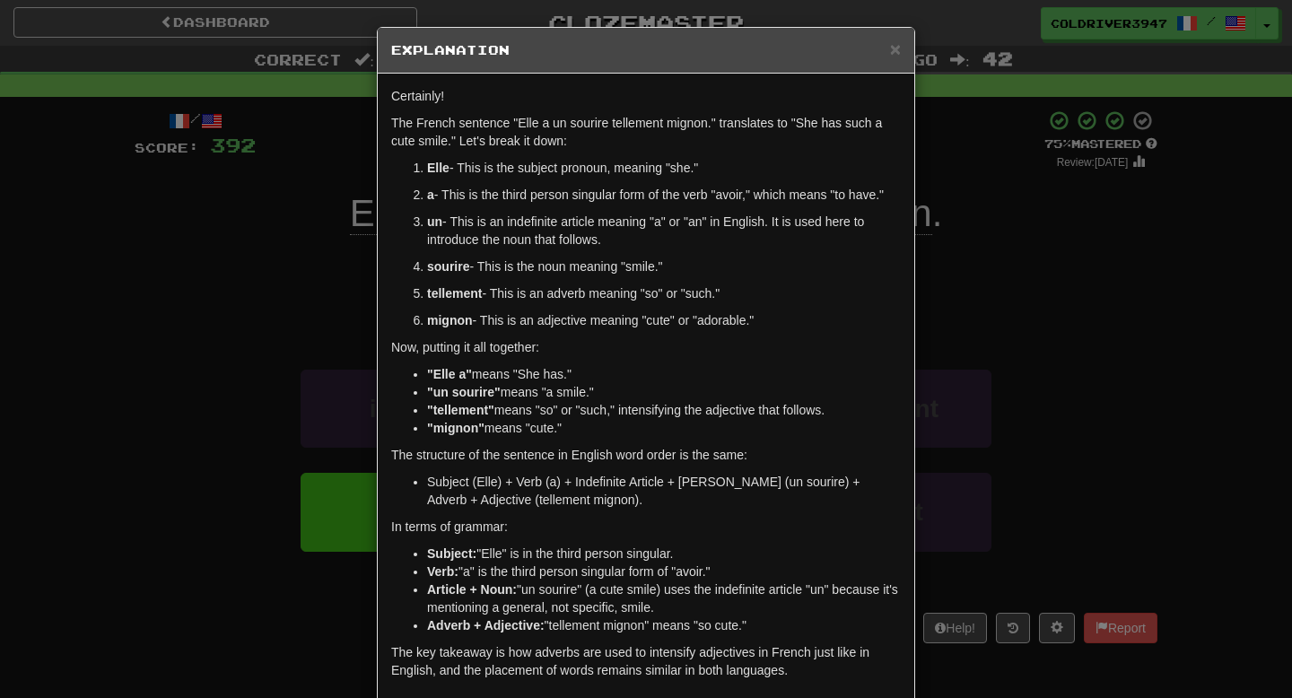
click at [303, 298] on div "× Explanation Certainly! The French sentence "Elle a un sourire tellement migno…" at bounding box center [646, 349] width 1292 height 698
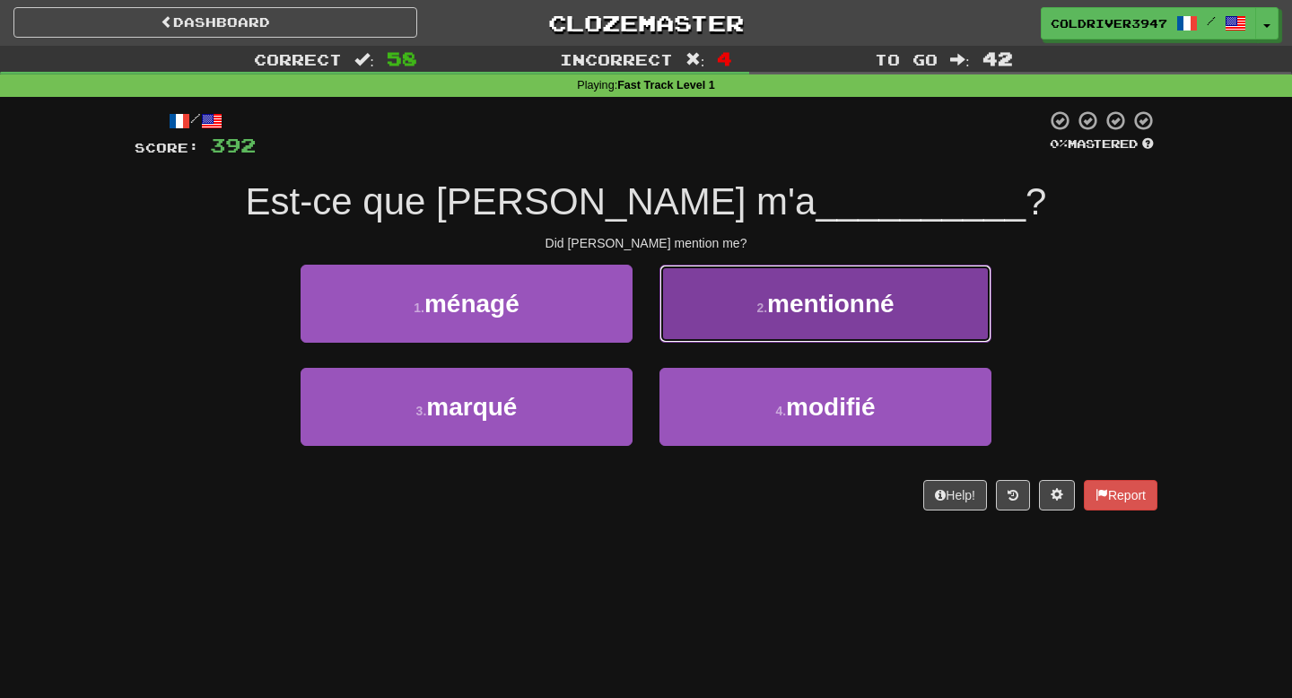
click at [676, 294] on button "2 . mentionné" at bounding box center [825, 304] width 332 height 78
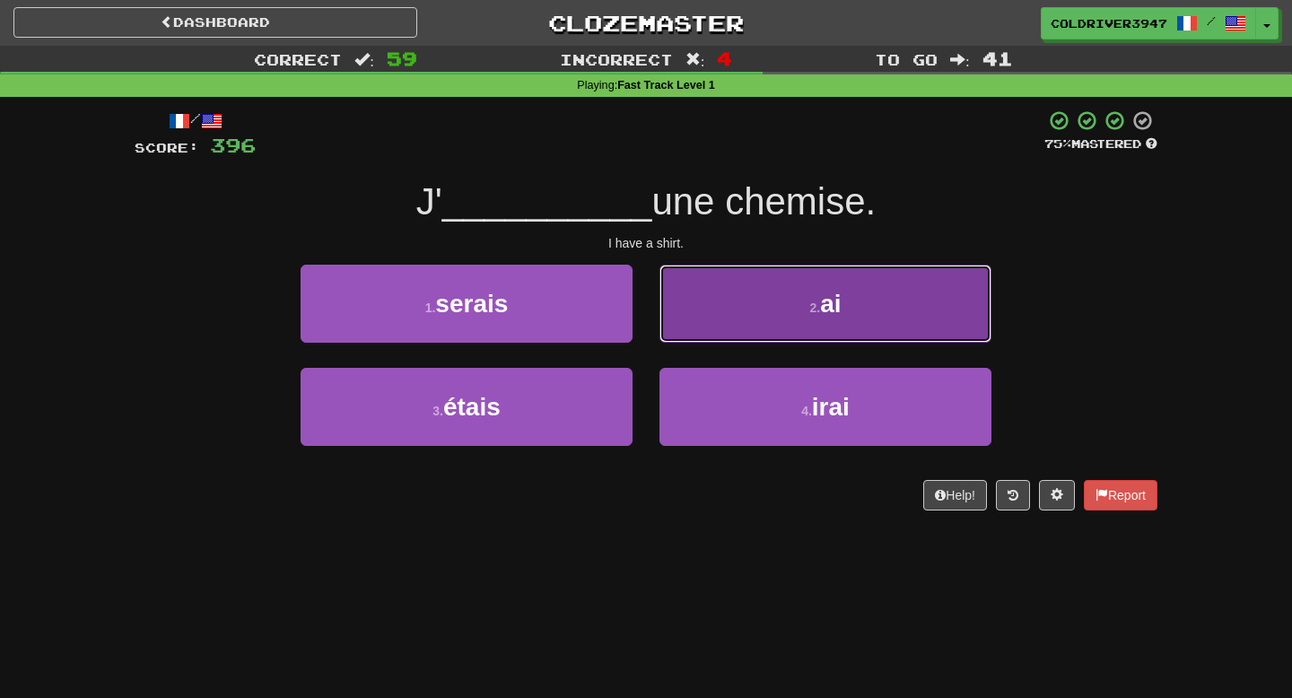
click at [718, 295] on button "2 . ai" at bounding box center [825, 304] width 332 height 78
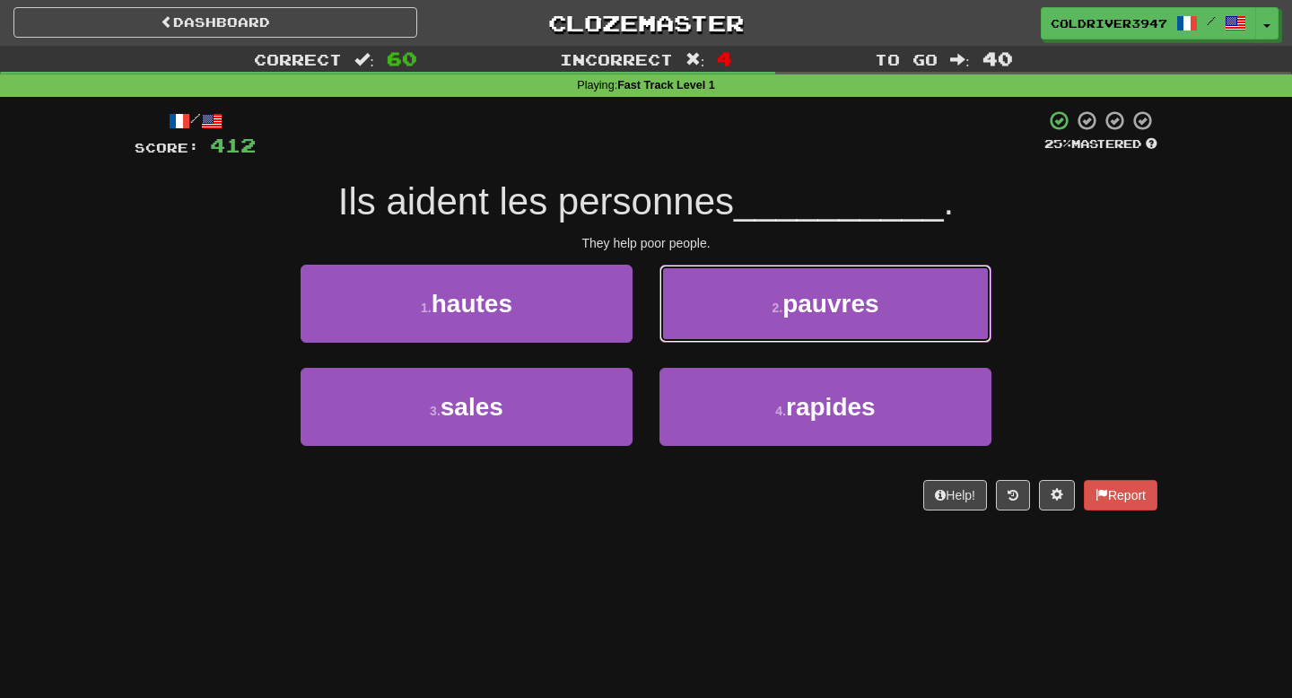
click at [718, 293] on button "2 . pauvres" at bounding box center [825, 304] width 332 height 78
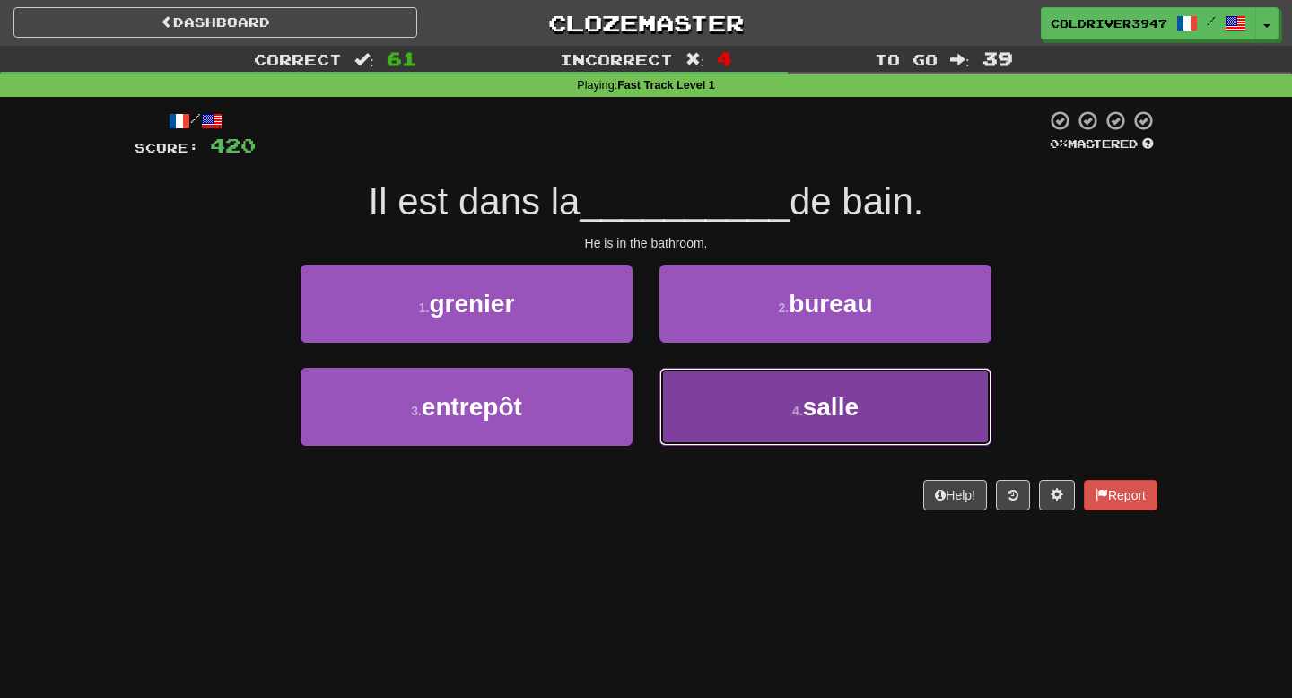
click at [731, 385] on button "4 . salle" at bounding box center [825, 407] width 332 height 78
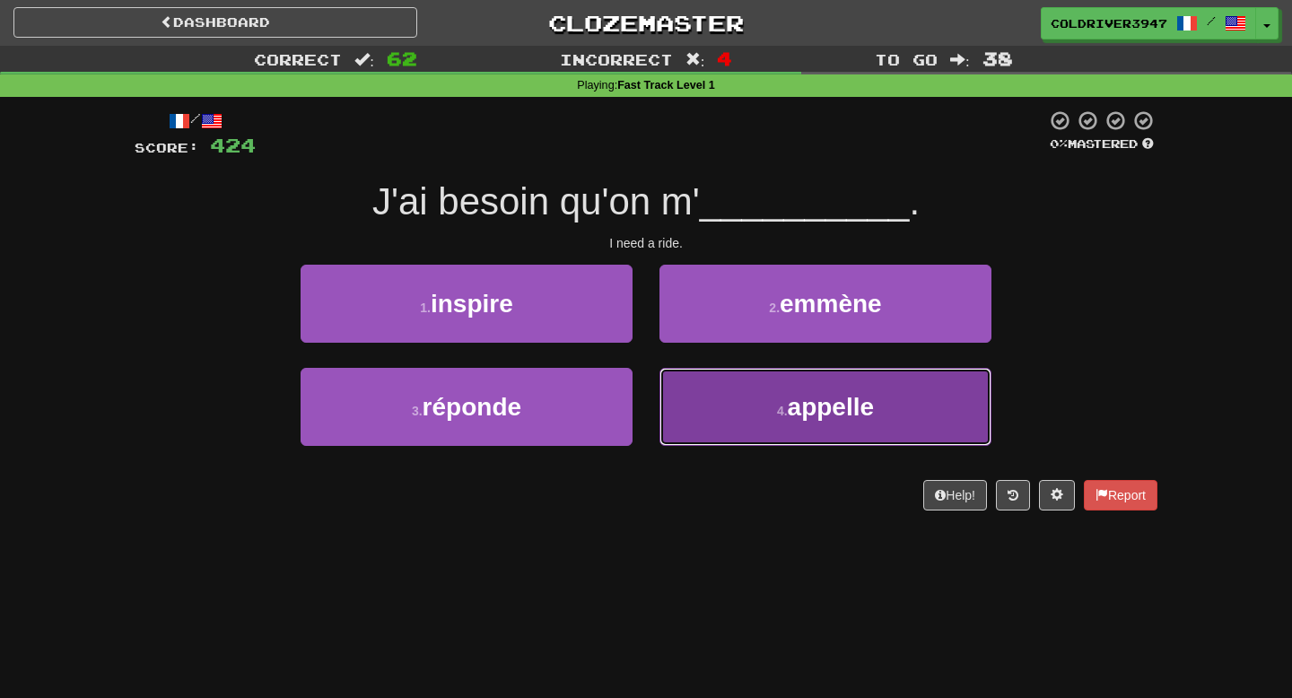
click at [741, 380] on button "4 . appelle" at bounding box center [825, 407] width 332 height 78
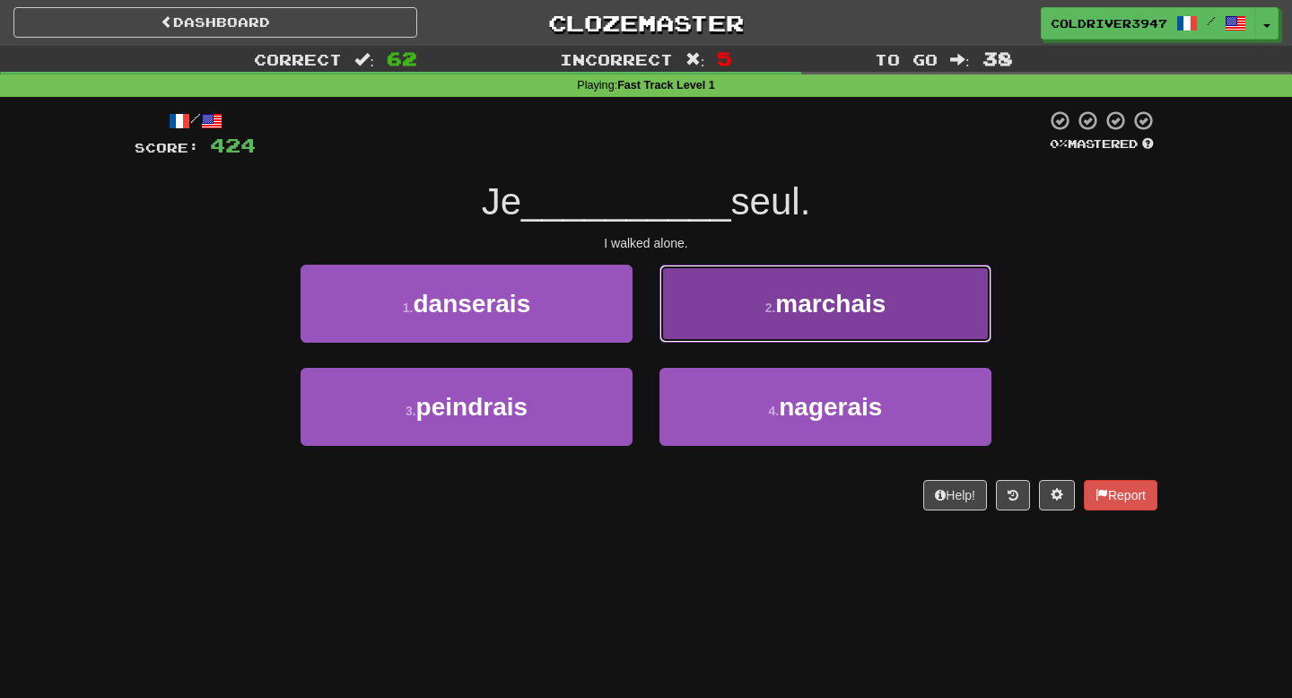
click at [765, 311] on small "2 ." at bounding box center [770, 308] width 11 height 14
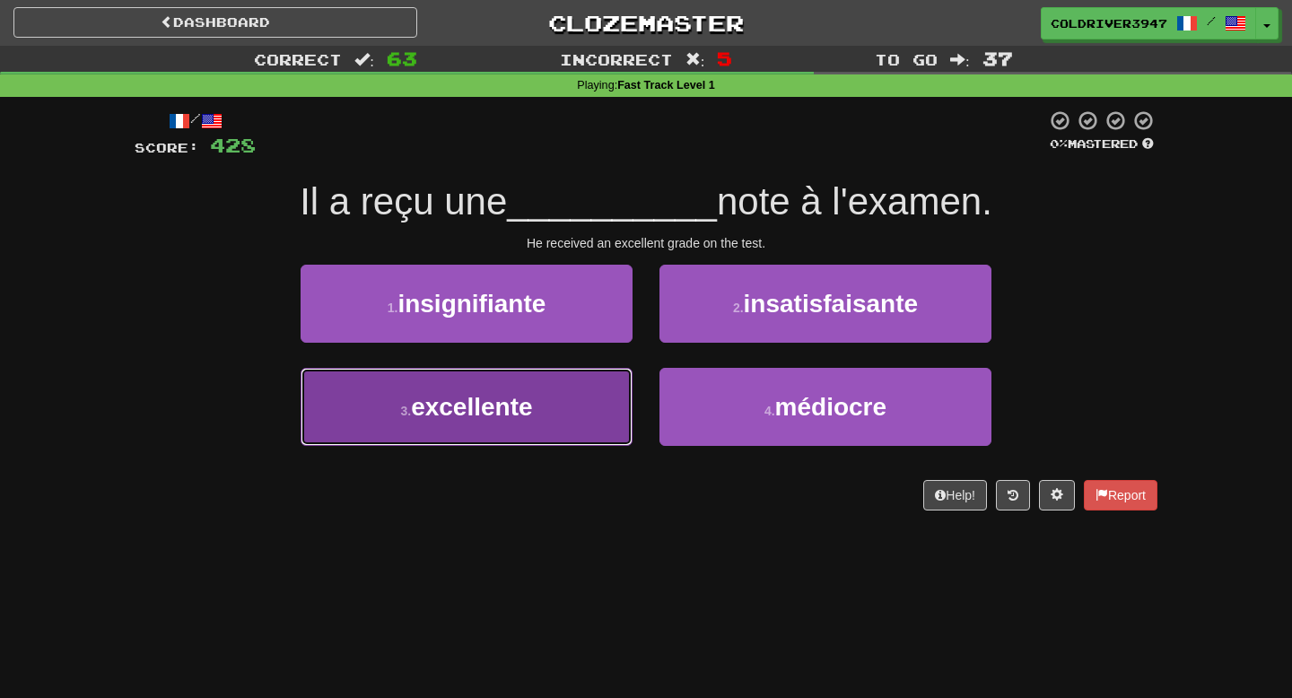
click at [572, 425] on button "3 . excellente" at bounding box center [467, 407] width 332 height 78
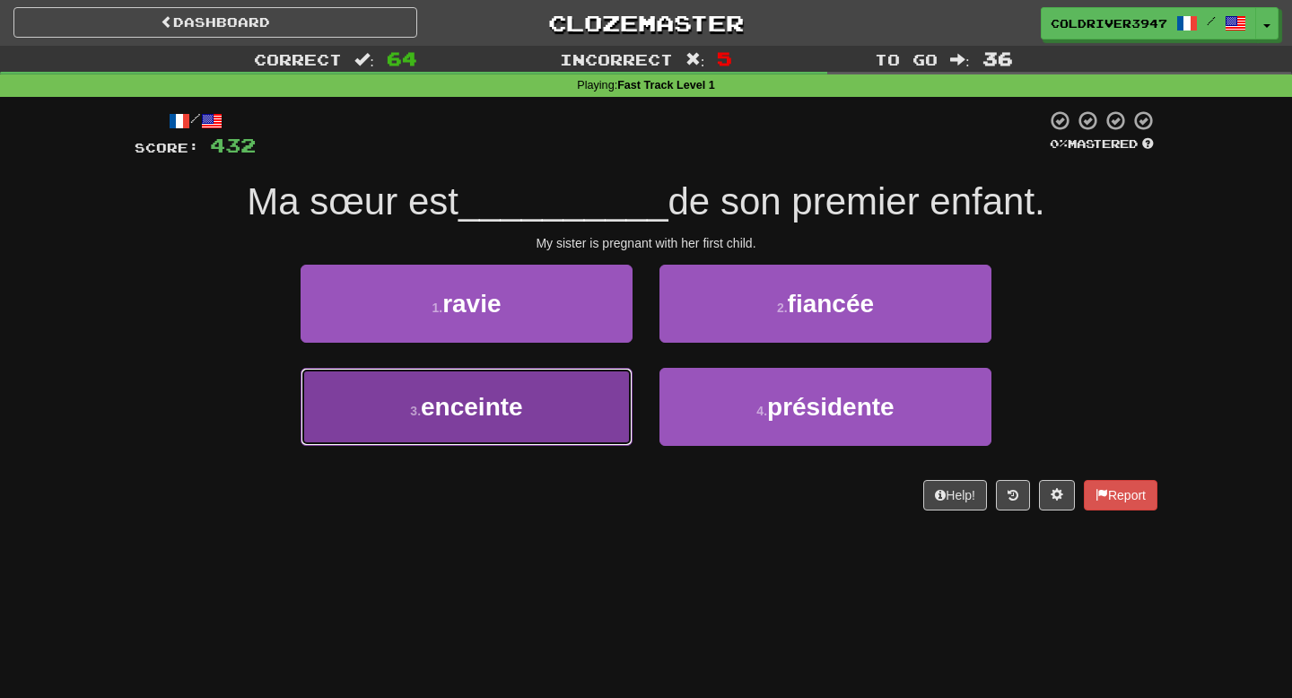
click at [608, 396] on button "3 . enceinte" at bounding box center [467, 407] width 332 height 78
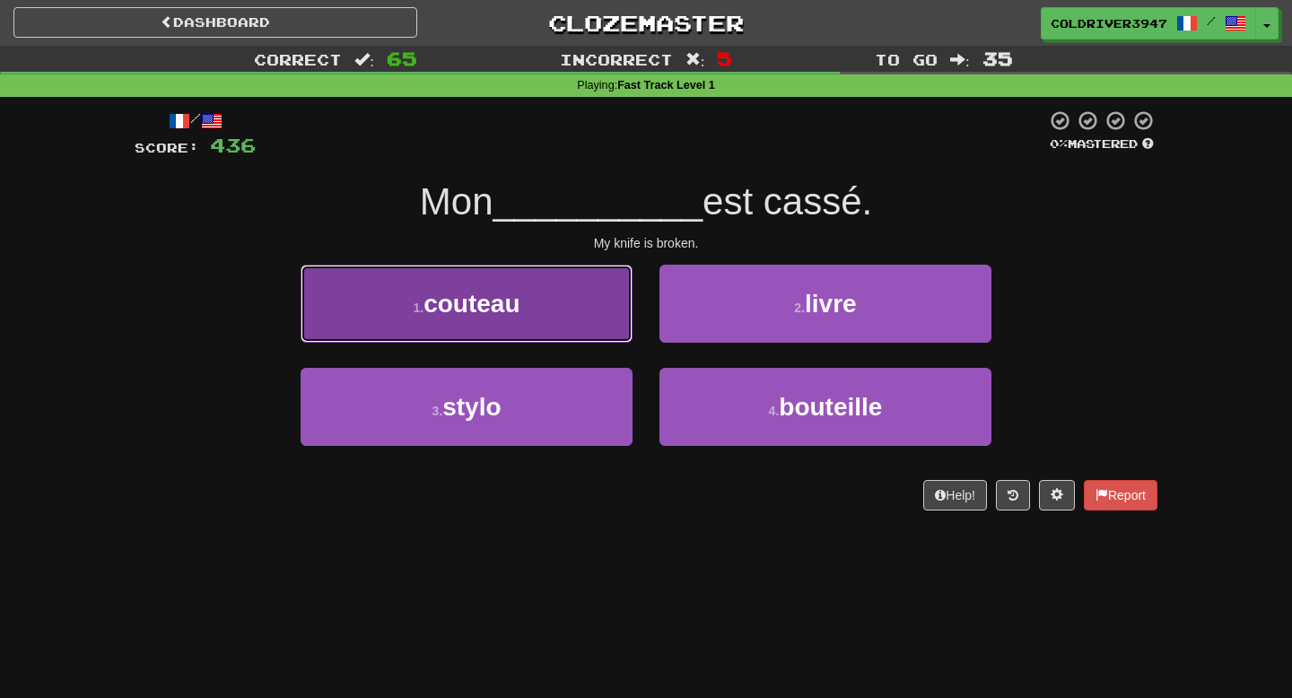
click at [594, 288] on button "1 . [GEOGRAPHIC_DATA]" at bounding box center [467, 304] width 332 height 78
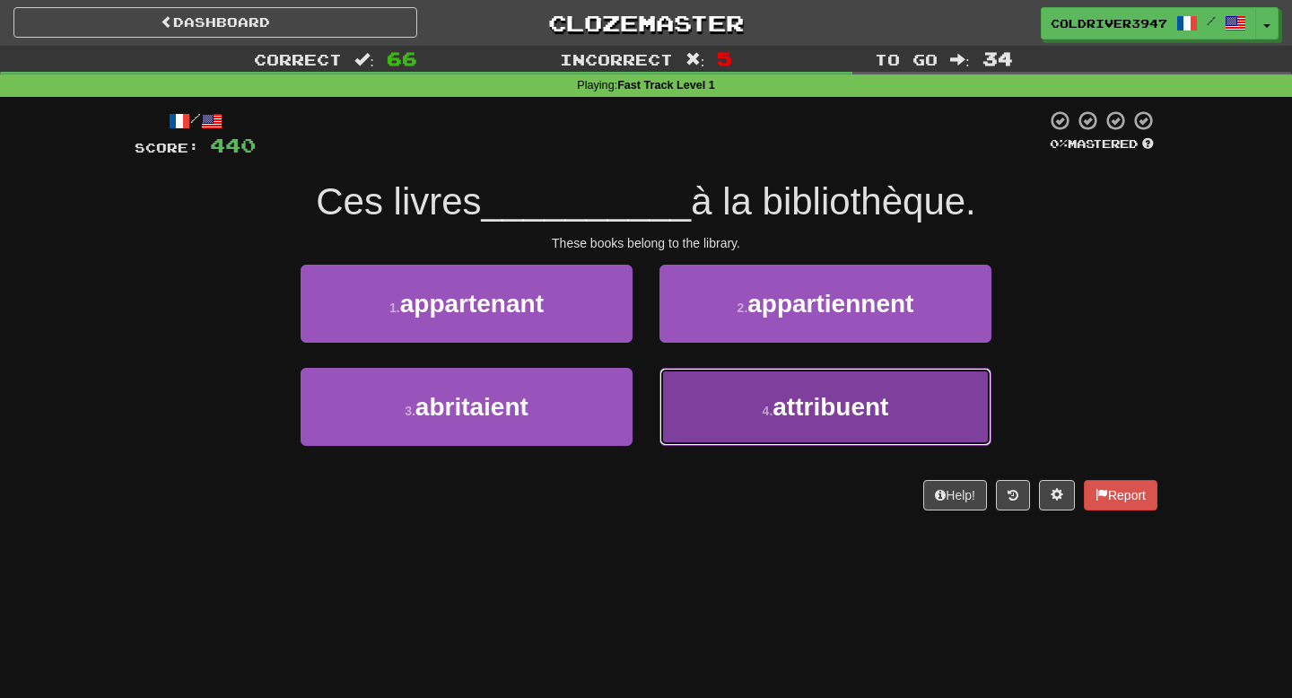
click at [702, 381] on button "4 . attribuent" at bounding box center [825, 407] width 332 height 78
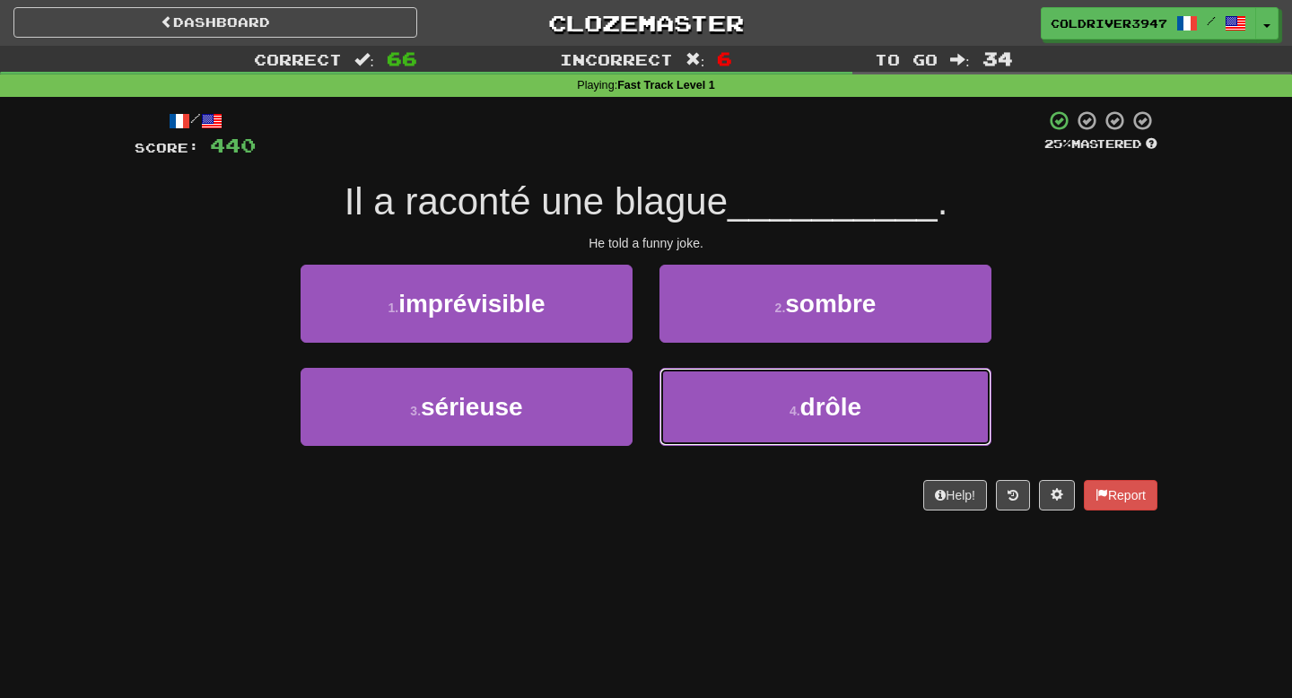
click at [702, 381] on button "4 . drôle" at bounding box center [825, 407] width 332 height 78
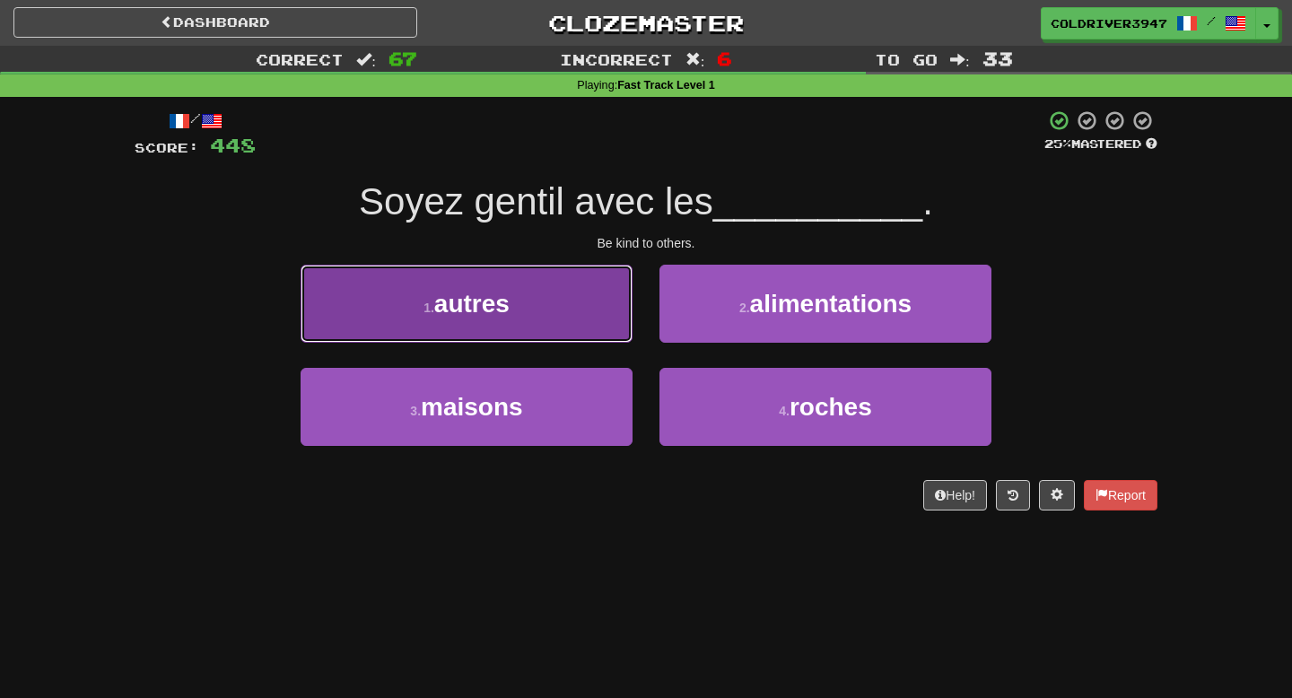
click at [615, 333] on button "1 . autres" at bounding box center [467, 304] width 332 height 78
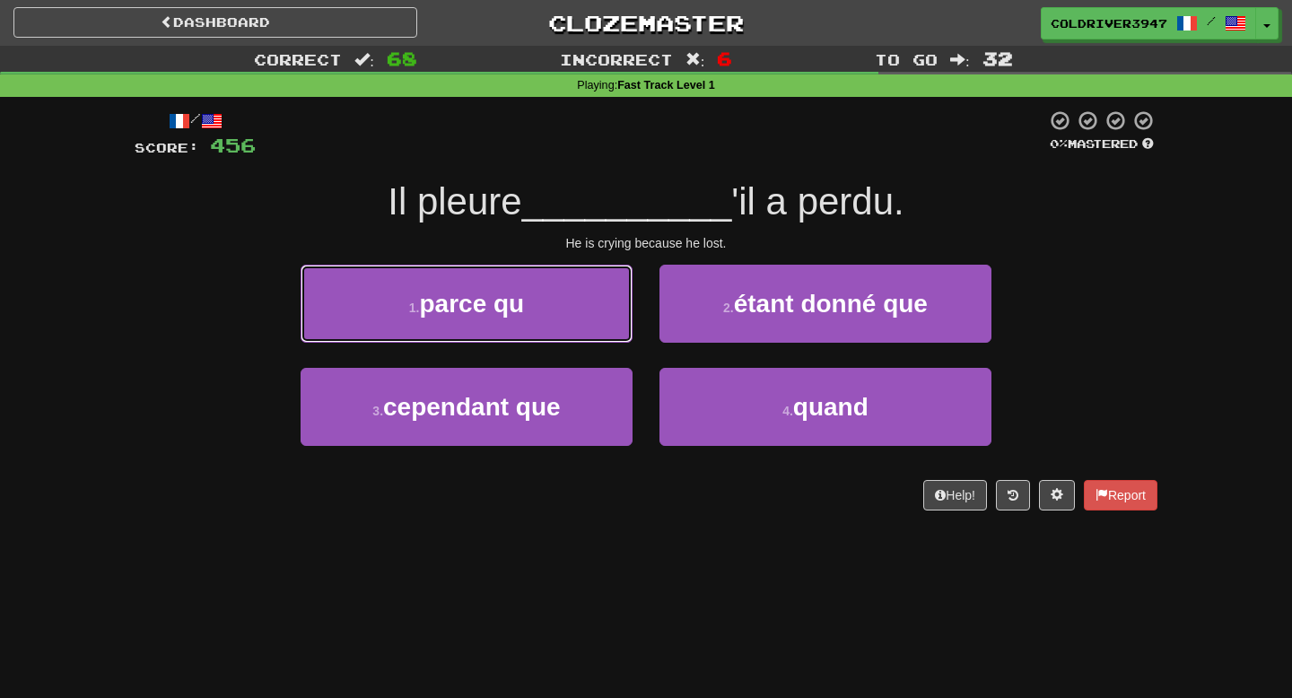
click at [615, 333] on button "1 . parce qu" at bounding box center [467, 304] width 332 height 78
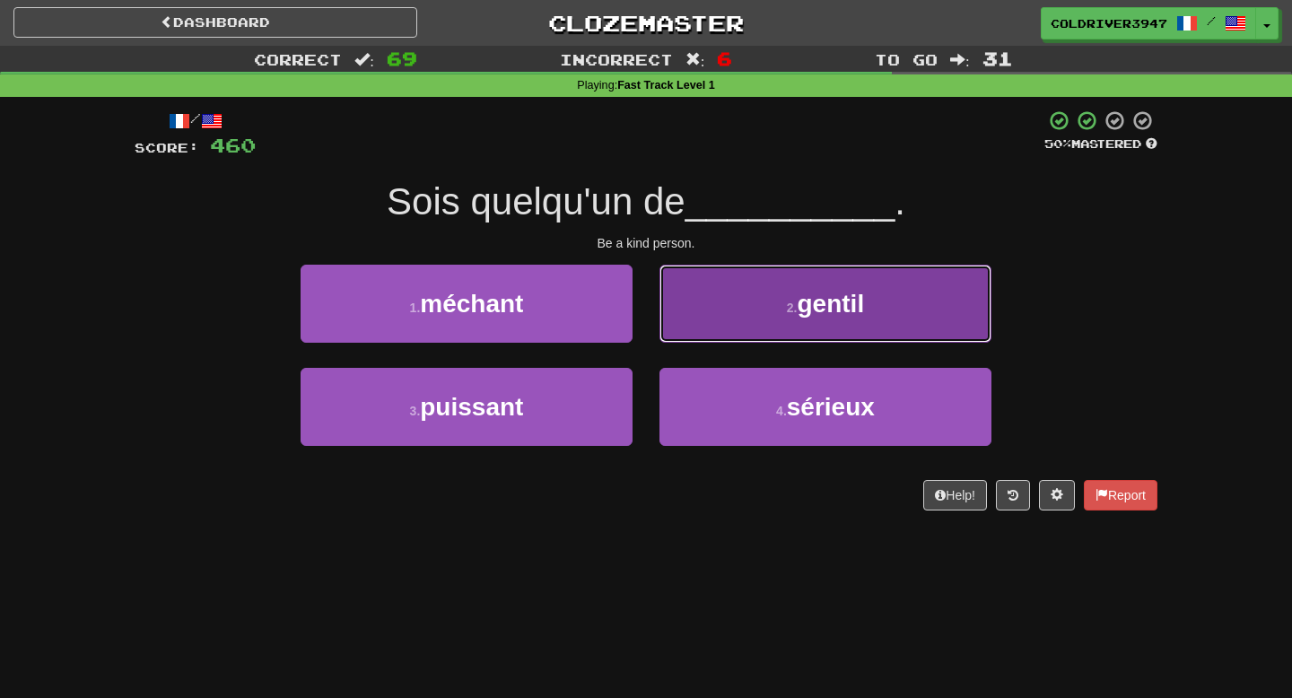
click at [709, 315] on button "2 . gentil" at bounding box center [825, 304] width 332 height 78
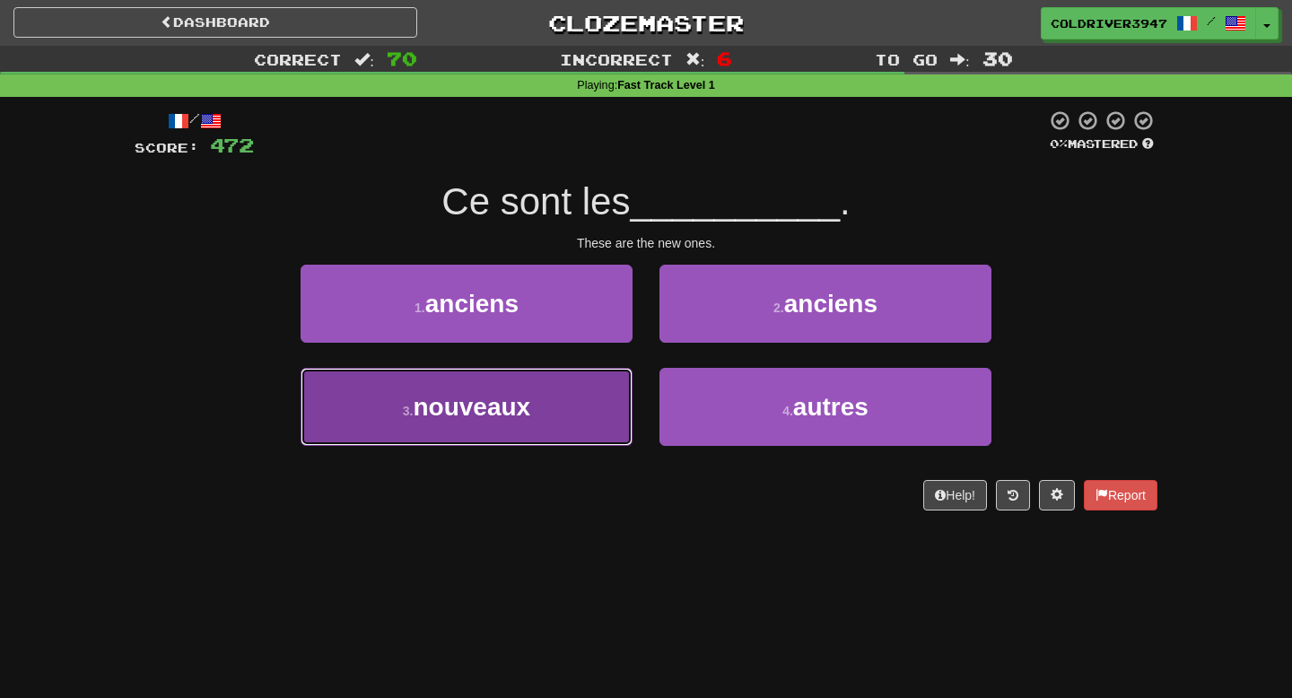
click at [596, 400] on button "3 . nouveaux" at bounding box center [467, 407] width 332 height 78
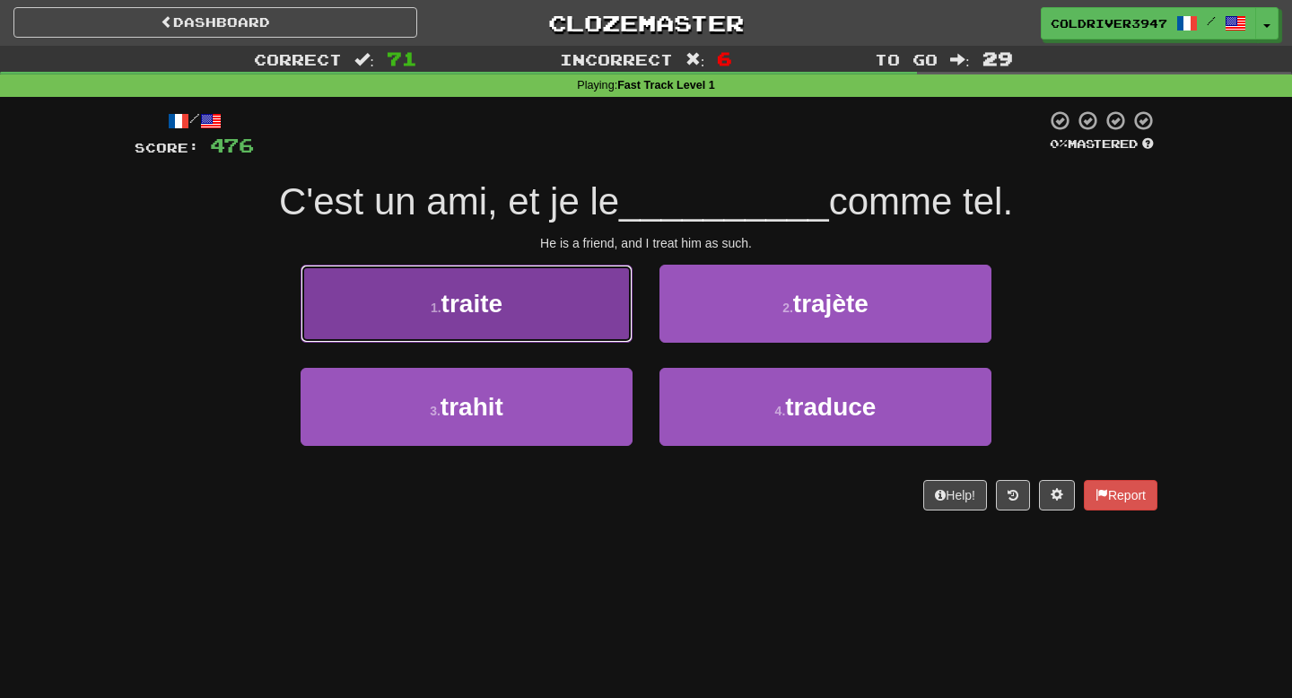
click at [589, 310] on button "1 . traite" at bounding box center [467, 304] width 332 height 78
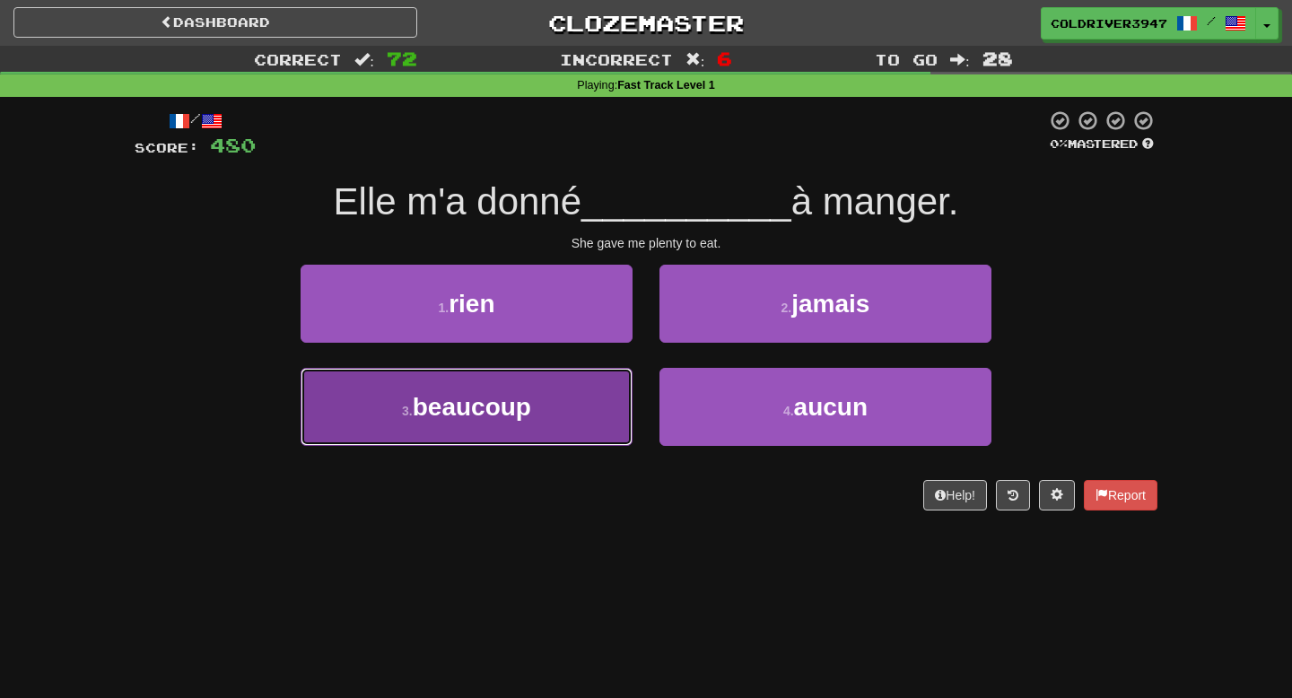
click at [589, 406] on button "3 . beaucoup" at bounding box center [467, 407] width 332 height 78
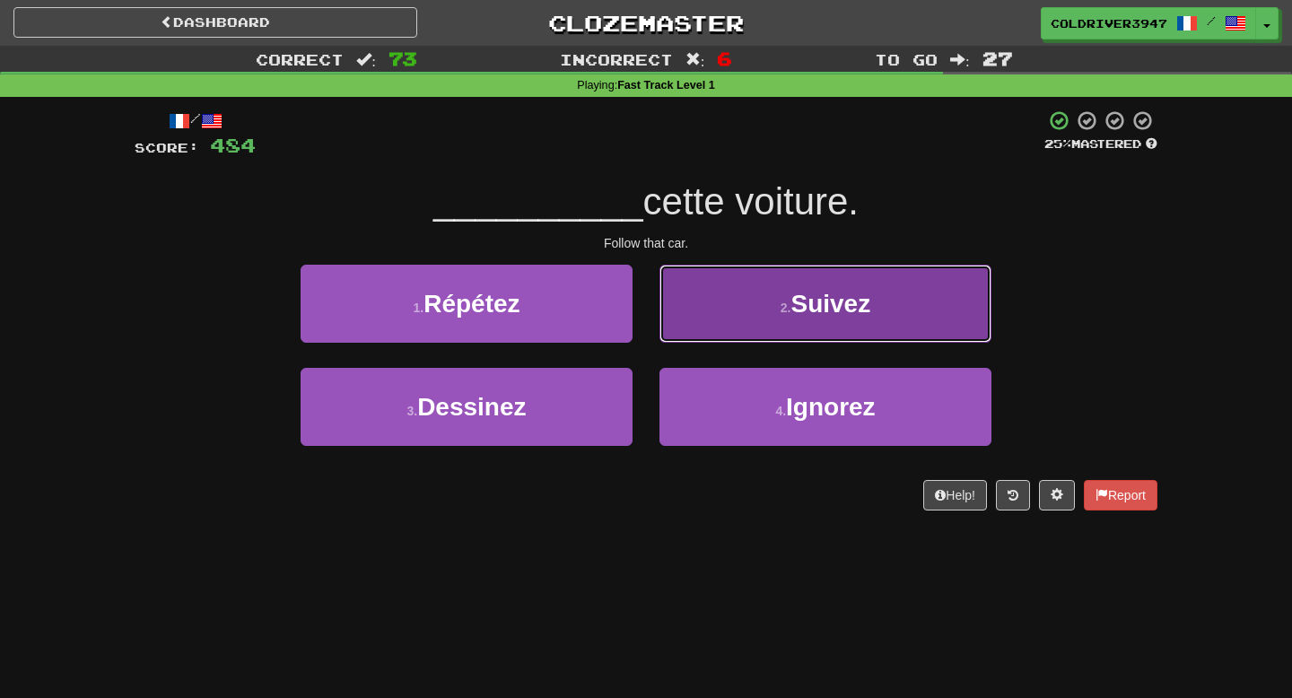
click at [694, 315] on button "2 . Suivez" at bounding box center [825, 304] width 332 height 78
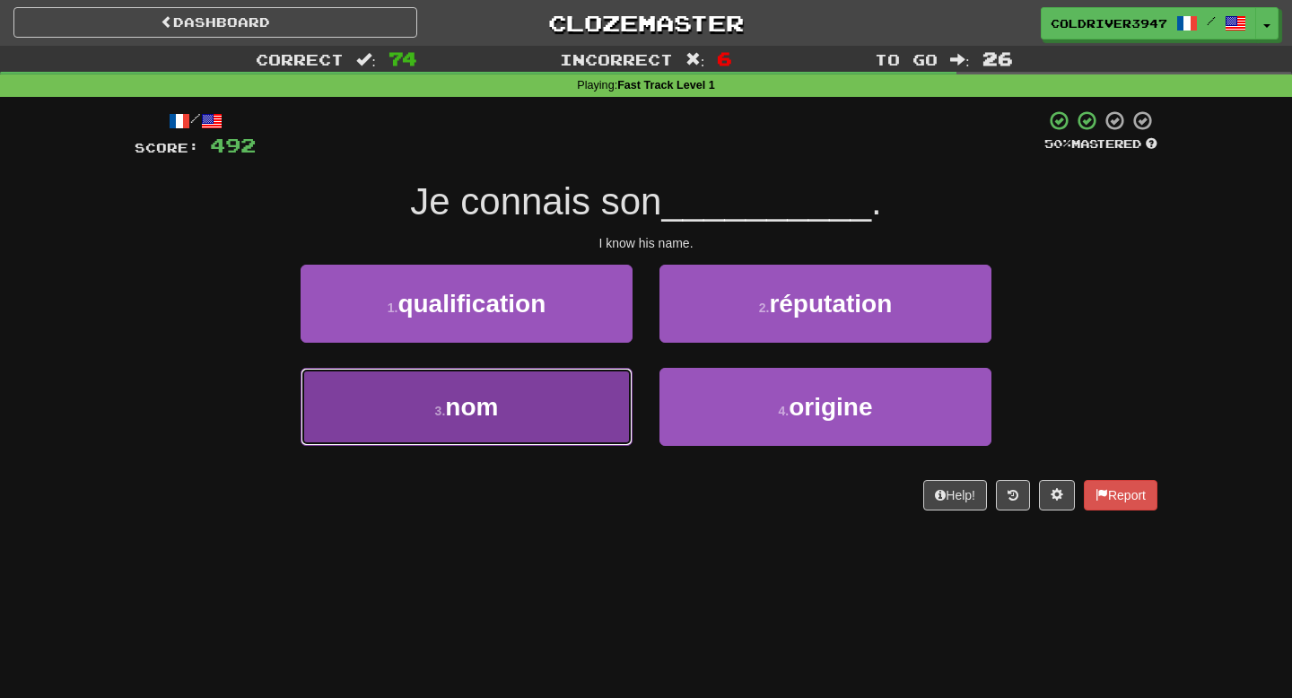
click at [614, 394] on button "3 . nom" at bounding box center [467, 407] width 332 height 78
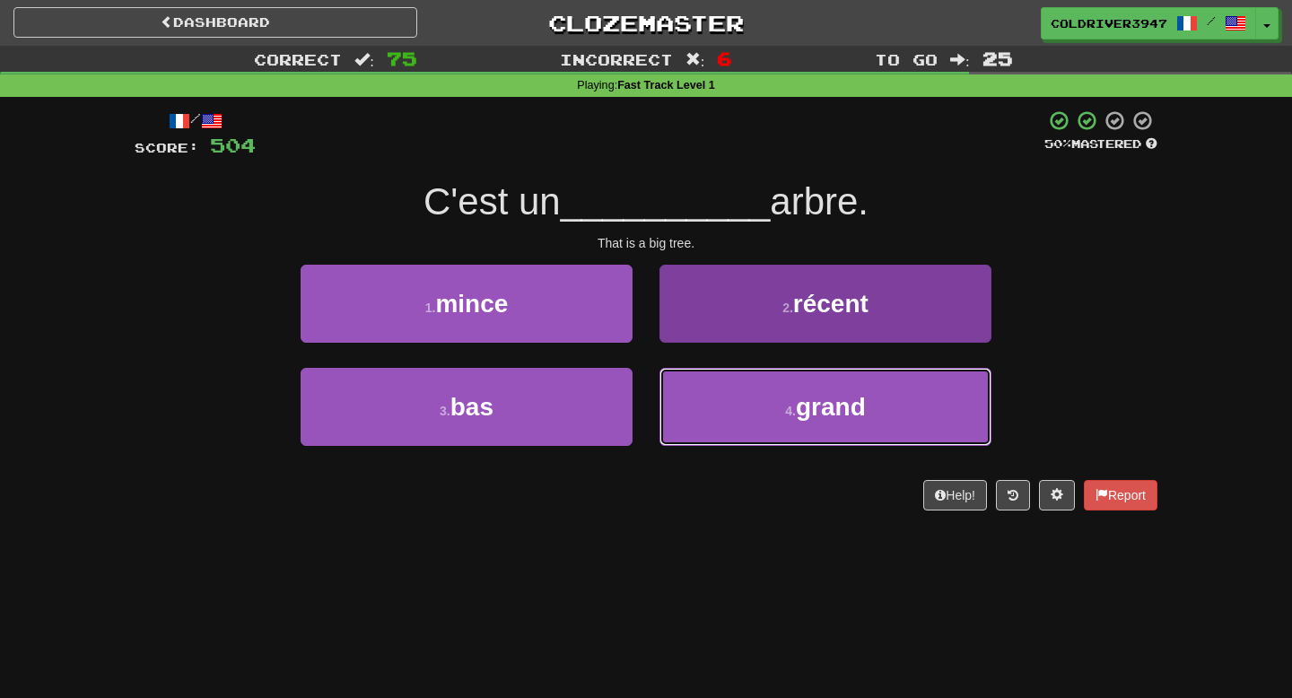
click at [697, 405] on button "4 . grand" at bounding box center [825, 407] width 332 height 78
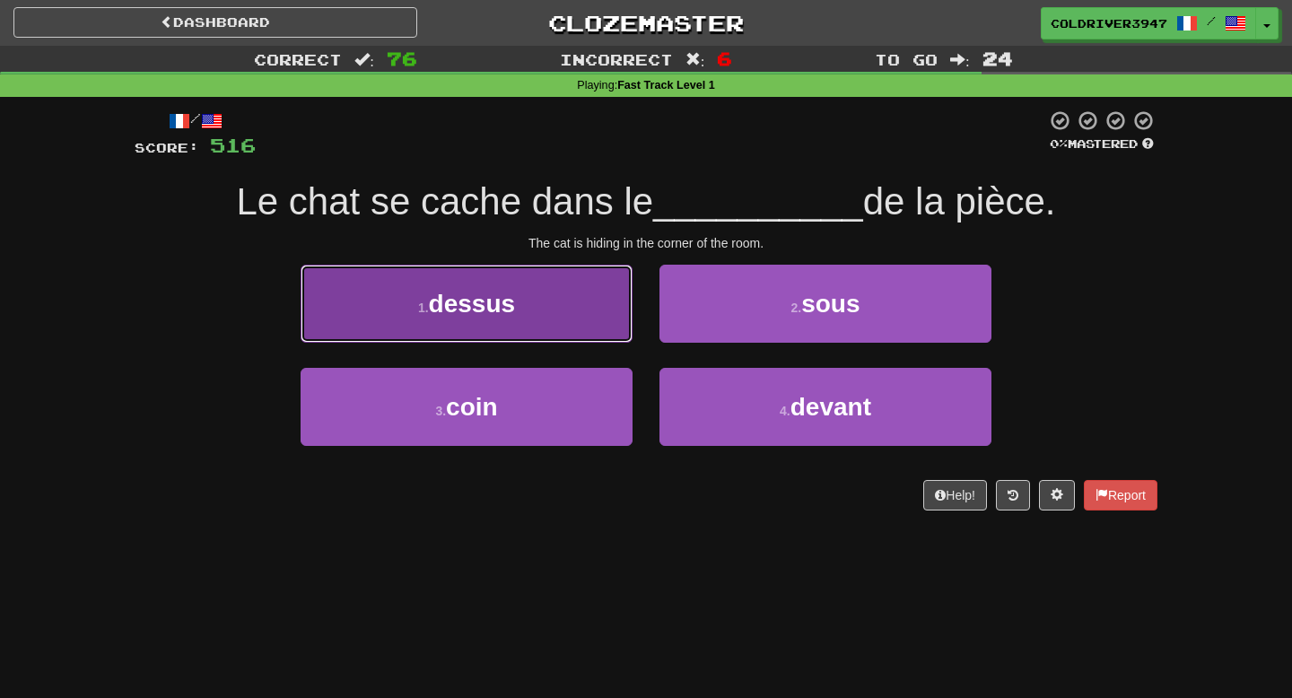
click at [573, 290] on button "1 . dessus" at bounding box center [467, 304] width 332 height 78
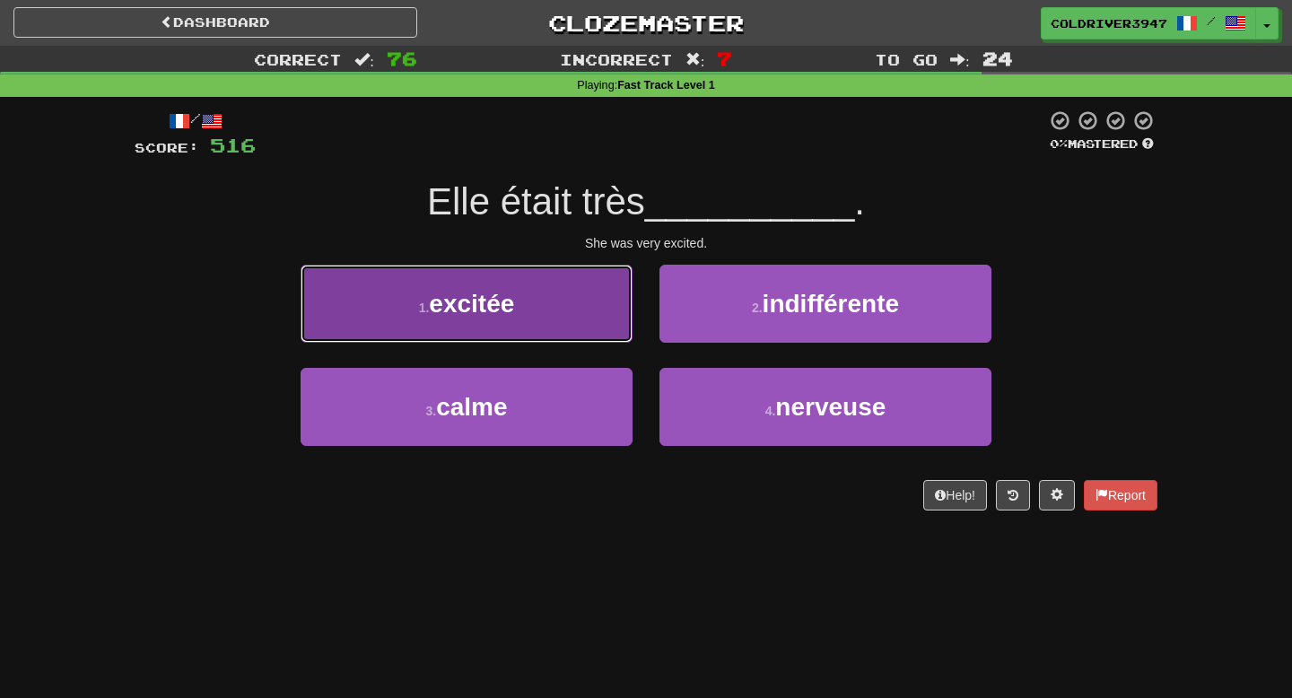
click at [597, 301] on button "1 . excitée" at bounding box center [467, 304] width 332 height 78
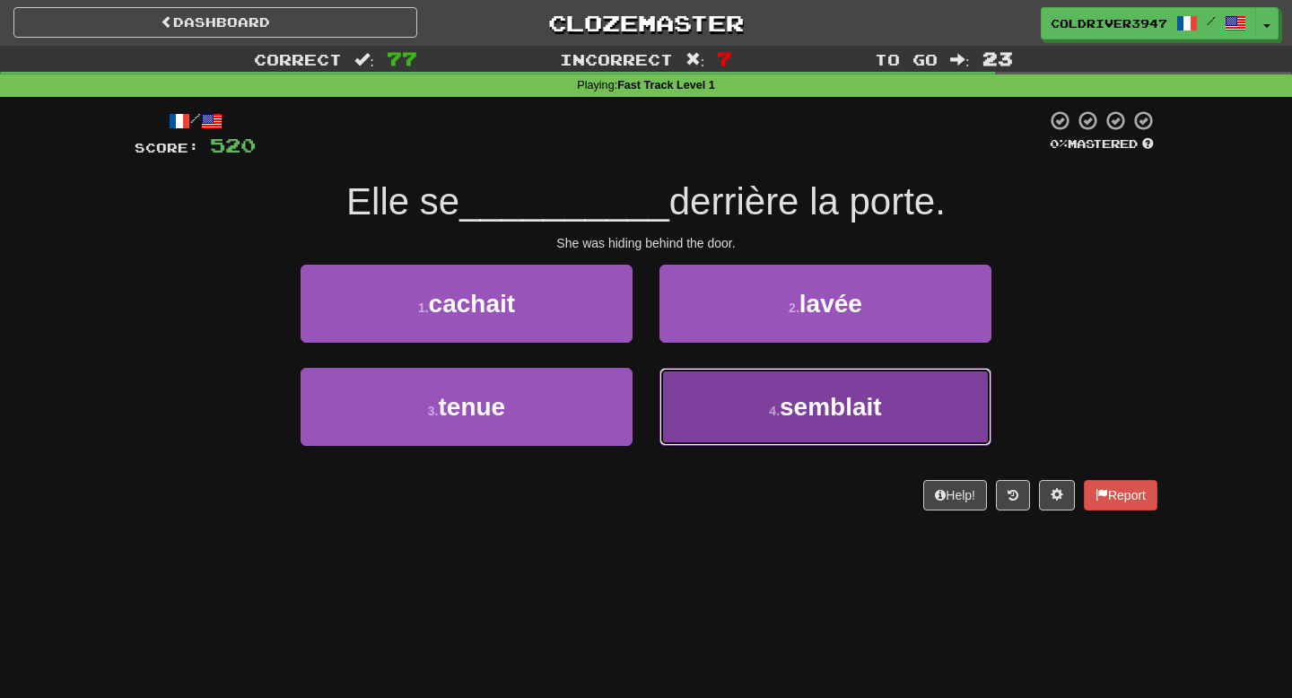
click at [670, 395] on button "4 . semblait" at bounding box center [825, 407] width 332 height 78
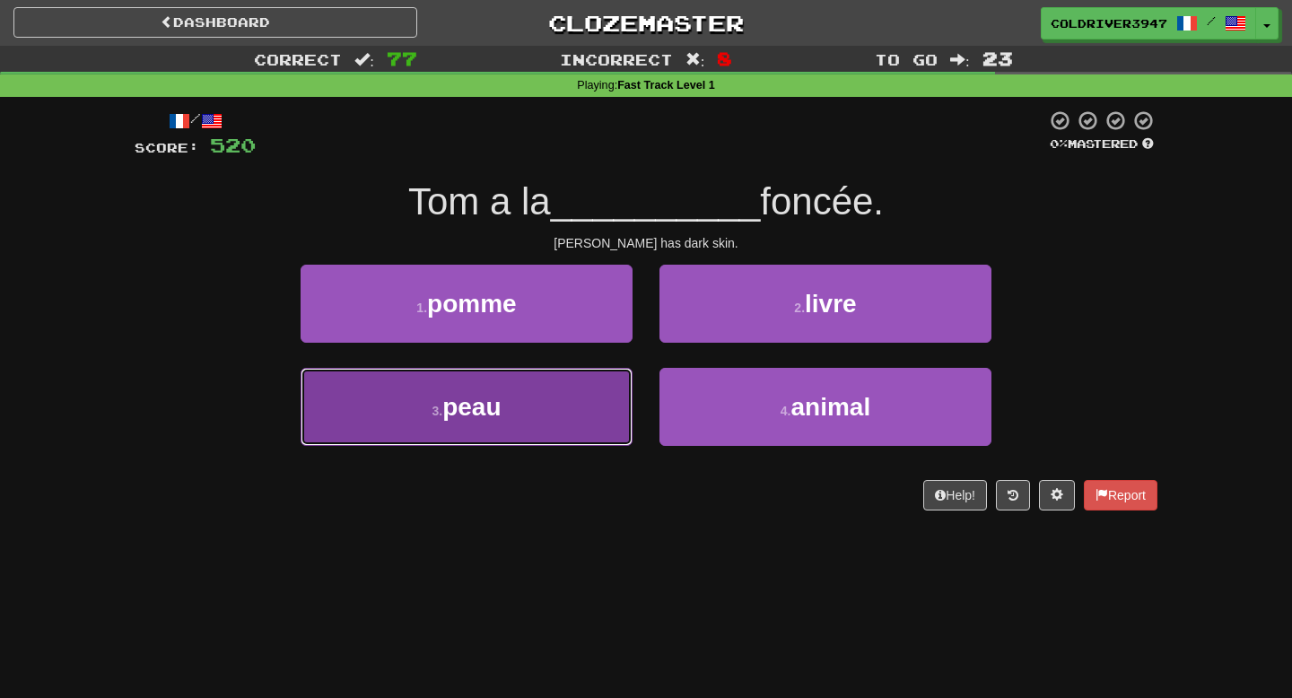
click at [591, 414] on button "3 . peau" at bounding box center [467, 407] width 332 height 78
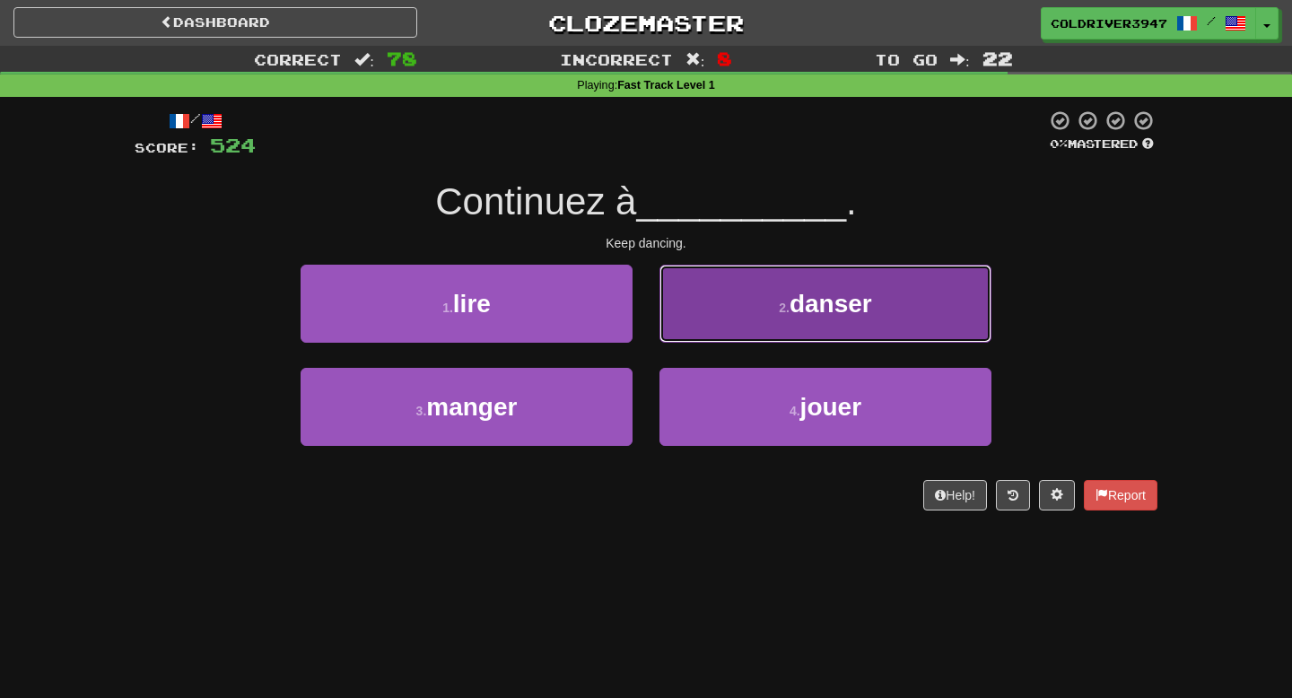
click at [757, 301] on button "2 . danser" at bounding box center [825, 304] width 332 height 78
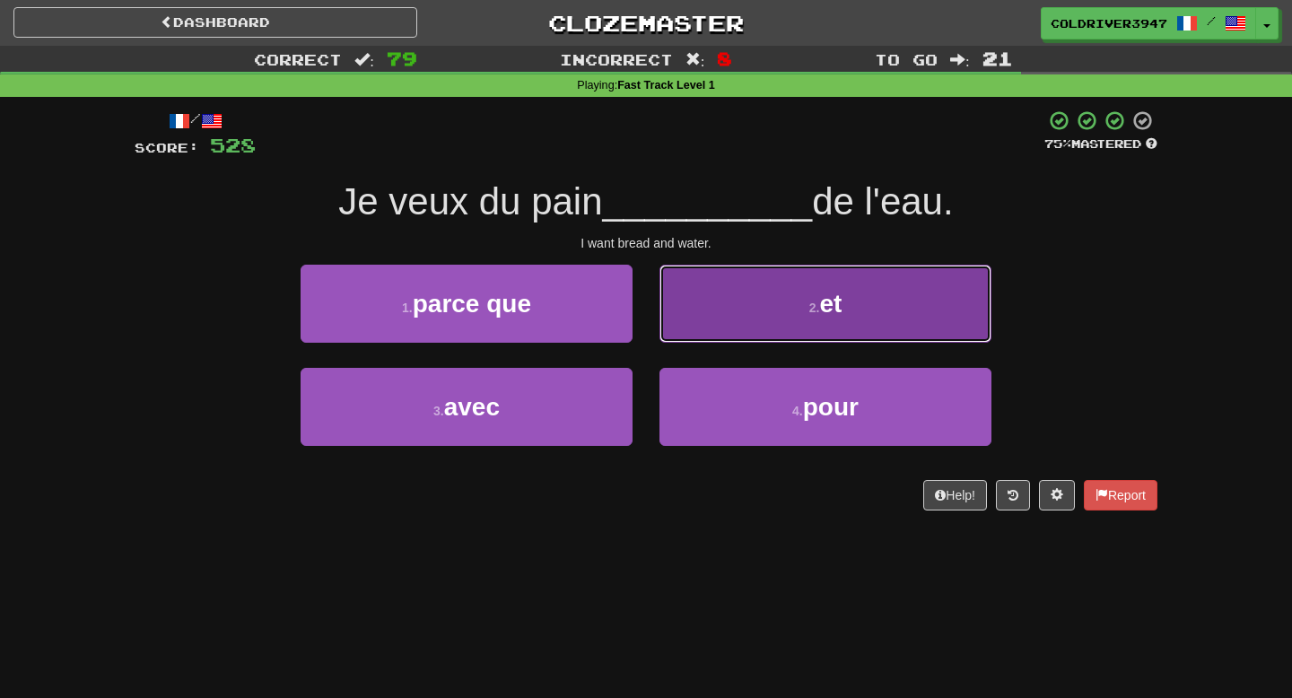
click at [736, 300] on button "2 . et" at bounding box center [825, 304] width 332 height 78
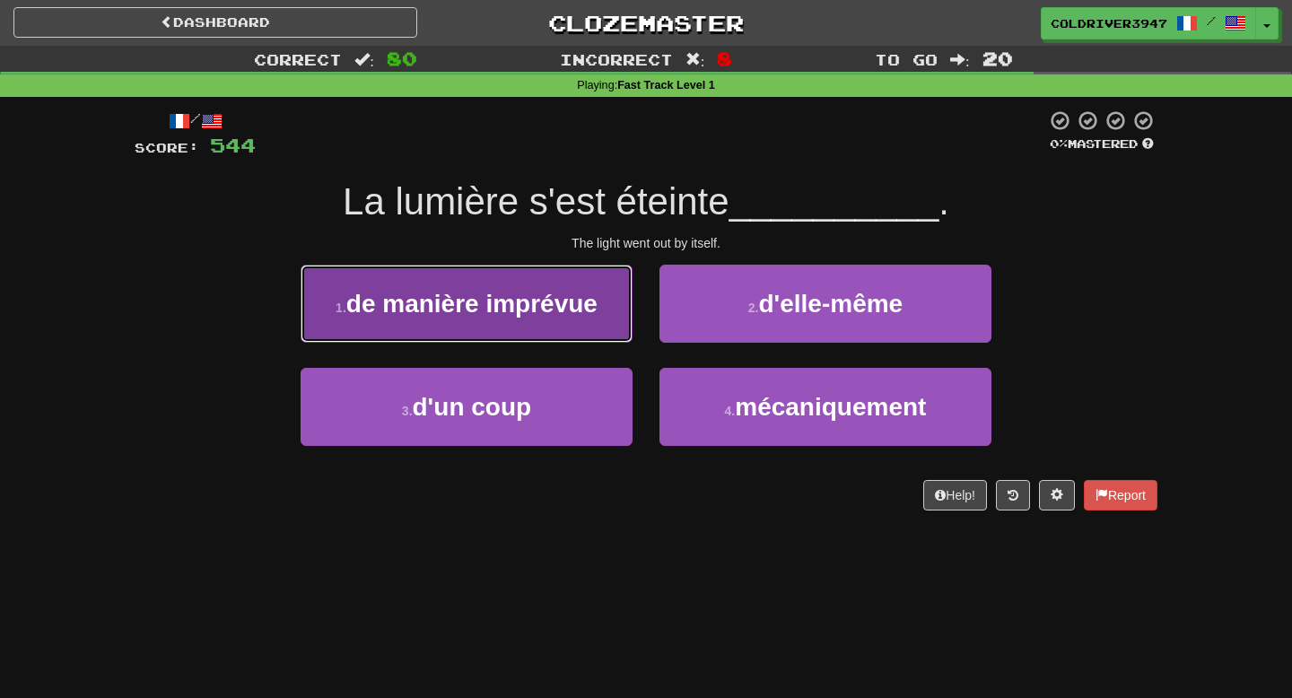
click at [628, 334] on button "1 . de manière imprévue" at bounding box center [467, 304] width 332 height 78
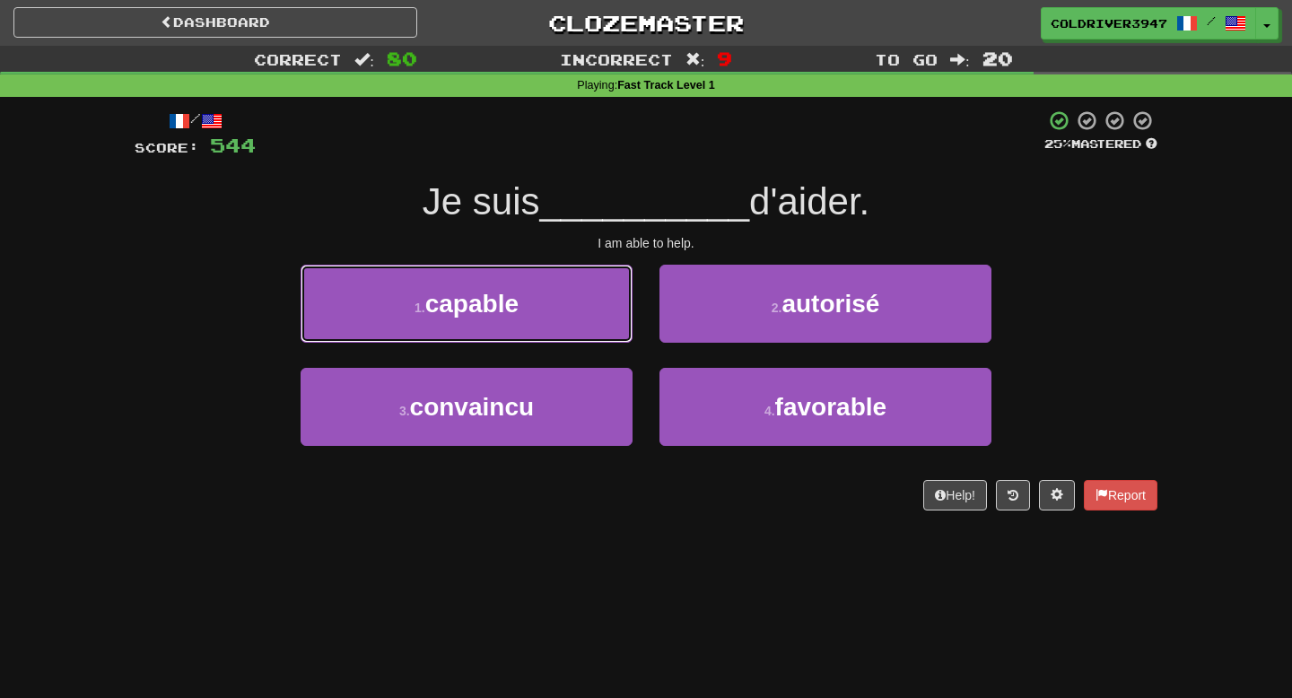
click at [628, 334] on button "1 . capable" at bounding box center [467, 304] width 332 height 78
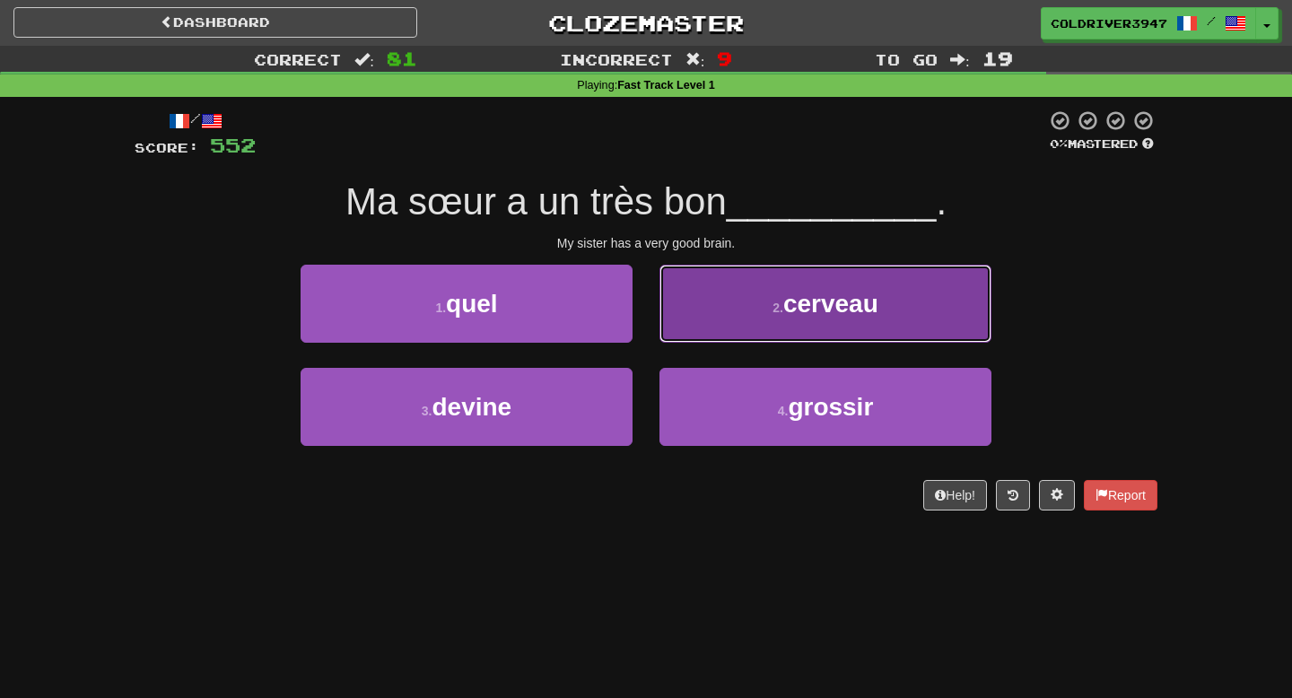
click at [695, 319] on button "2 . cerveau" at bounding box center [825, 304] width 332 height 78
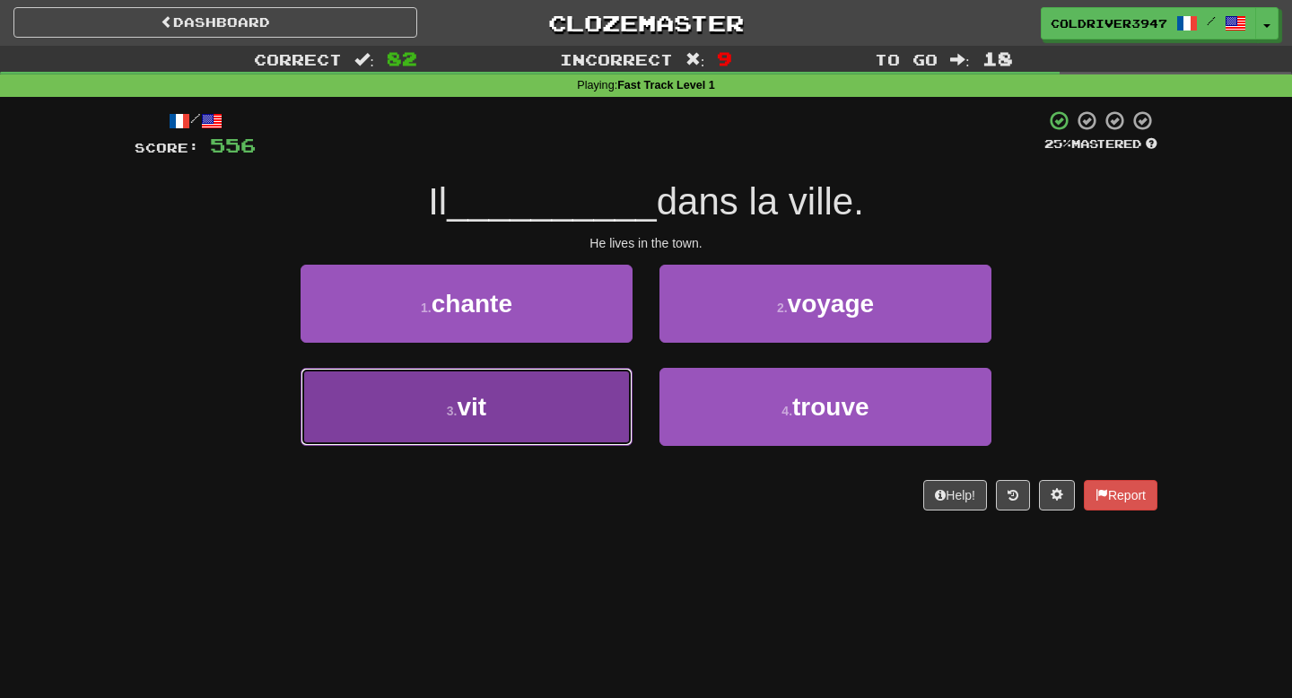
click at [565, 396] on button "3 . vit" at bounding box center [467, 407] width 332 height 78
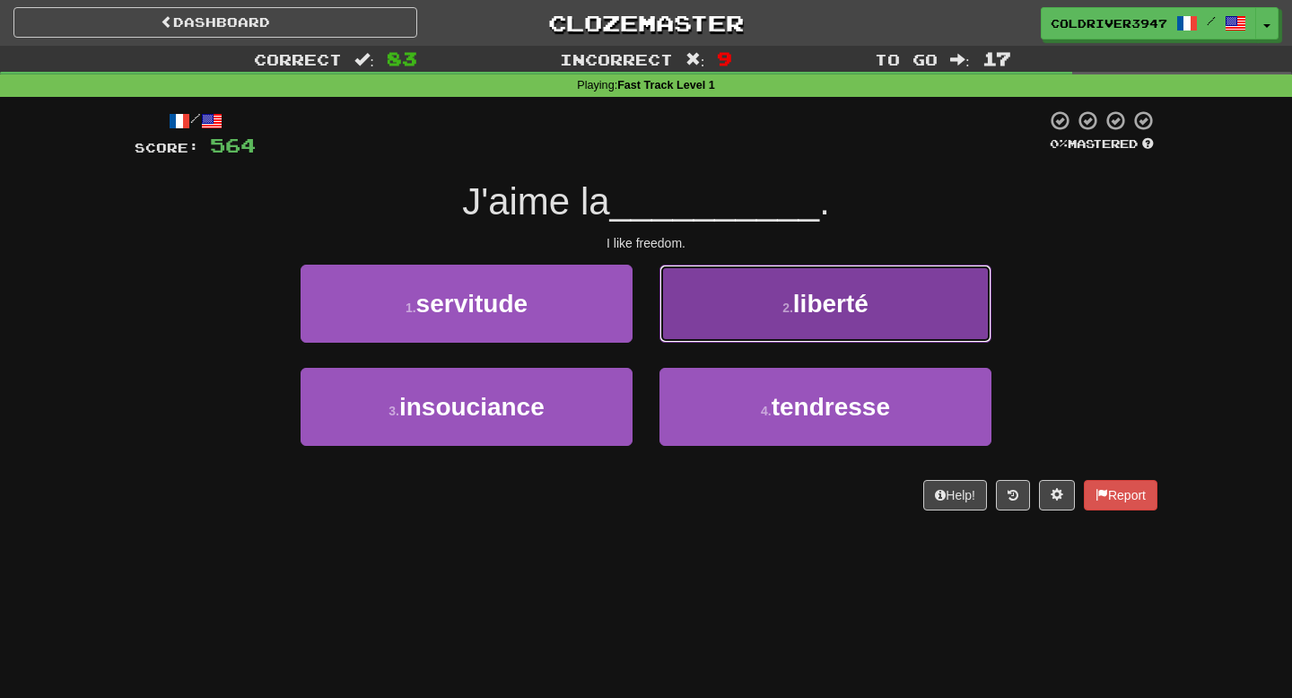
click at [808, 314] on span "liberté" at bounding box center [830, 304] width 75 height 28
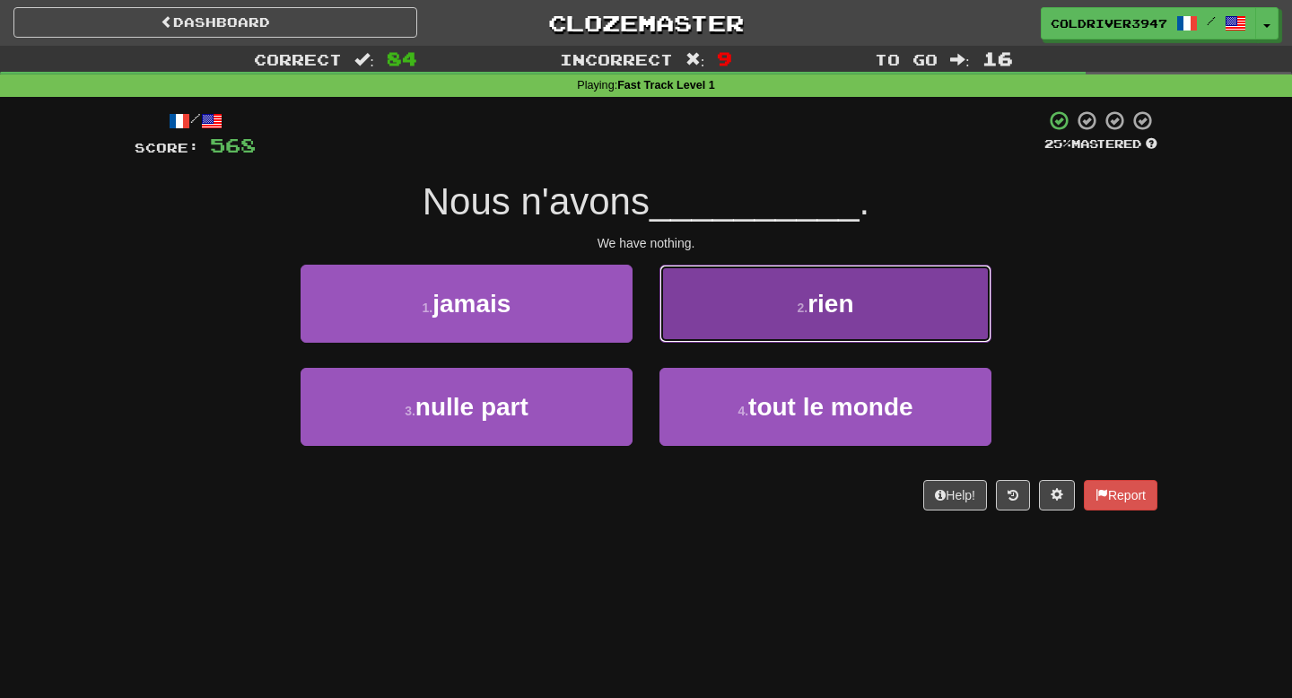
click at [810, 318] on button "2 . rien" at bounding box center [825, 304] width 332 height 78
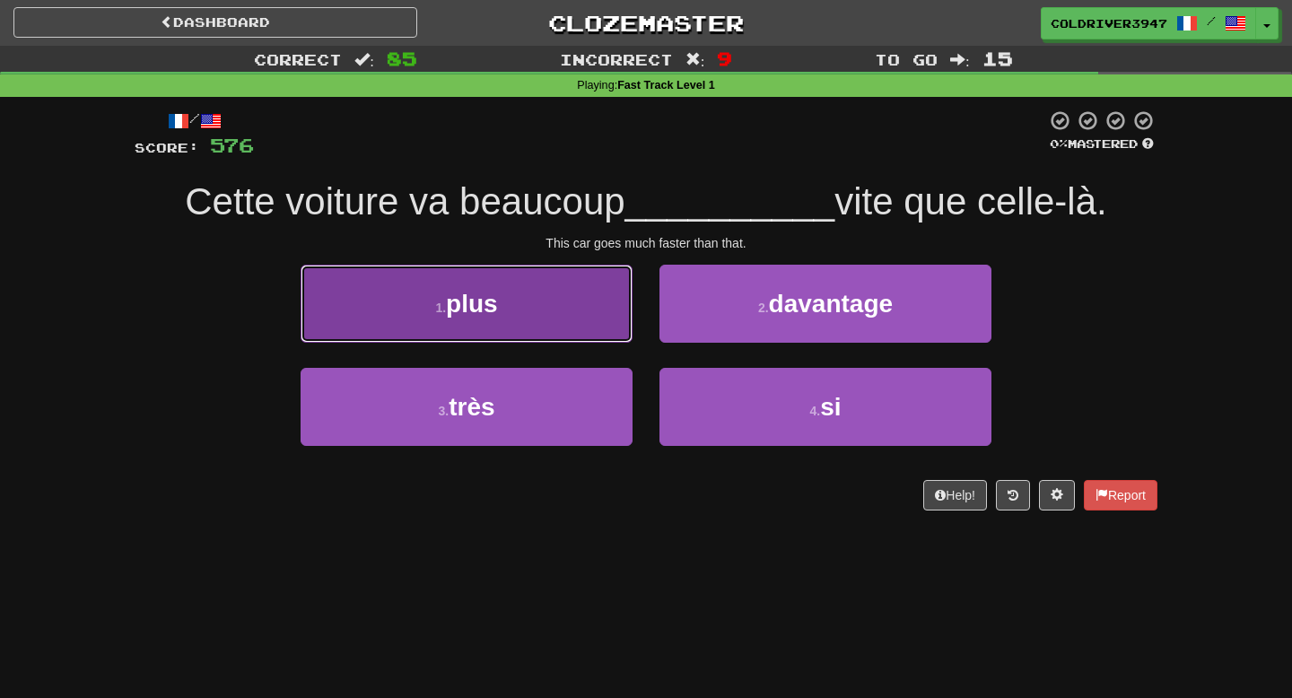
click at [583, 308] on button "1 . plus" at bounding box center [467, 304] width 332 height 78
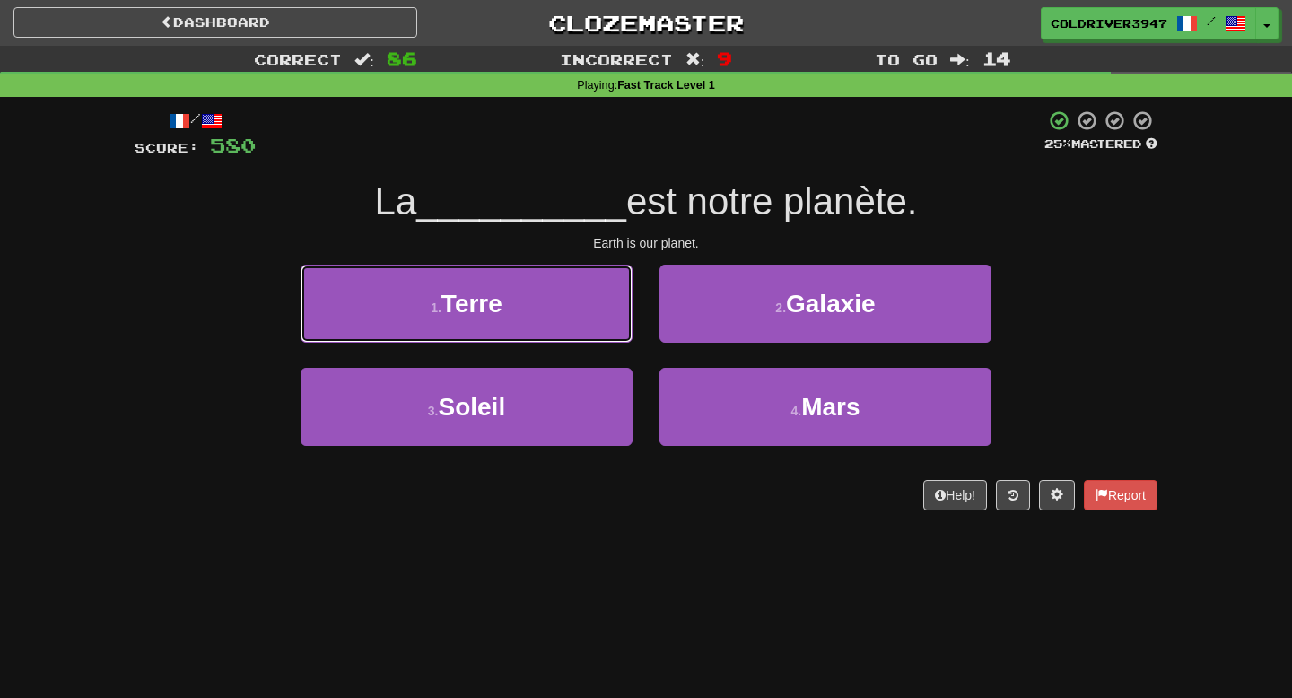
click at [583, 307] on button "1 . Terre" at bounding box center [467, 304] width 332 height 78
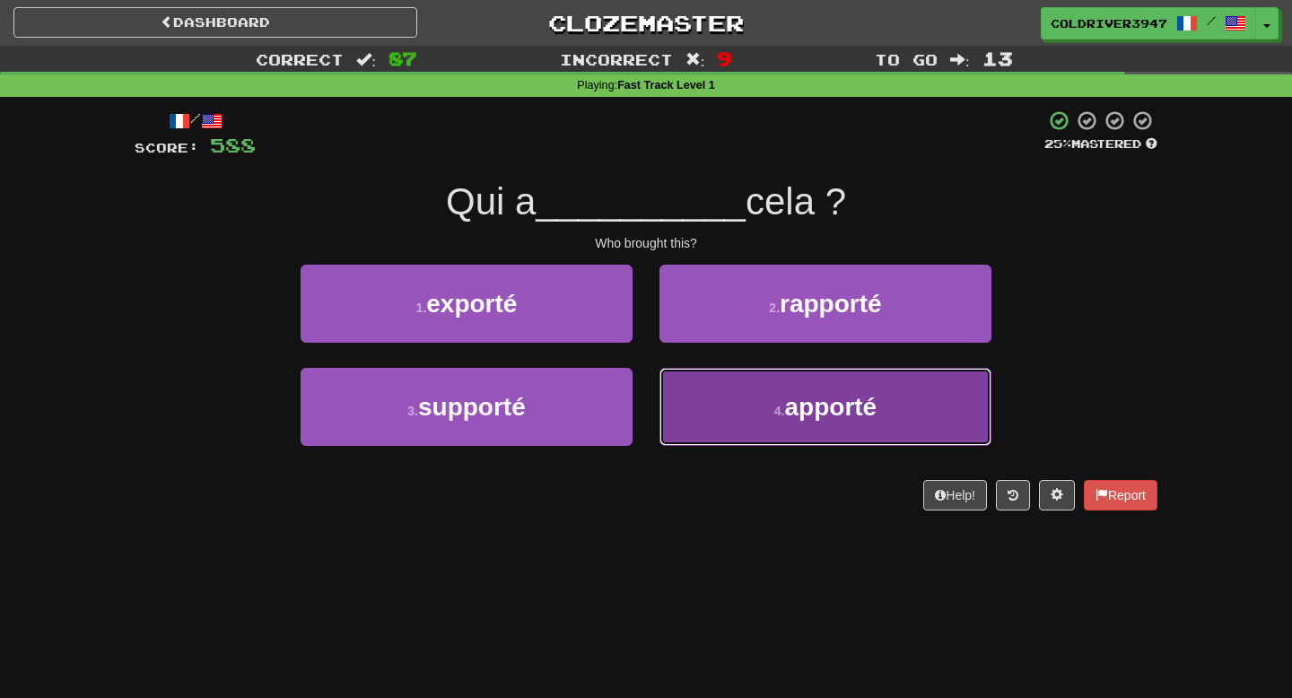
click at [710, 423] on button "4 . apporté" at bounding box center [825, 407] width 332 height 78
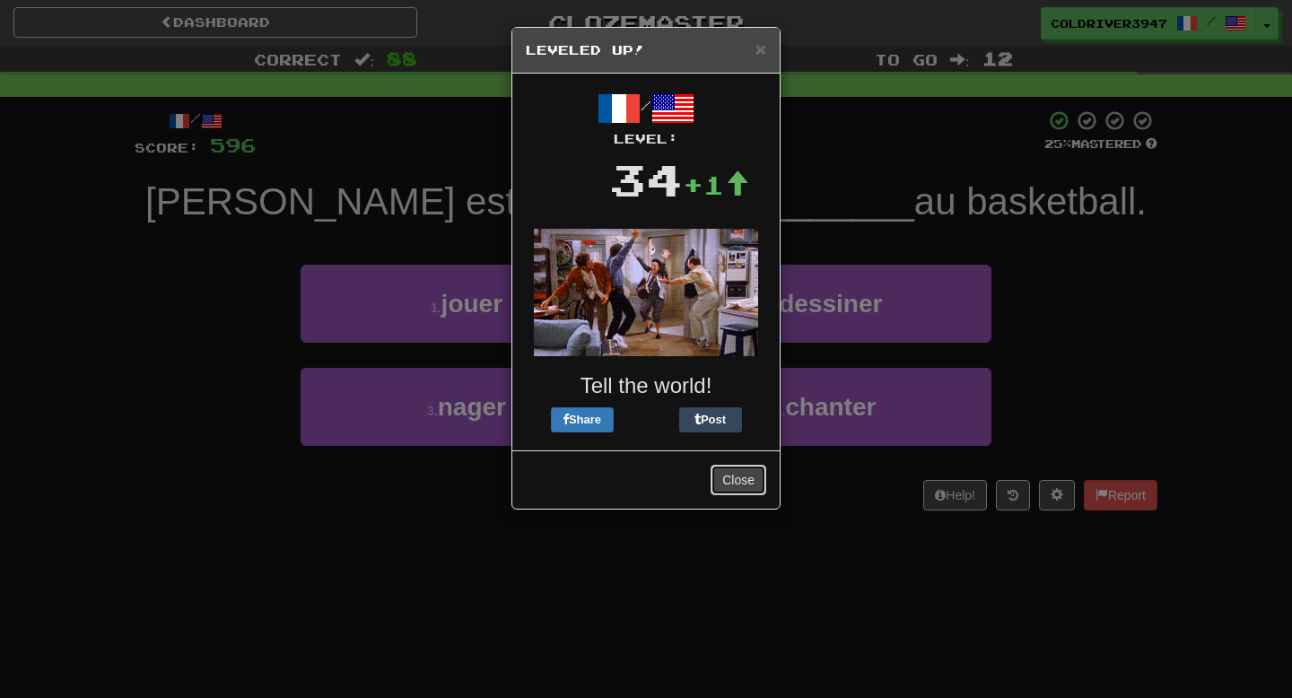
click at [746, 493] on button "Close" at bounding box center [739, 480] width 56 height 31
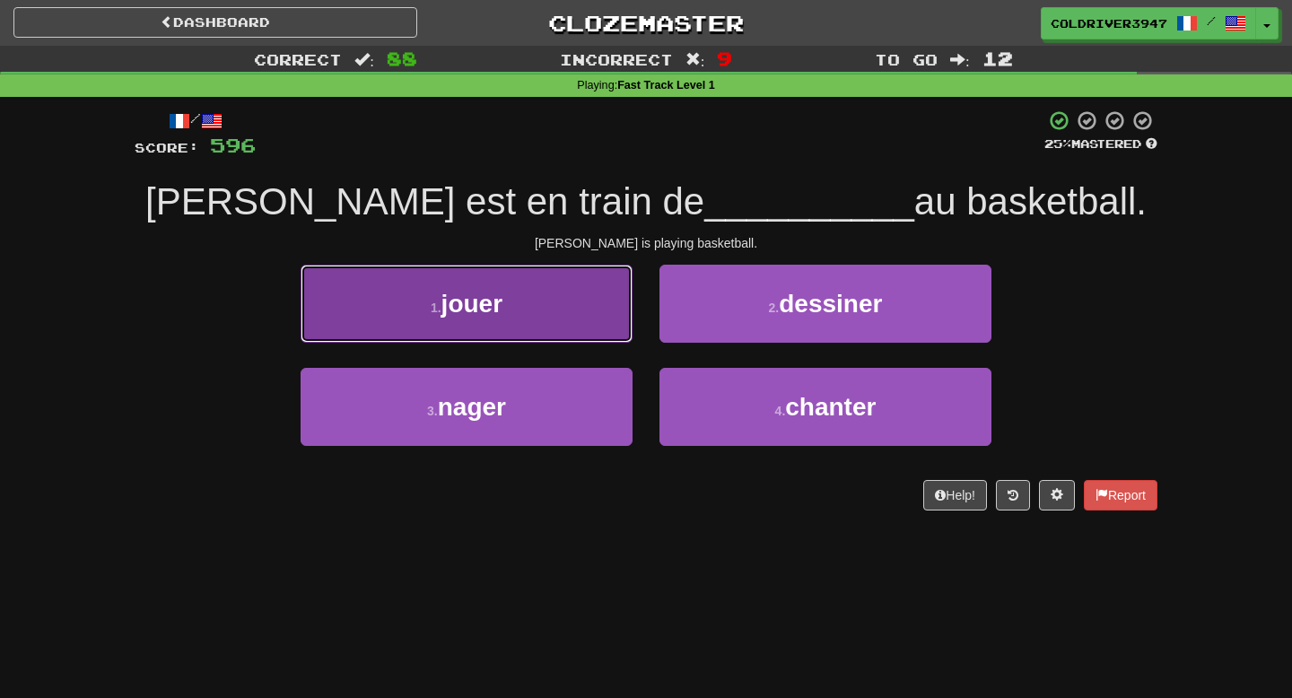
click at [571, 318] on button "1 . jouer" at bounding box center [467, 304] width 332 height 78
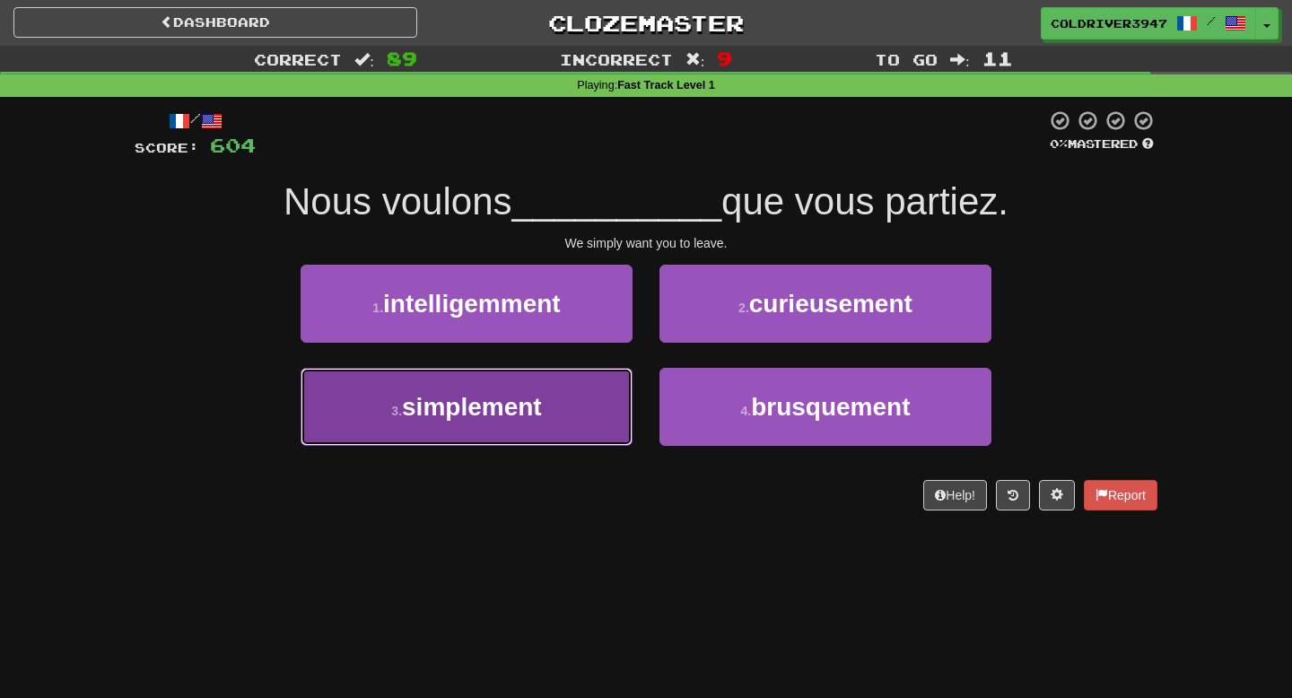
click at [567, 393] on button "3 . simplement" at bounding box center [467, 407] width 332 height 78
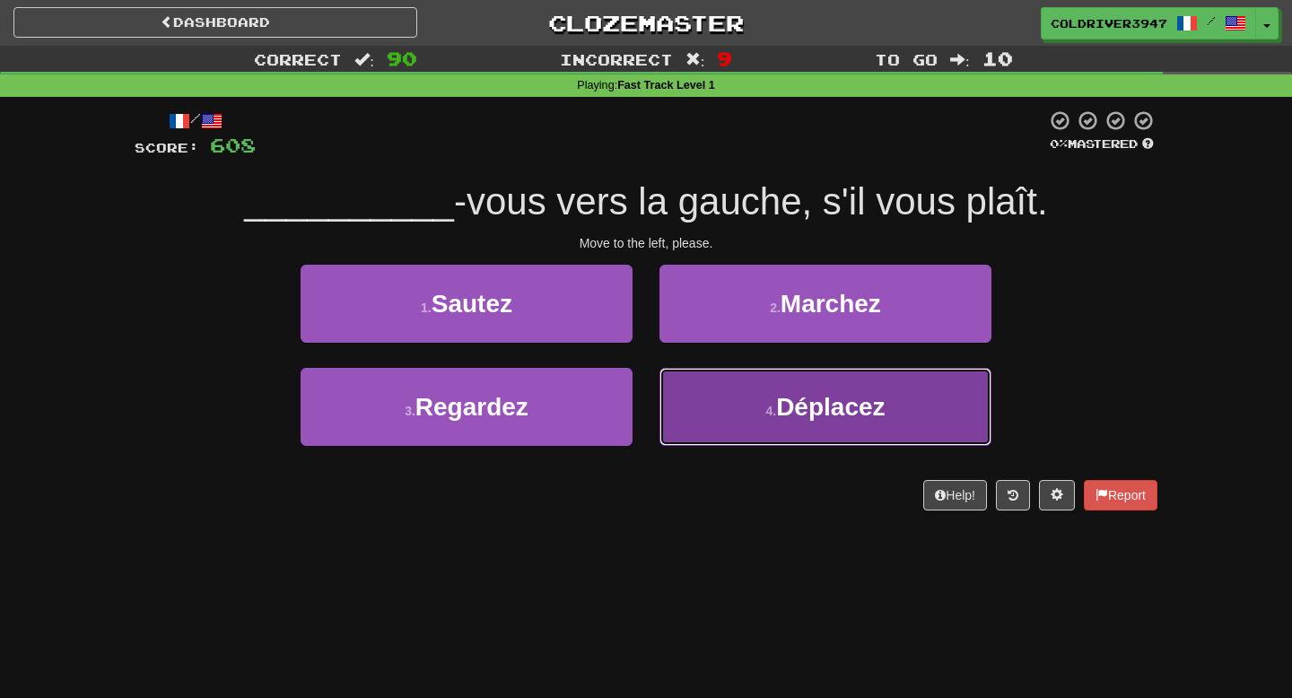
click at [730, 388] on button "4 . Déplacez" at bounding box center [825, 407] width 332 height 78
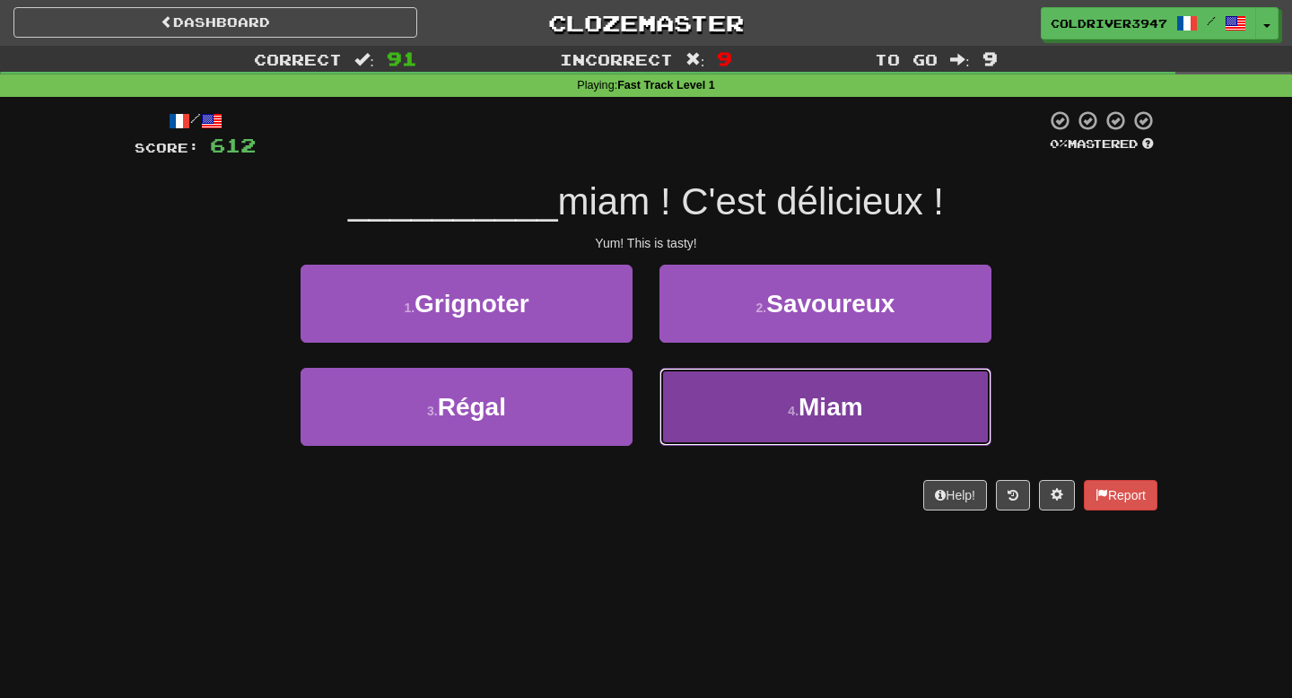
click at [733, 395] on button "4 . Miam" at bounding box center [825, 407] width 332 height 78
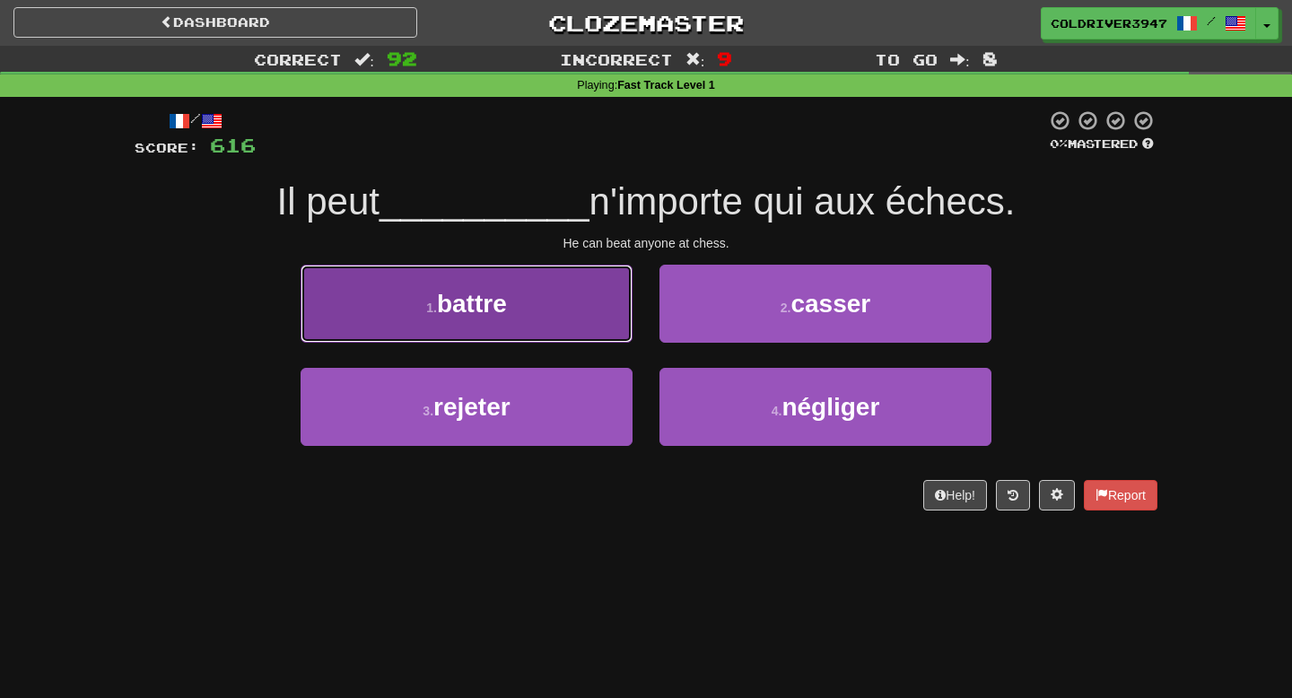
click at [596, 332] on button "1 . battre" at bounding box center [467, 304] width 332 height 78
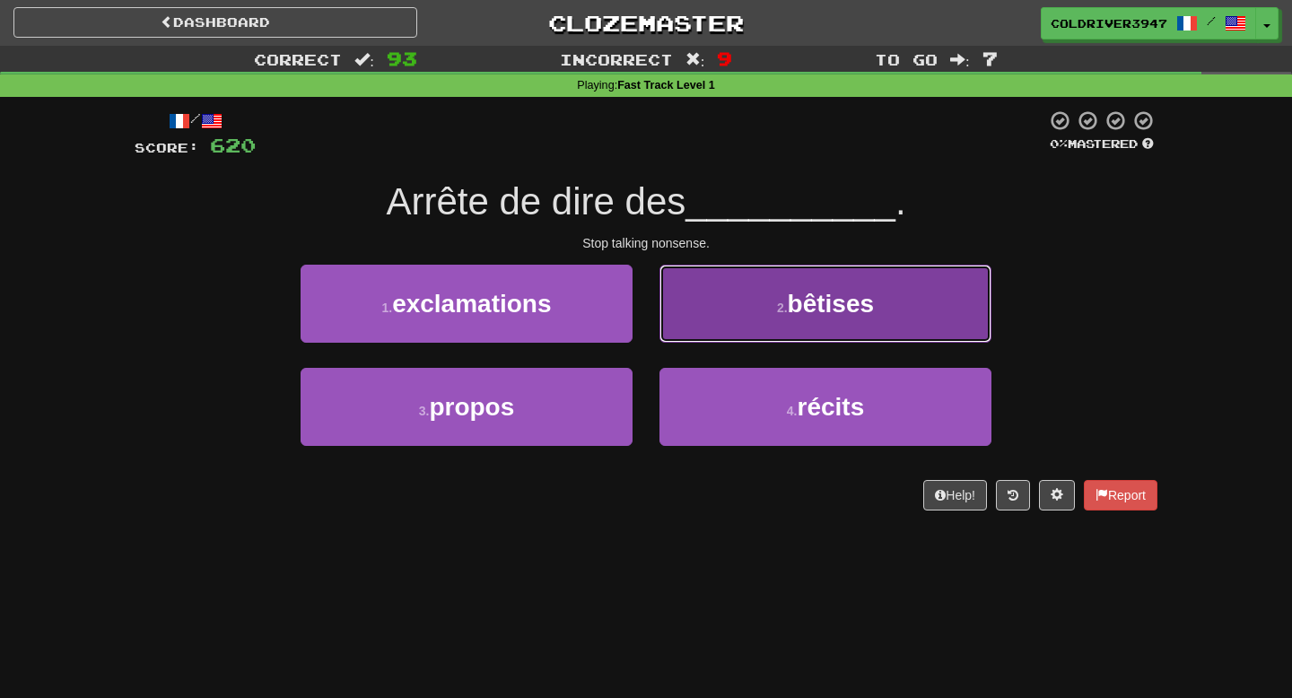
click at [715, 306] on button "2 . bêtises" at bounding box center [825, 304] width 332 height 78
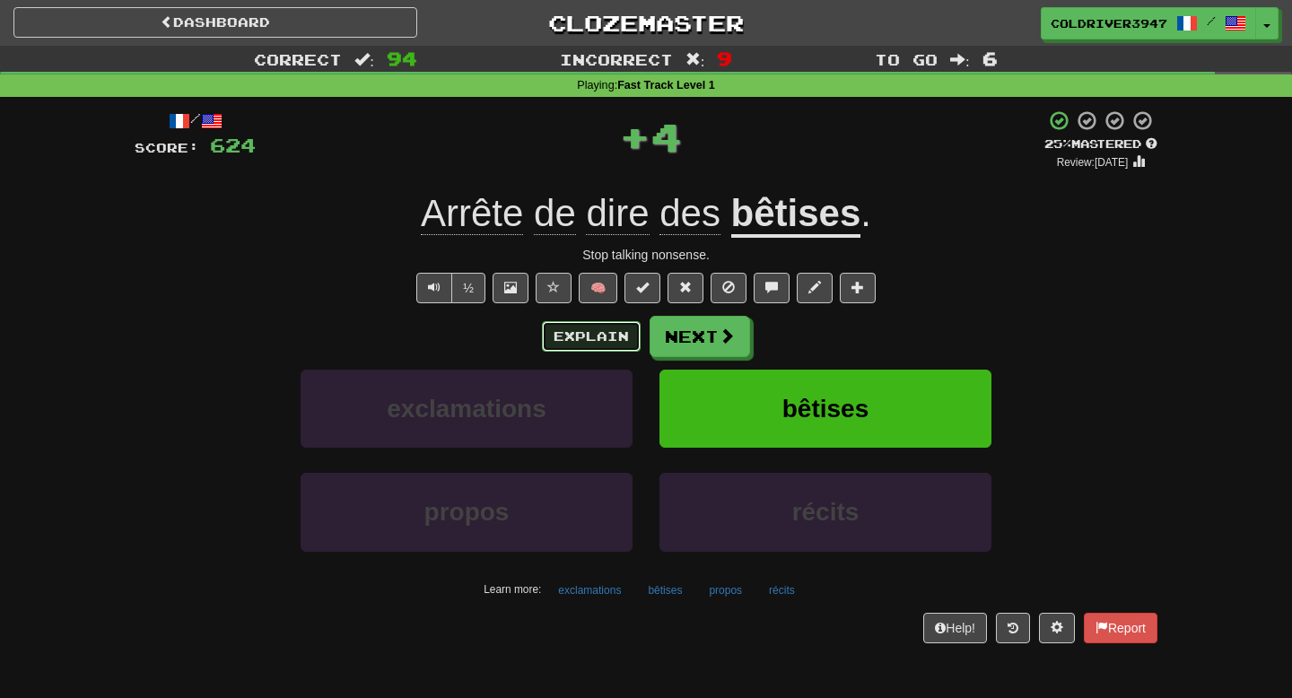
click at [598, 340] on button "Explain" at bounding box center [591, 336] width 99 height 31
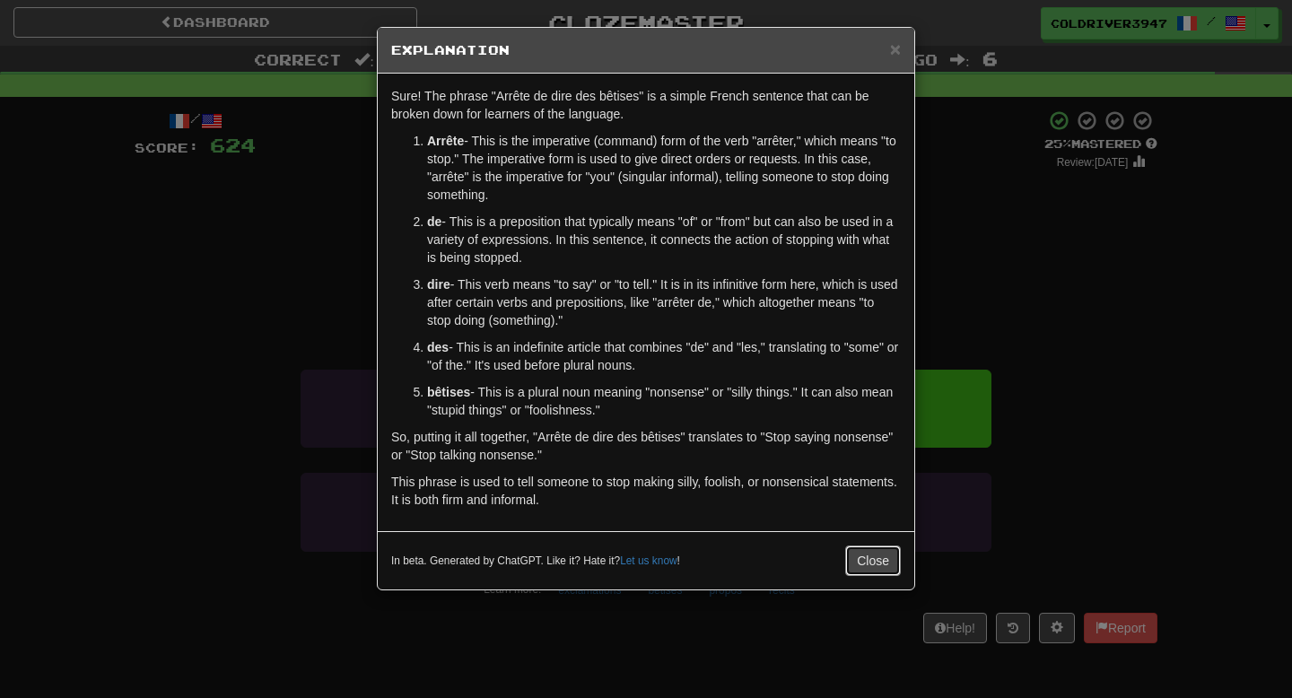
click at [884, 561] on button "Close" at bounding box center [873, 560] width 56 height 31
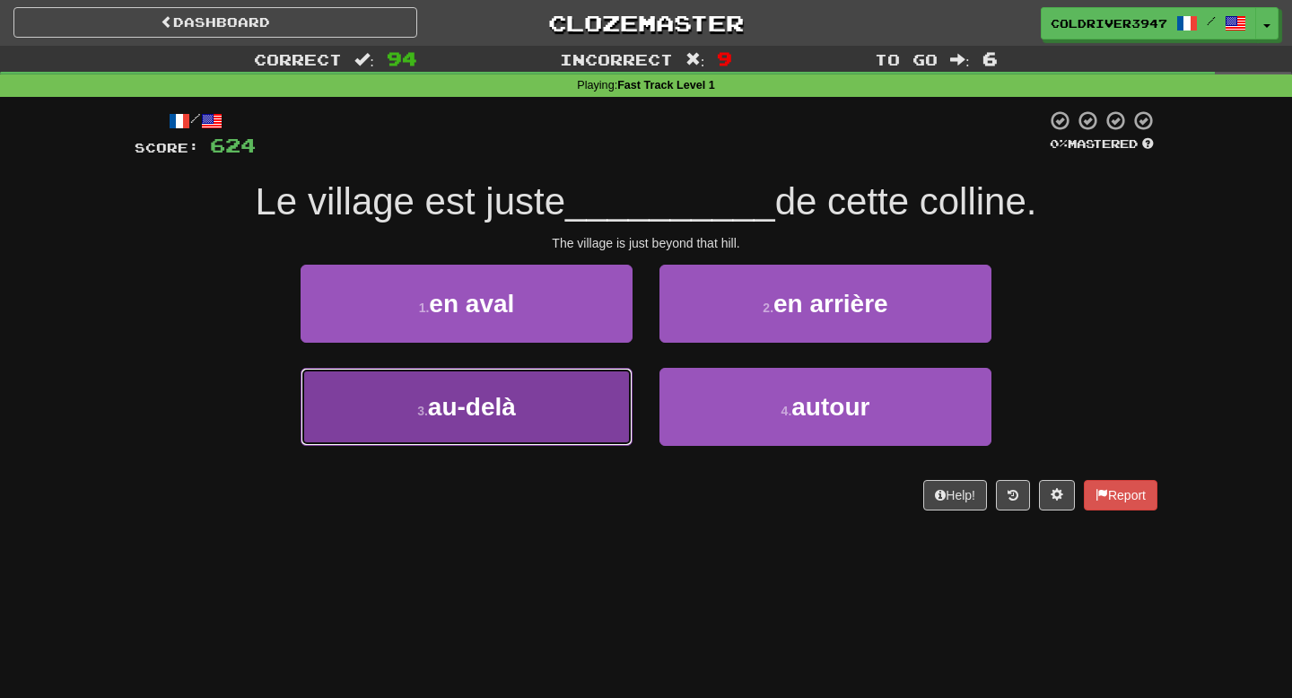
click at [586, 402] on button "3 . au-delà" at bounding box center [467, 407] width 332 height 78
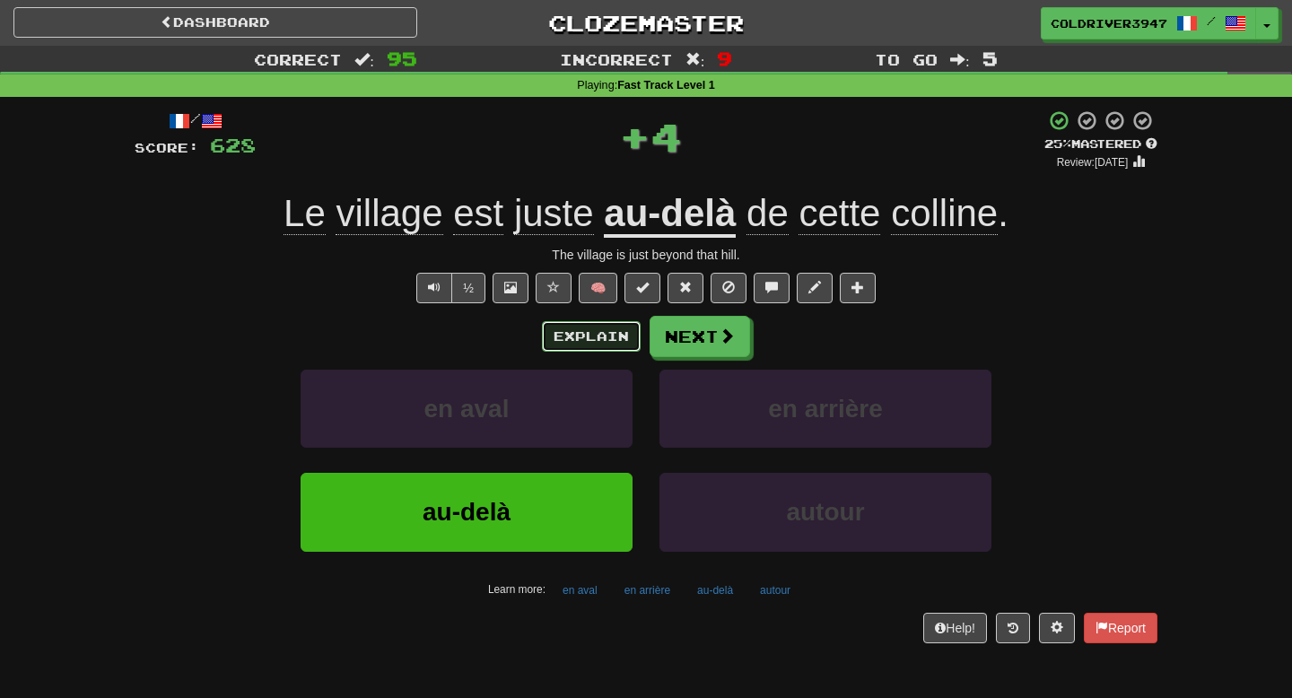
click at [571, 345] on button "Explain" at bounding box center [591, 336] width 99 height 31
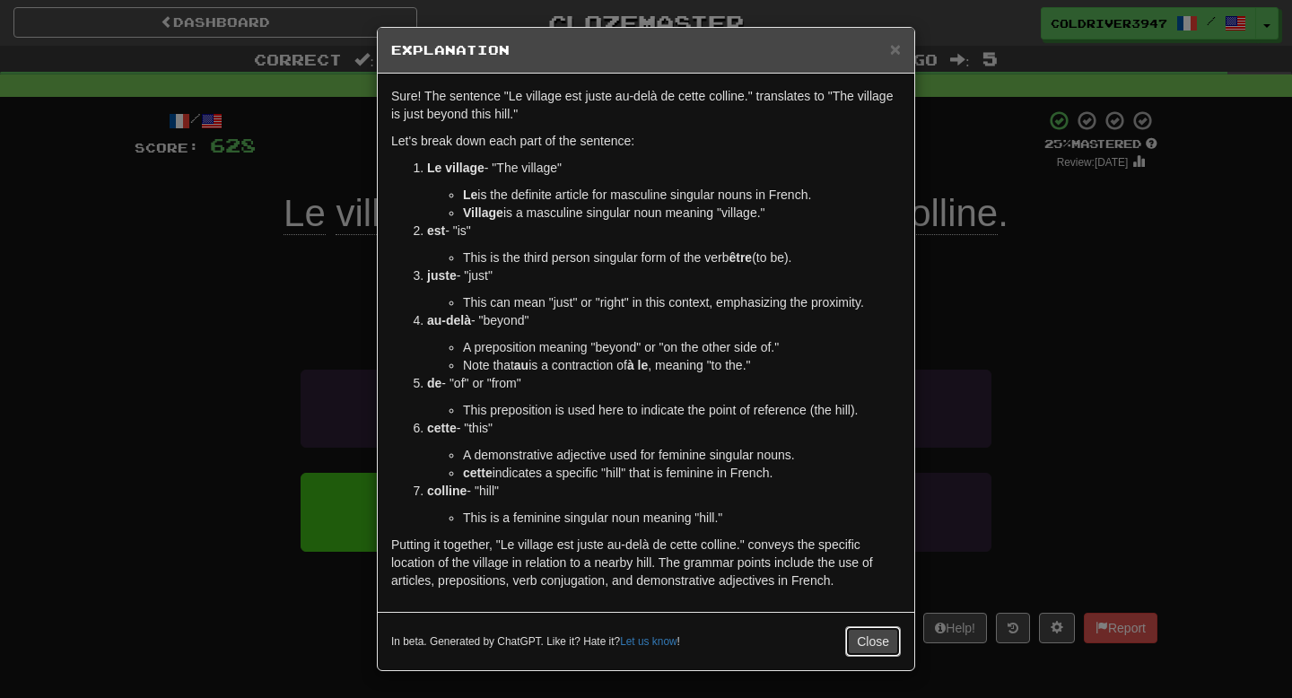
click at [859, 649] on button "Close" at bounding box center [873, 641] width 56 height 31
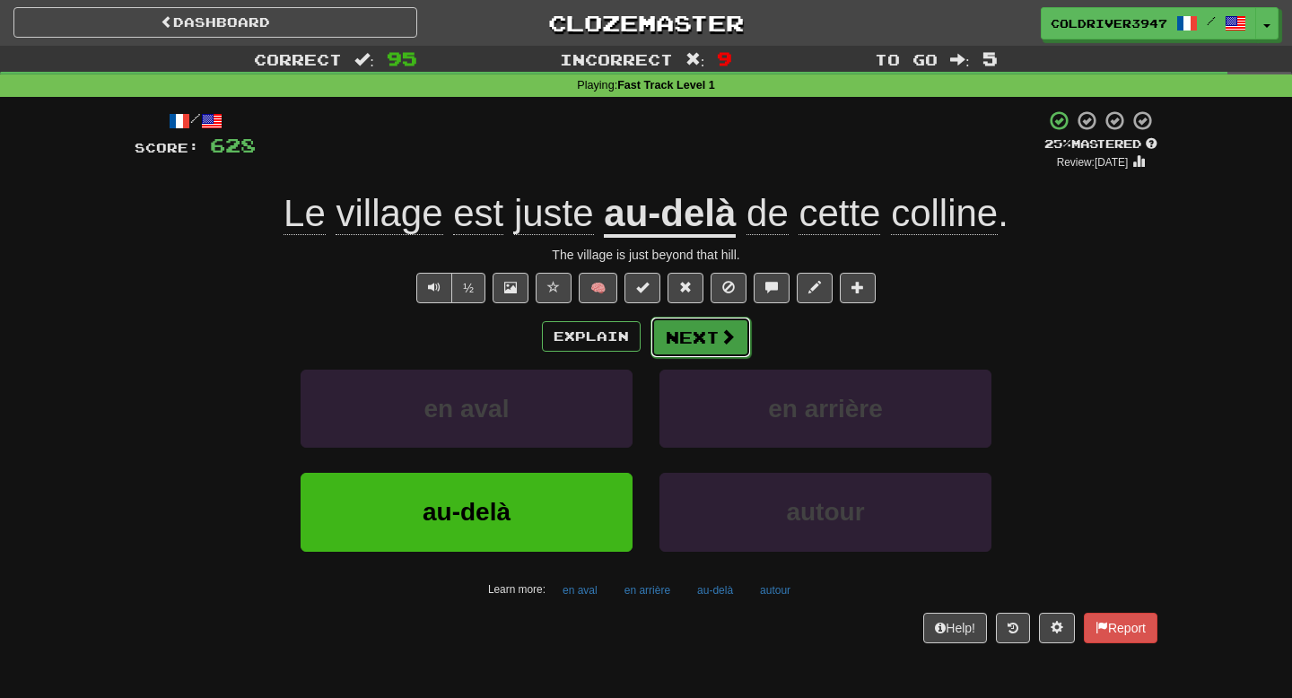
click at [702, 348] on button "Next" at bounding box center [700, 337] width 100 height 41
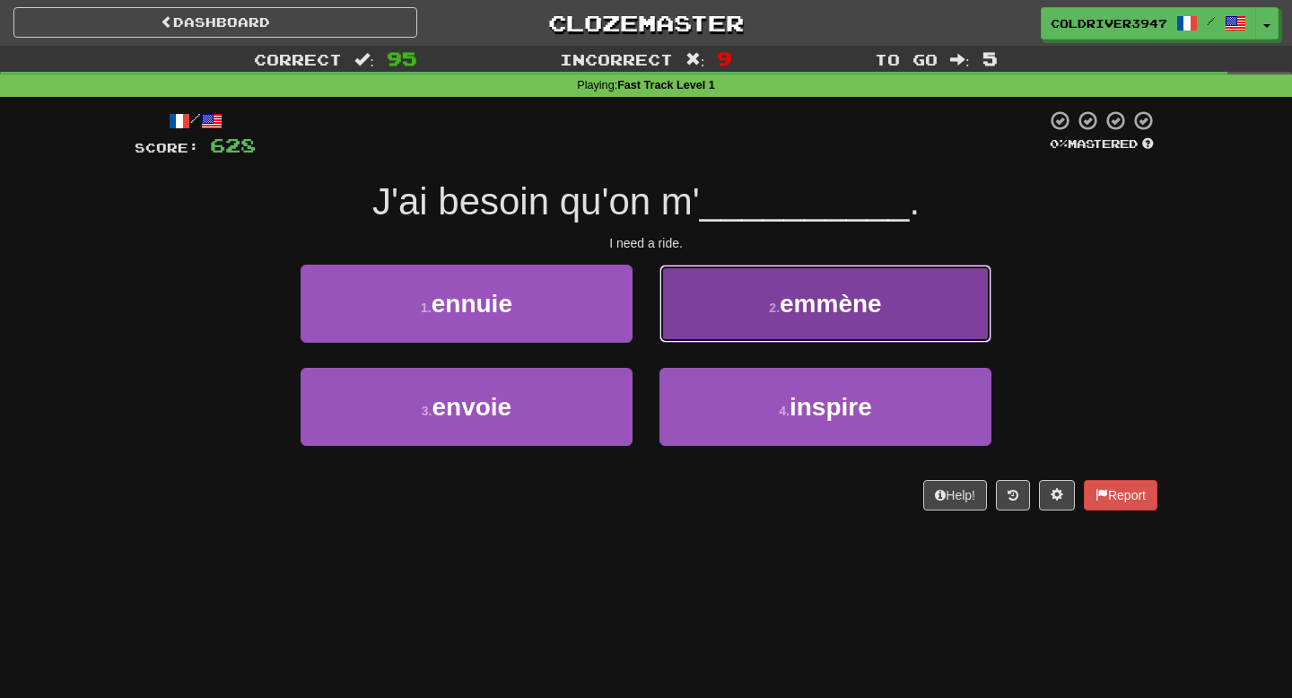
click at [711, 338] on button "2 . emmène" at bounding box center [825, 304] width 332 height 78
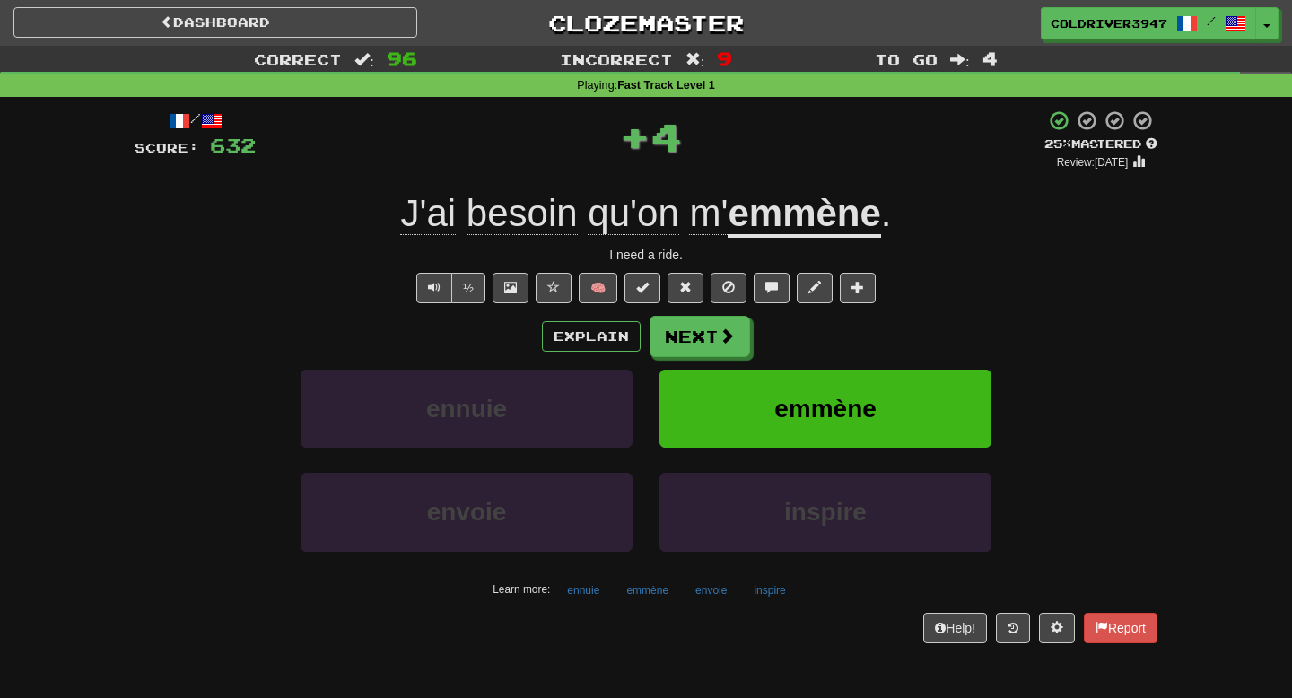
click at [607, 364] on div "Explain Next ennuie emmène envoie inspire Learn more: [PERSON_NAME] envoie insp…" at bounding box center [646, 460] width 1023 height 288
click at [607, 351] on button "Explain" at bounding box center [591, 336] width 99 height 31
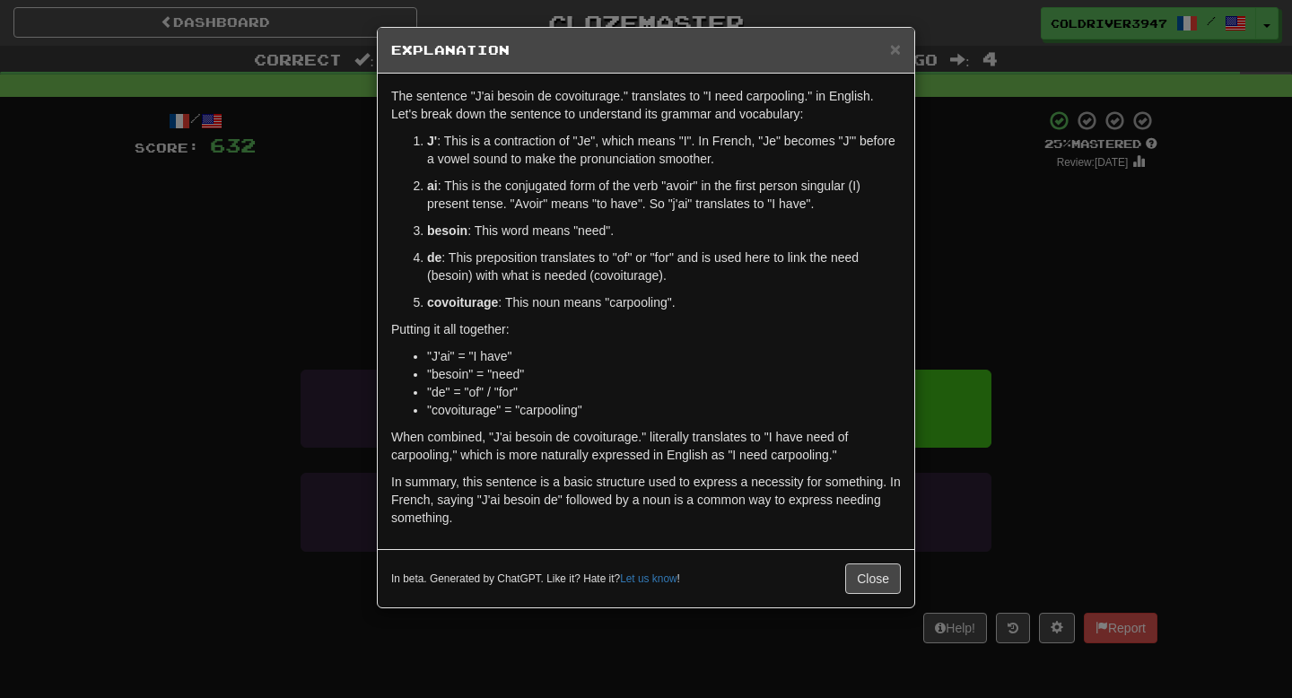
click at [301, 361] on div "× Explanation The sentence "J'ai besoin de covoiturage." translates to "I need …" at bounding box center [646, 349] width 1292 height 698
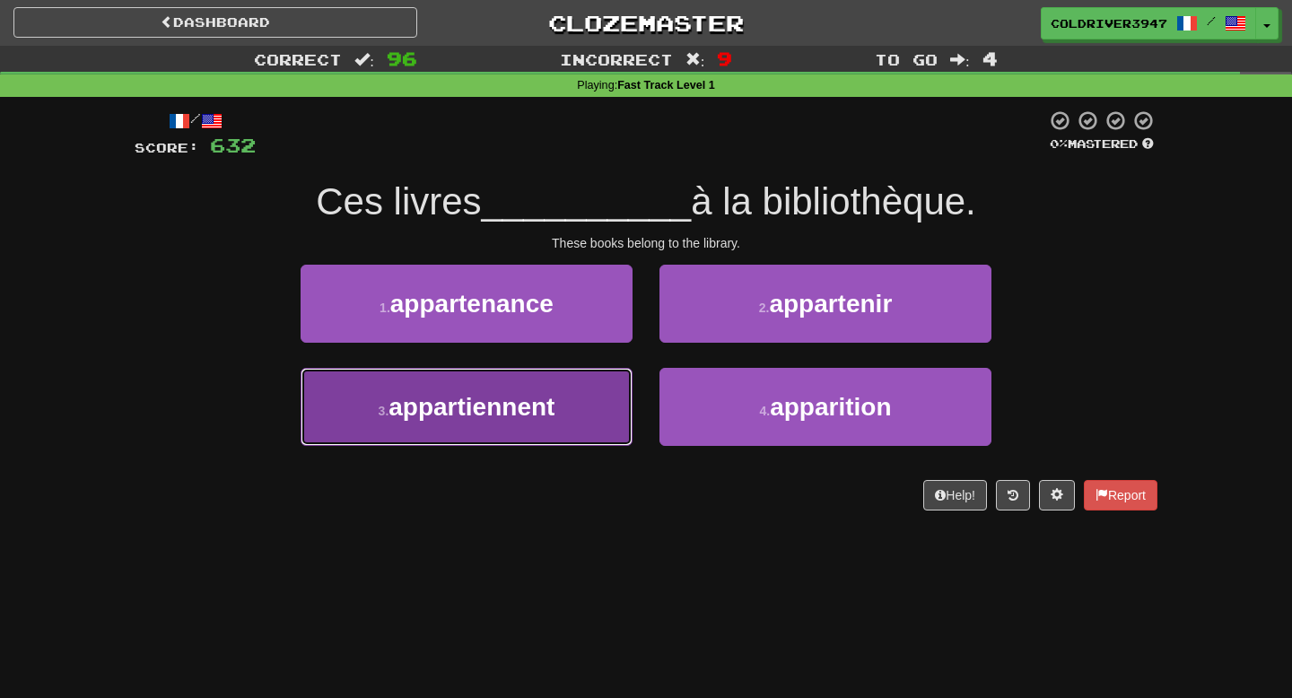
click at [474, 394] on span "appartiennent" at bounding box center [471, 407] width 166 height 28
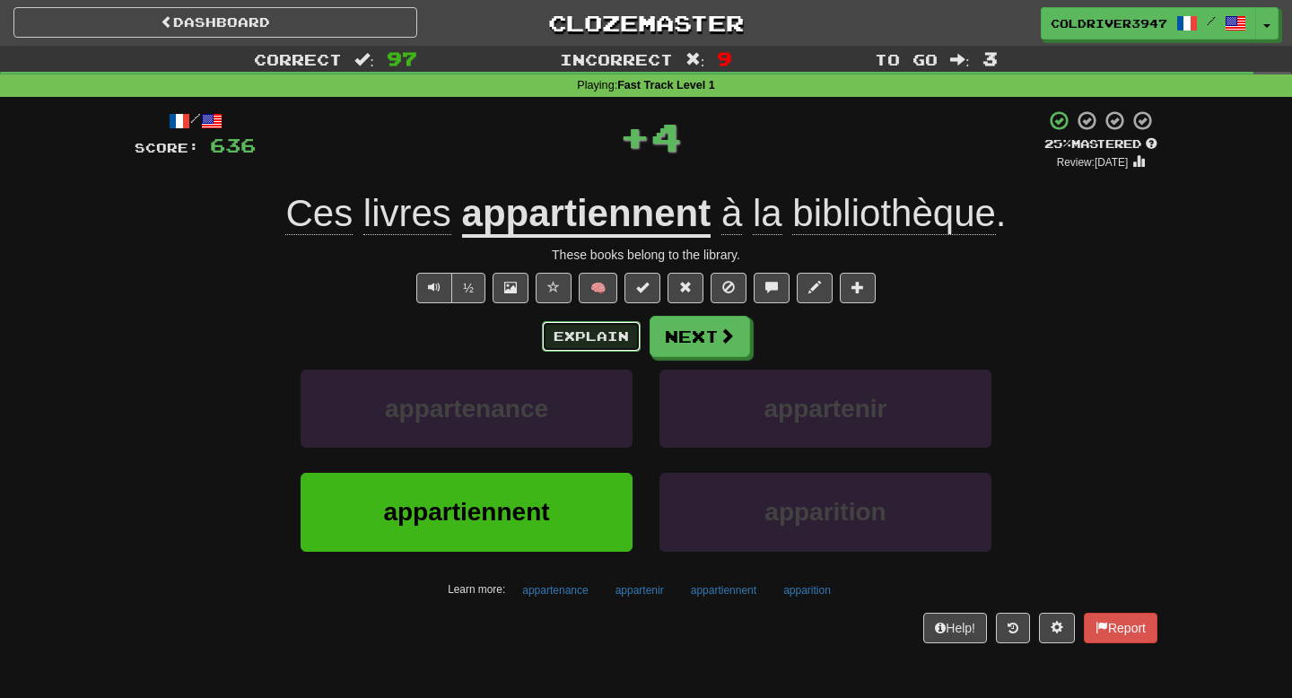
click at [576, 334] on button "Explain" at bounding box center [591, 336] width 99 height 31
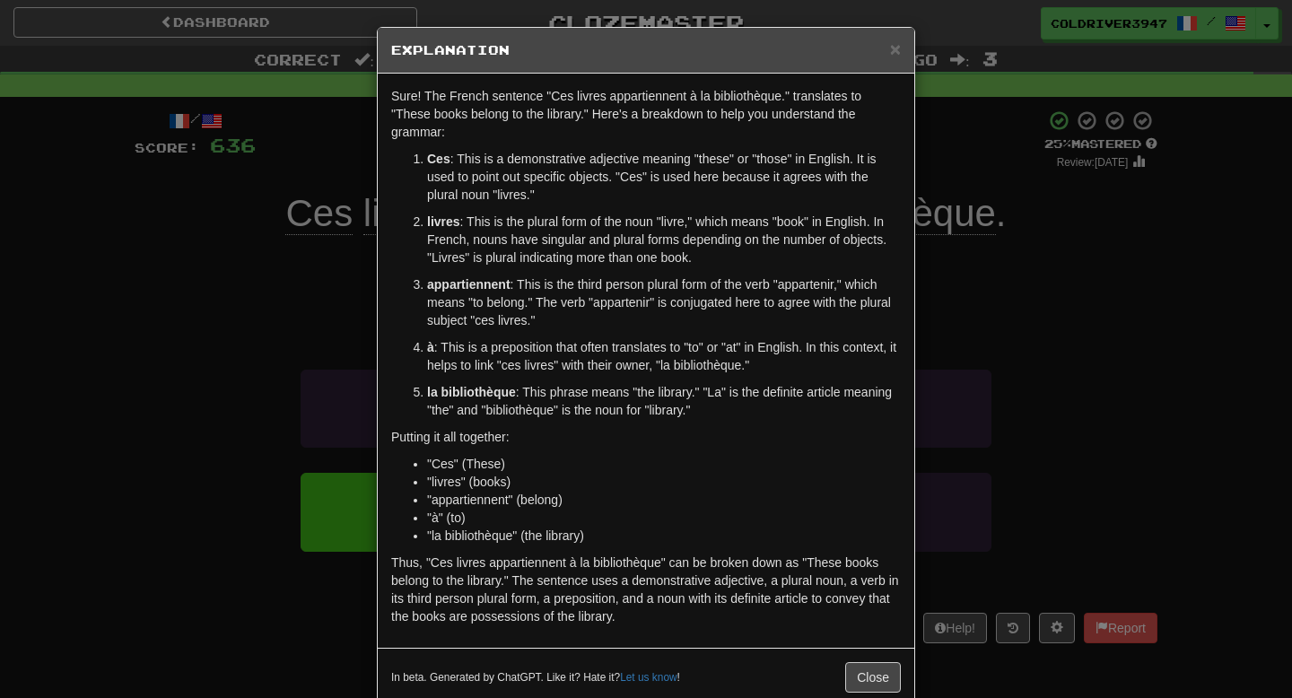
click at [223, 439] on div "× Explanation Sure! The French sentence "Ces livres appartiennent à la biblioth…" at bounding box center [646, 349] width 1292 height 698
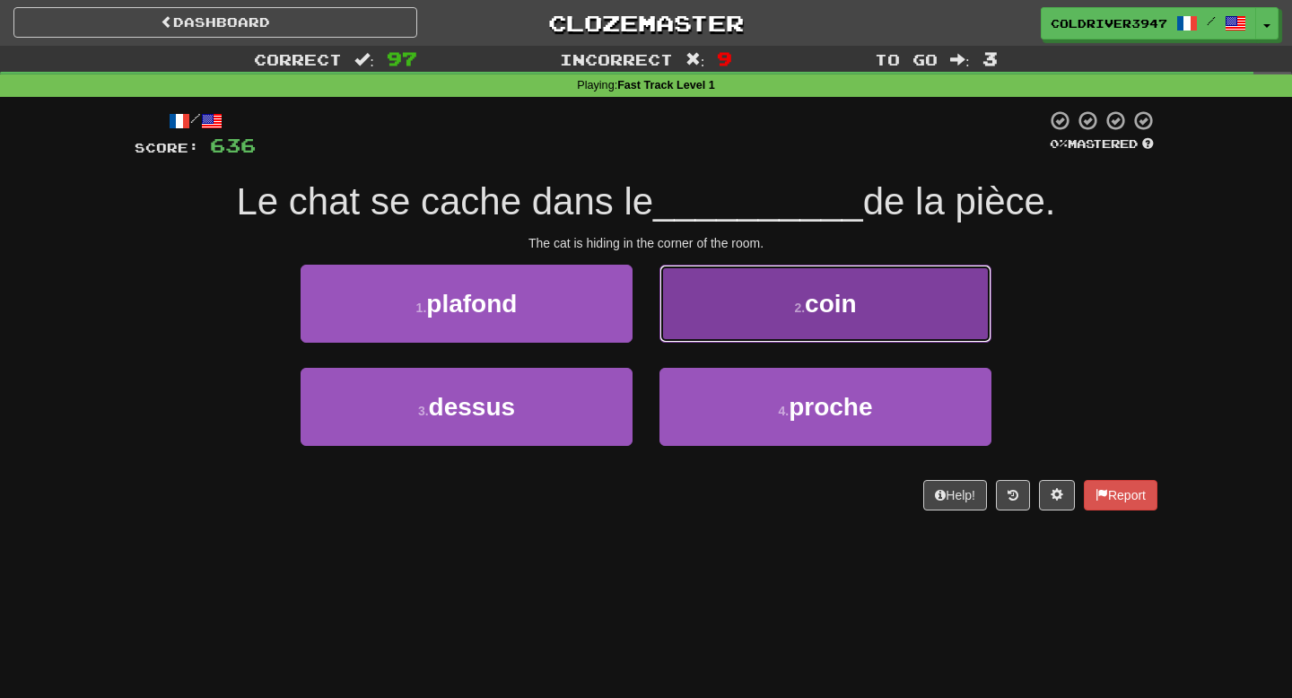
click at [683, 286] on button "2 . coin" at bounding box center [825, 304] width 332 height 78
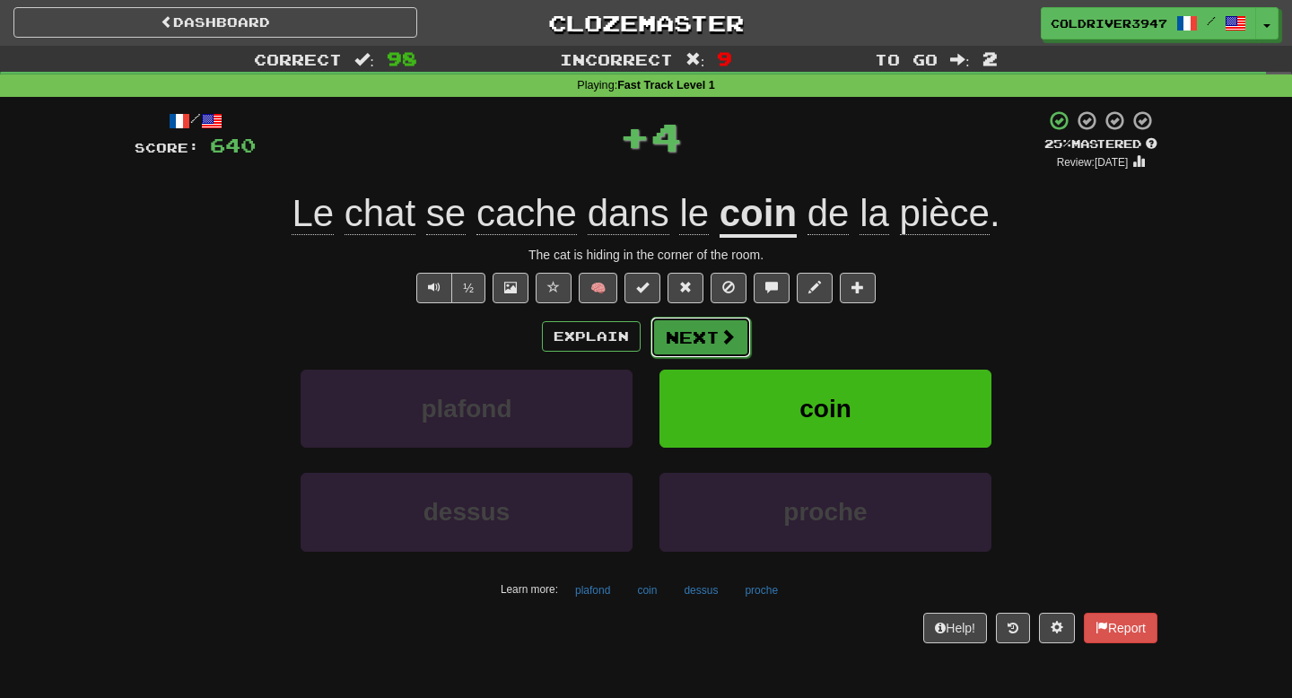
click at [702, 327] on button "Next" at bounding box center [700, 337] width 100 height 41
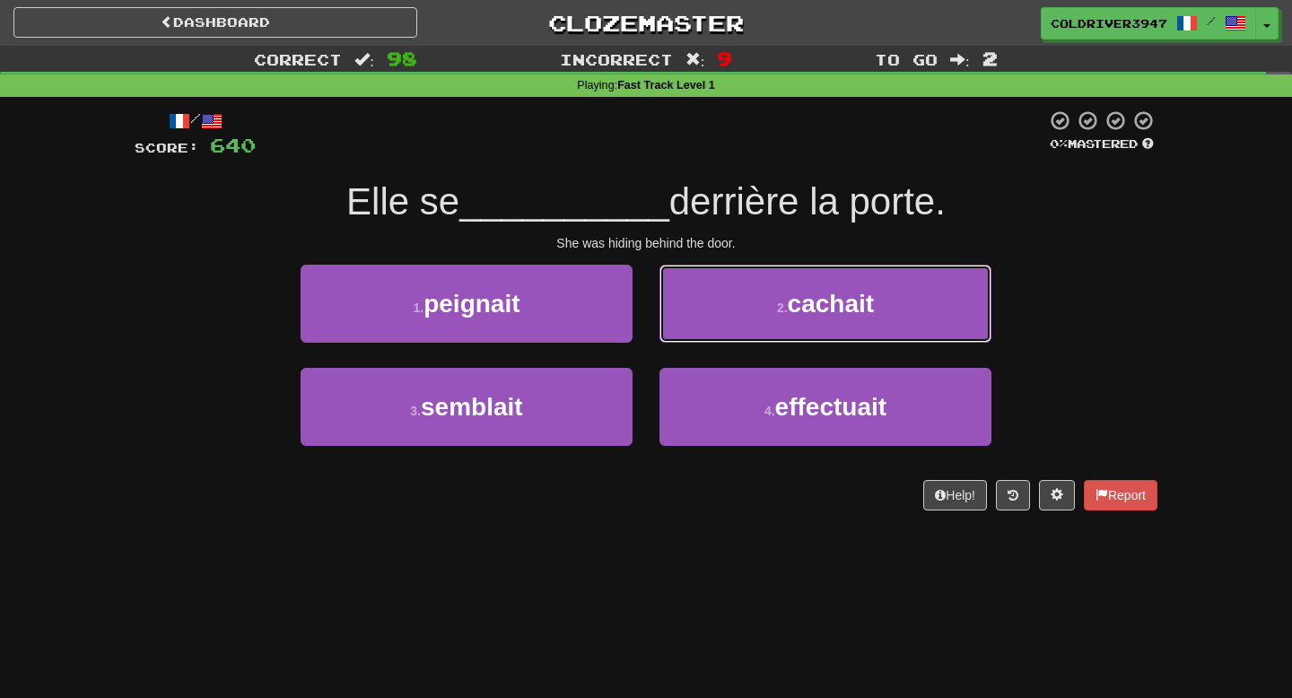
click at [702, 327] on button "2 . cachait" at bounding box center [825, 304] width 332 height 78
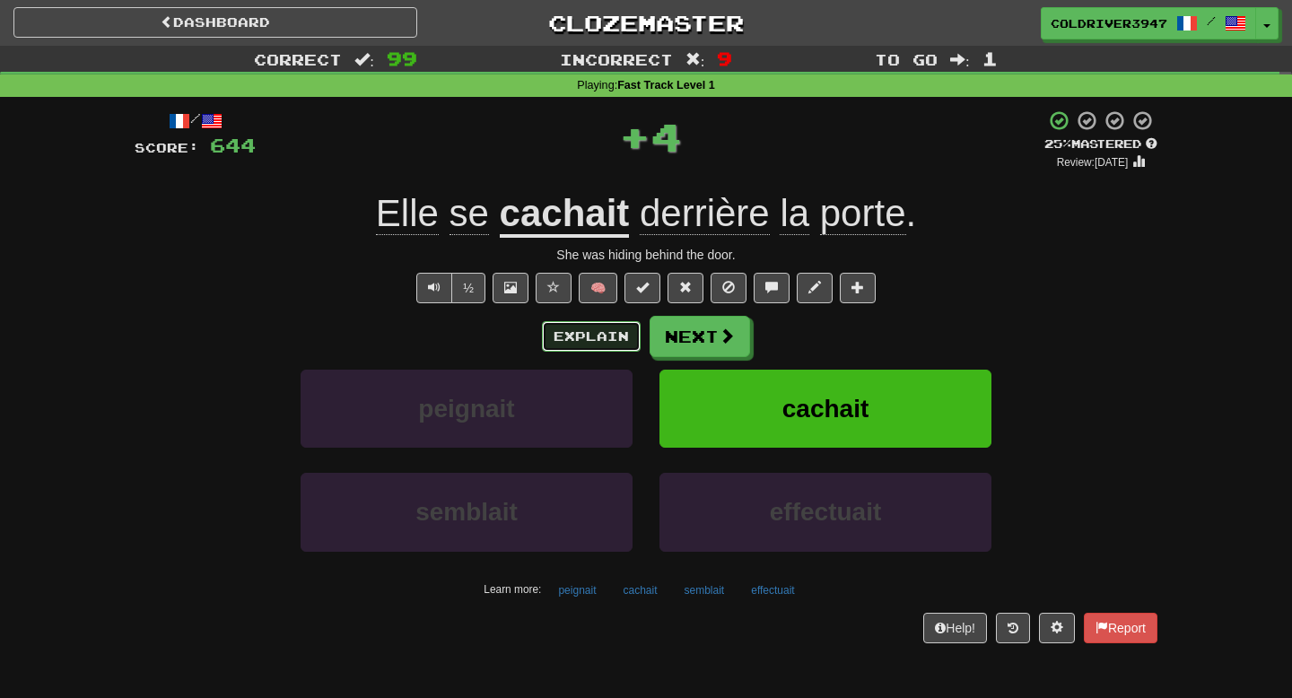
click at [615, 340] on button "Explain" at bounding box center [591, 336] width 99 height 31
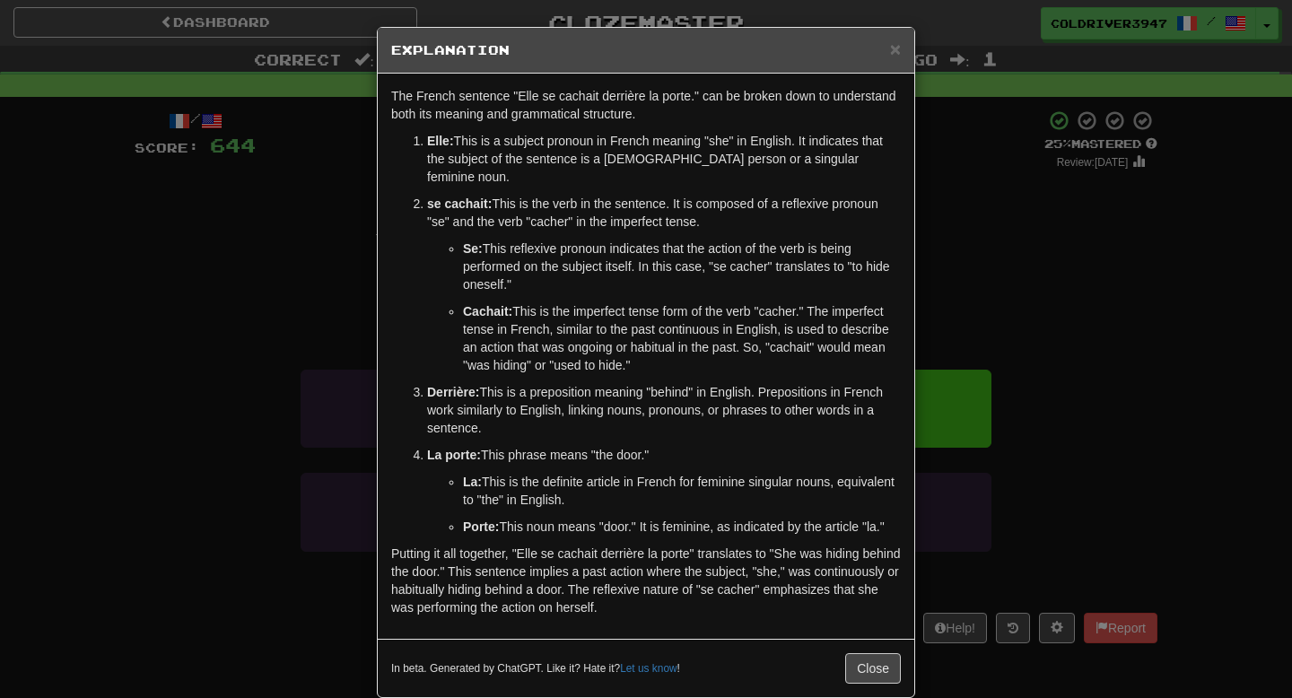
click at [389, 418] on div "The French sentence "Elle se cachait derrière la porte." can be broken down to …" at bounding box center [646, 356] width 536 height 565
click at [884, 654] on button "Close" at bounding box center [873, 668] width 56 height 31
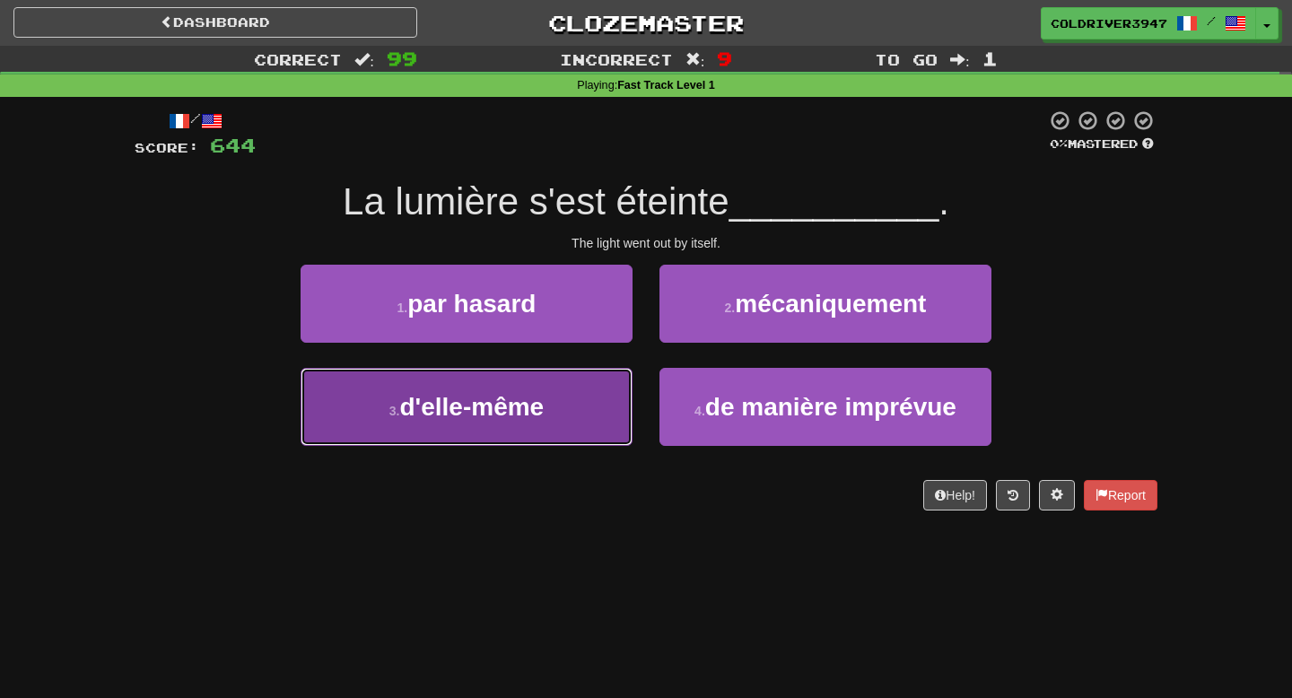
click at [576, 404] on button "3 . d'elle-même" at bounding box center [467, 407] width 332 height 78
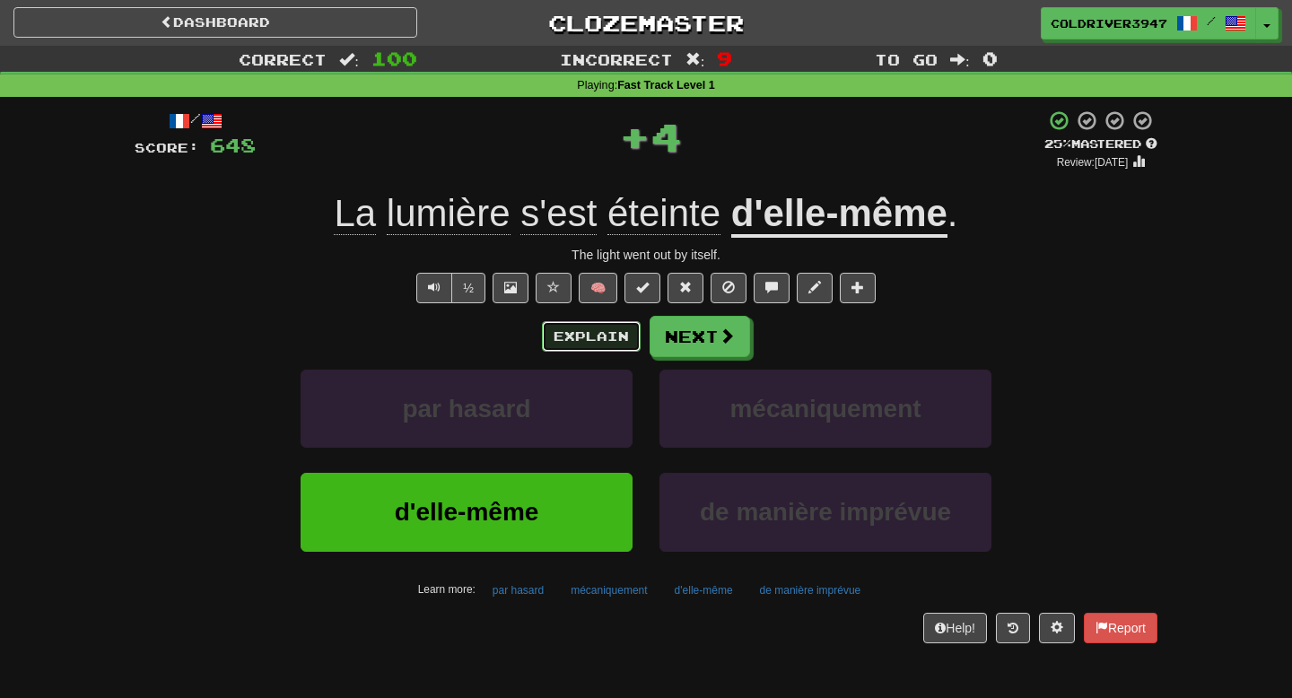
click at [584, 336] on button "Explain" at bounding box center [591, 336] width 99 height 31
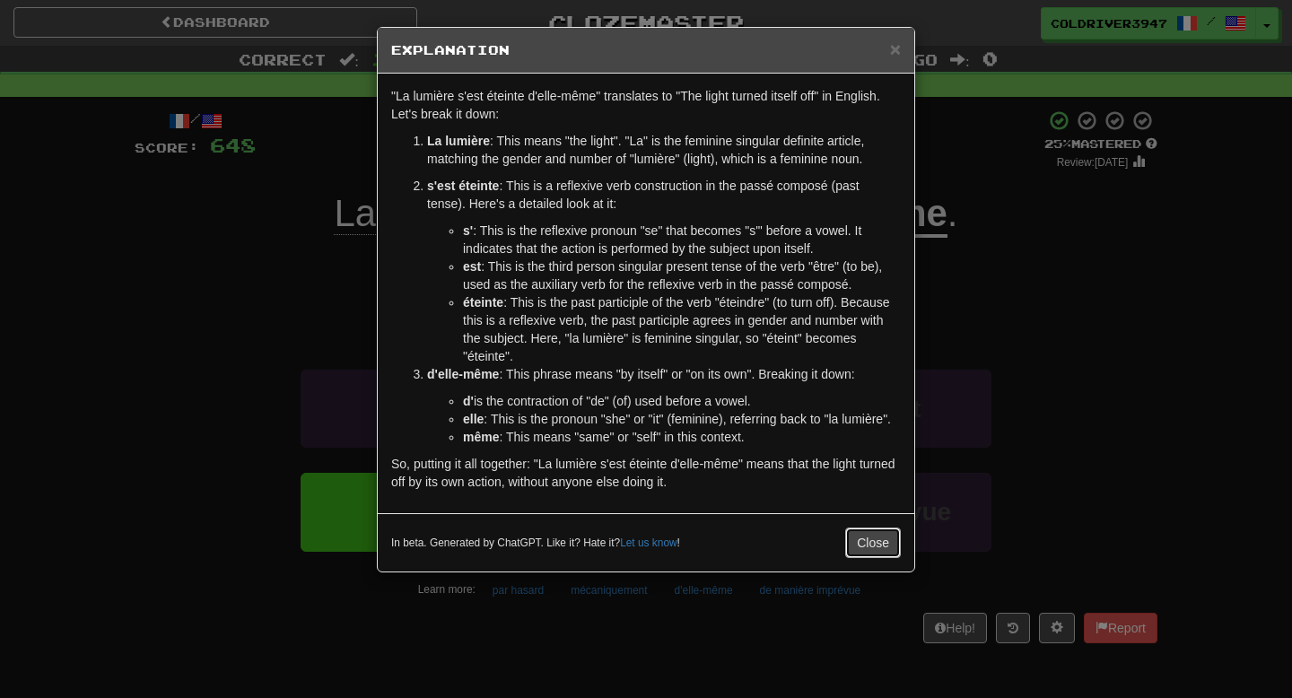
click at [859, 540] on button "Close" at bounding box center [873, 543] width 56 height 31
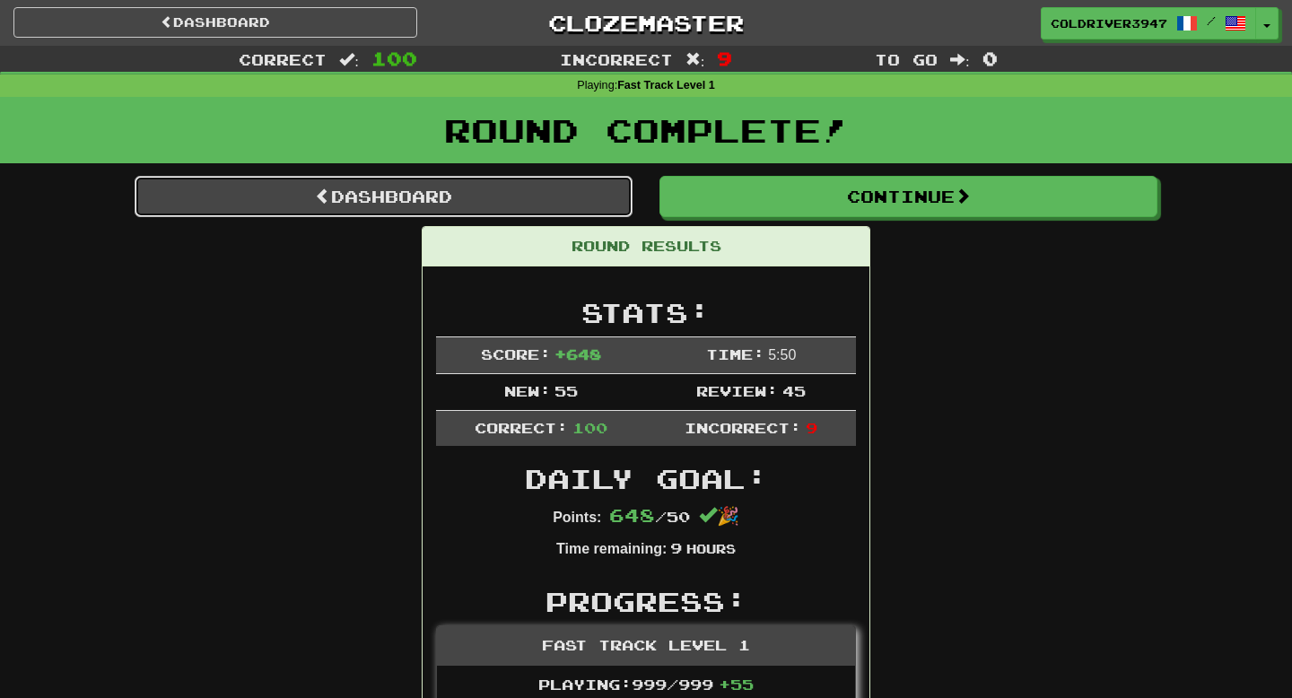
click at [590, 215] on link "Dashboard" at bounding box center [384, 196] width 498 height 41
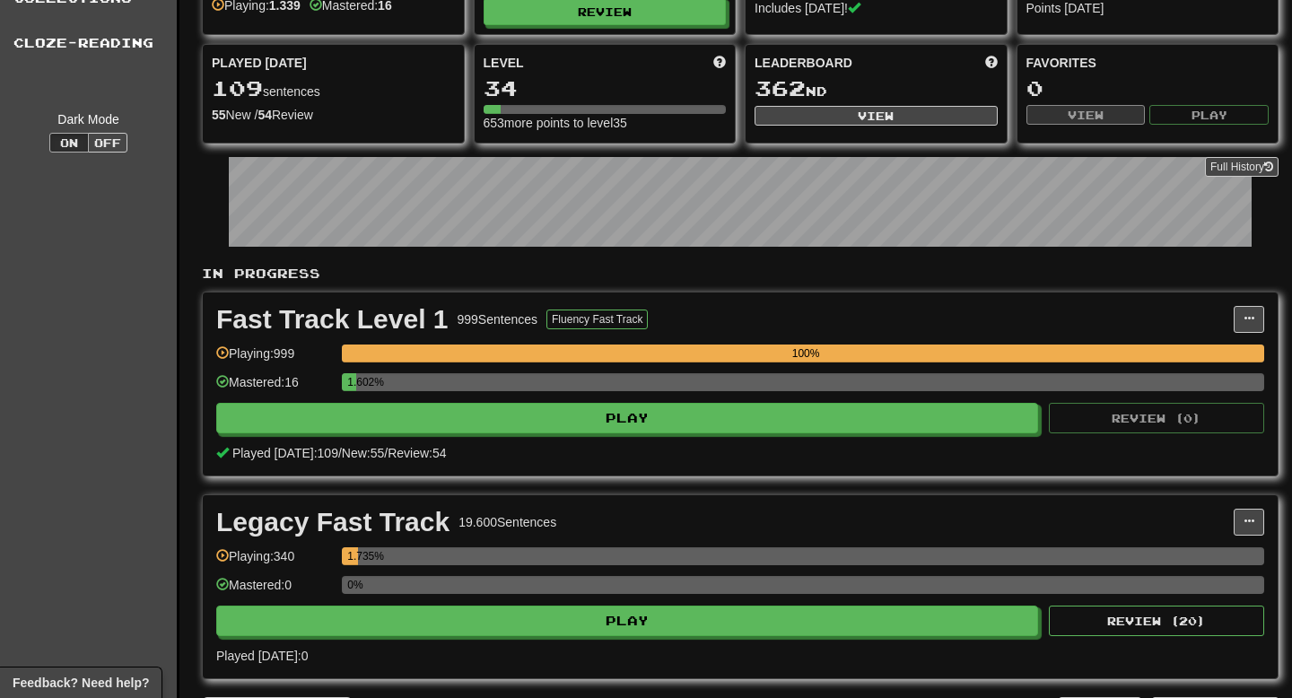
scroll to position [123, 0]
